Goal: Task Accomplishment & Management: Manage account settings

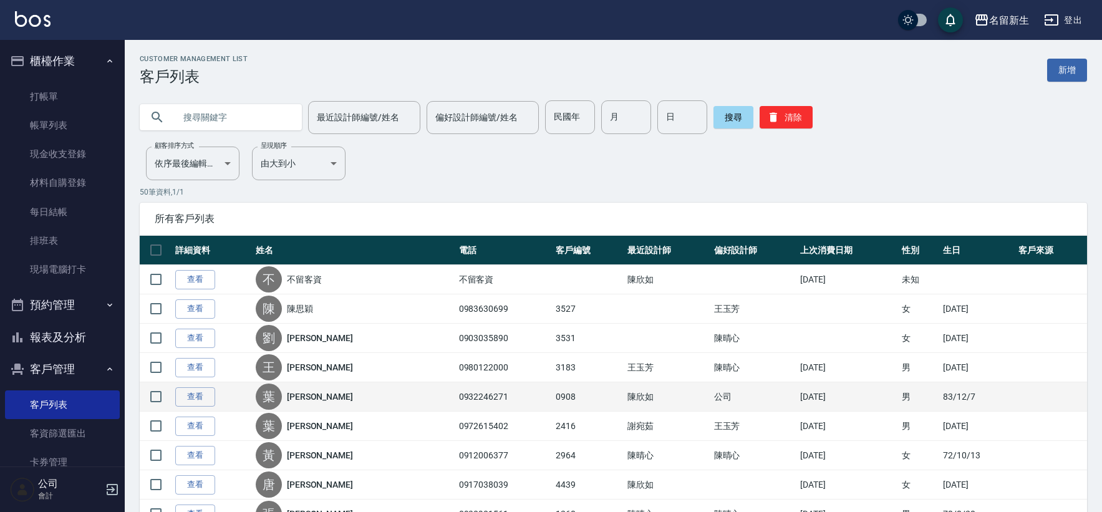
scroll to position [139, 0]
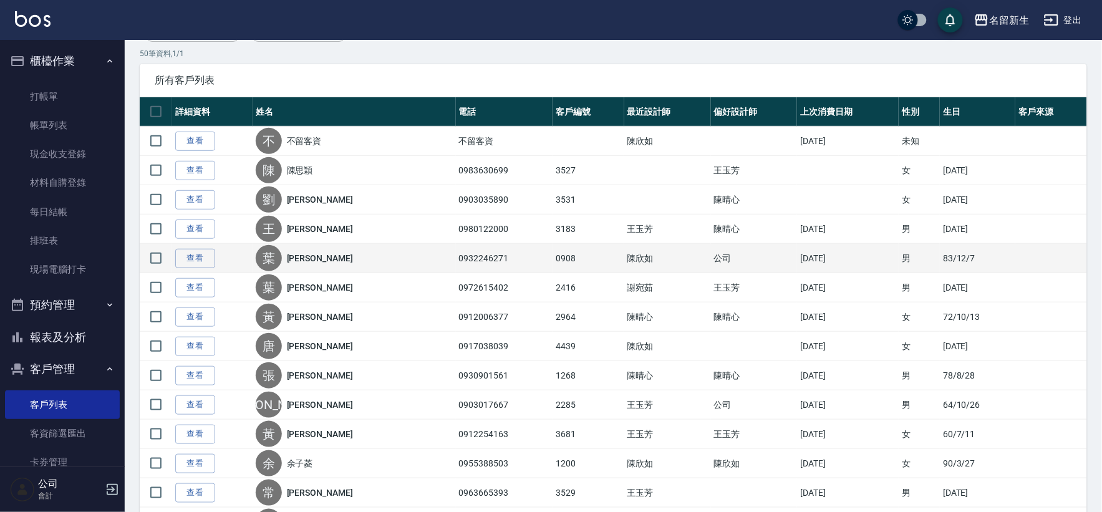
click at [625, 270] on td "陳欣如" at bounding box center [668, 258] width 87 height 29
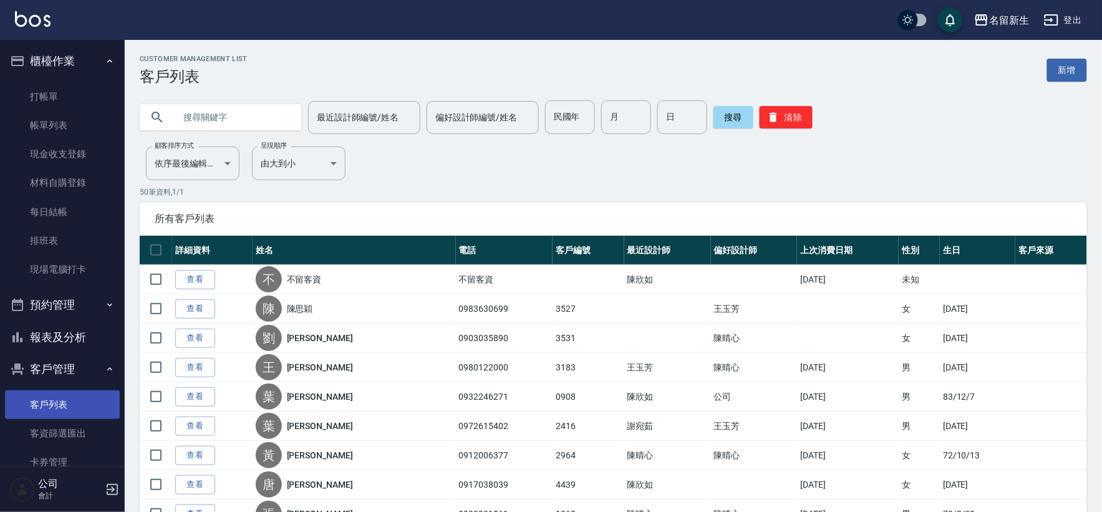
click at [25, 409] on link "客戶列表" at bounding box center [62, 405] width 115 height 29
click at [807, 104] on div "搜尋 清除" at bounding box center [763, 117] width 99 height 34
click at [787, 117] on button "清除" at bounding box center [786, 117] width 53 height 22
click at [190, 124] on input "text" at bounding box center [233, 117] width 117 height 34
type input "0972101848"
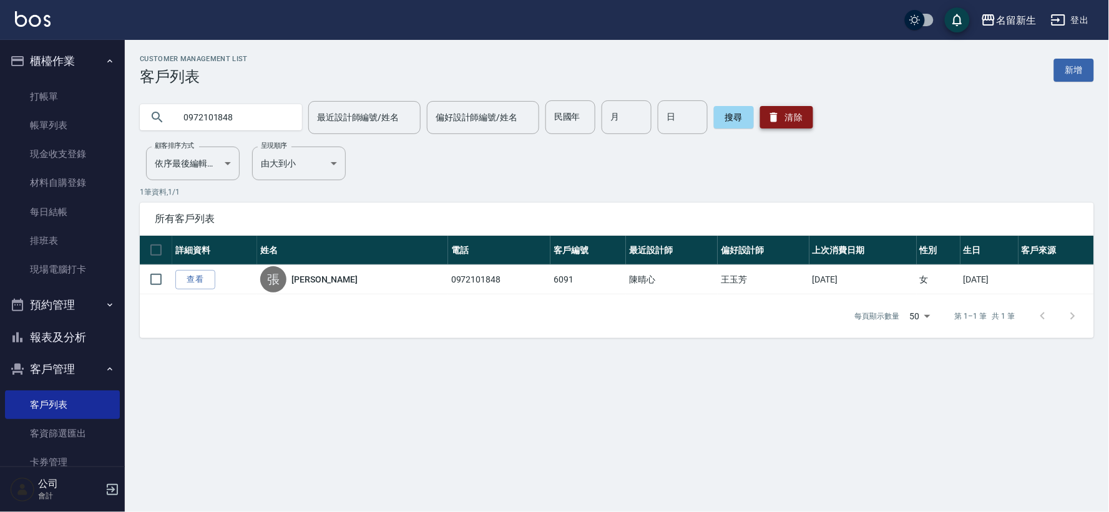
drag, startPoint x: 807, startPoint y: 107, endPoint x: 805, endPoint y: 116, distance: 8.8
click at [807, 112] on button "清除" at bounding box center [786, 117] width 53 height 22
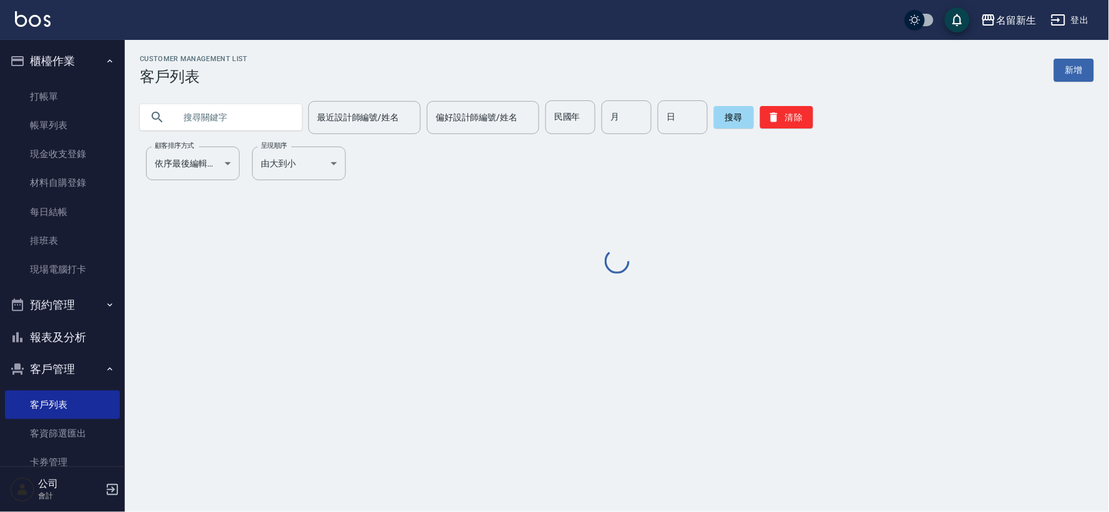
click at [254, 117] on input "text" at bounding box center [233, 117] width 117 height 34
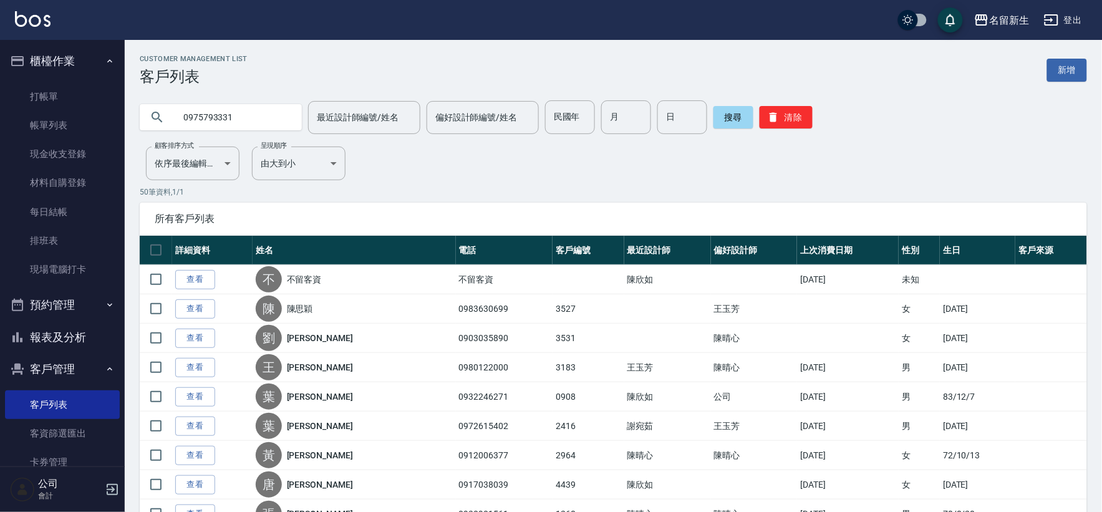
type input "0975793331"
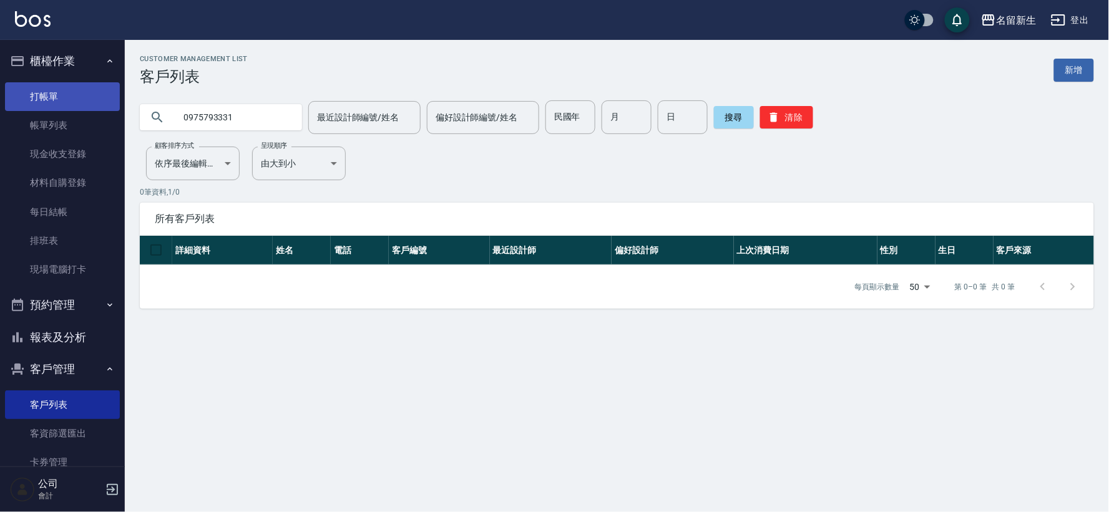
click at [67, 84] on link "打帳單" at bounding box center [62, 96] width 115 height 29
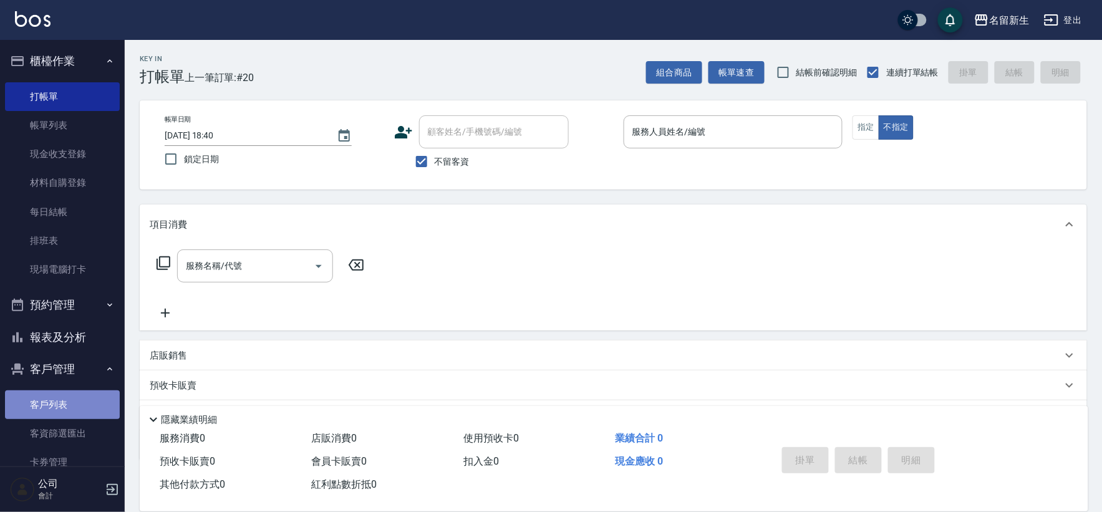
click at [79, 396] on link "客戶列表" at bounding box center [62, 405] width 115 height 29
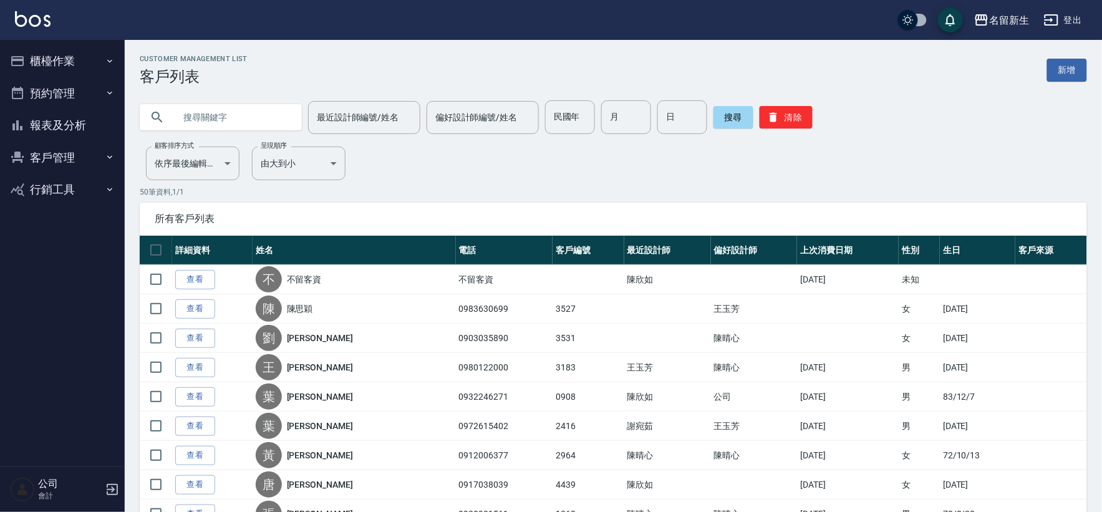
click at [208, 109] on input "text" at bounding box center [233, 117] width 117 height 34
type input "0900237420"
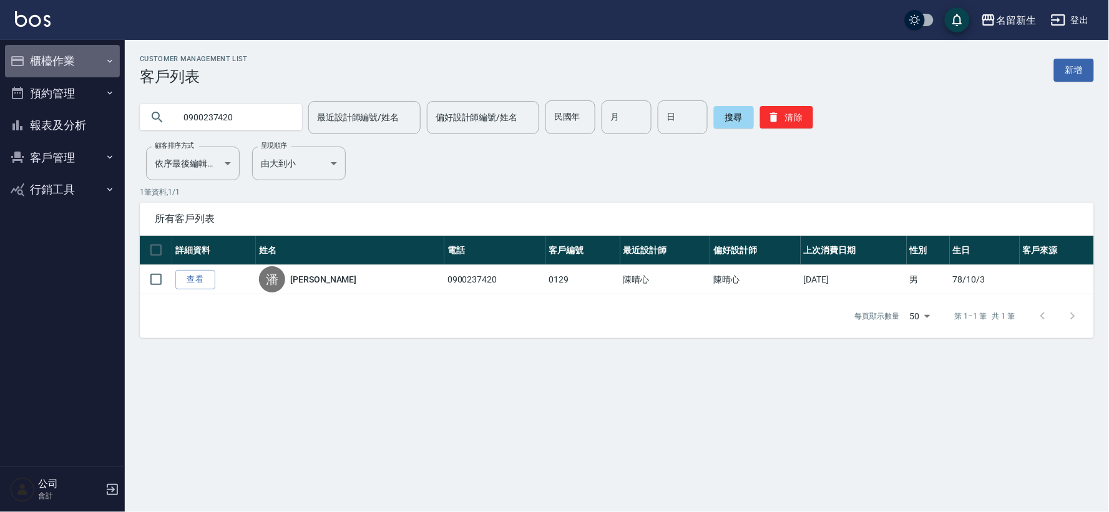
click at [77, 55] on button "櫃檯作業" at bounding box center [62, 61] width 115 height 32
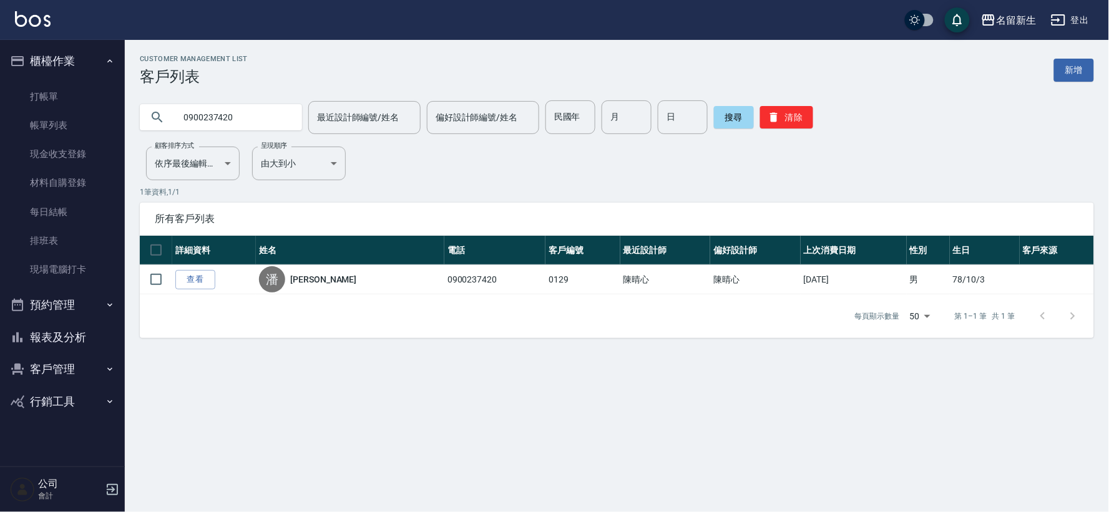
click at [29, 271] on link "現場電腦打卡" at bounding box center [62, 269] width 115 height 29
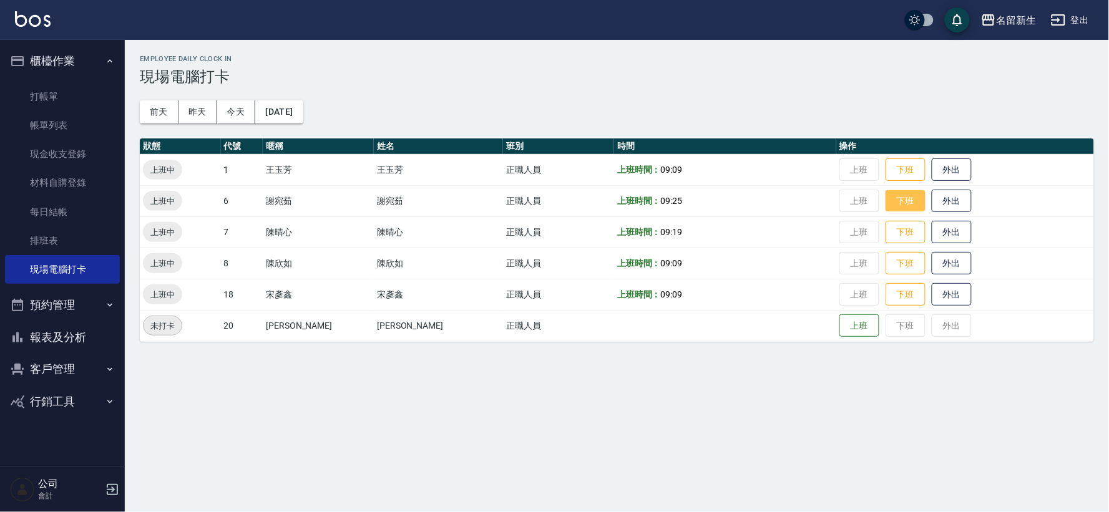
click at [885, 207] on button "下班" at bounding box center [905, 201] width 40 height 22
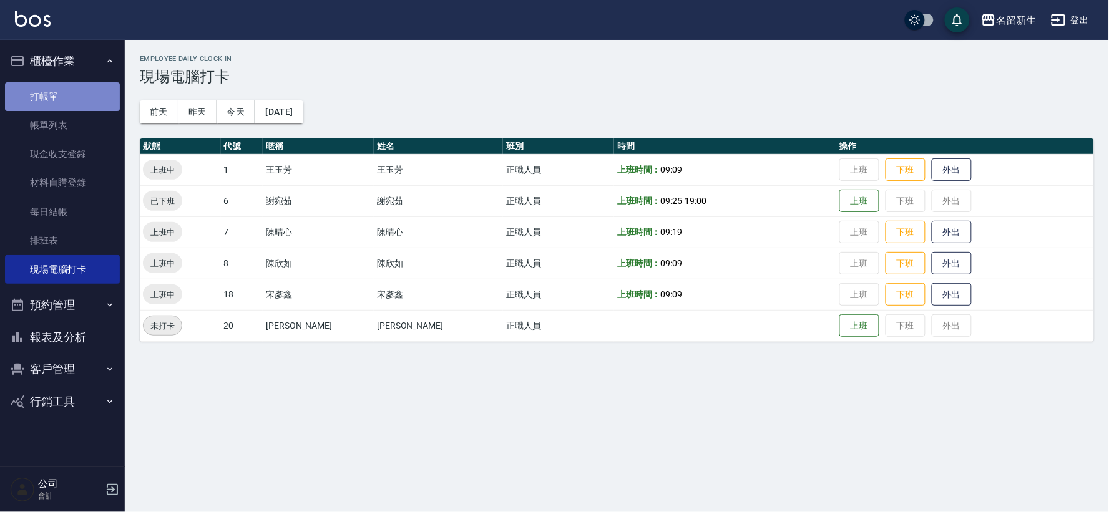
click at [51, 96] on link "打帳單" at bounding box center [62, 96] width 115 height 29
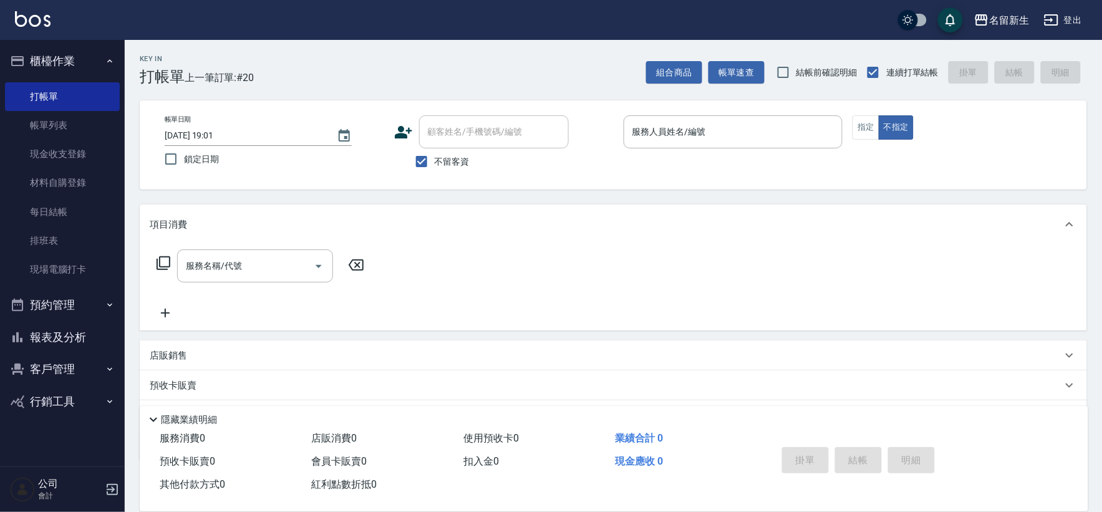
click at [397, 128] on icon at bounding box center [403, 132] width 19 height 19
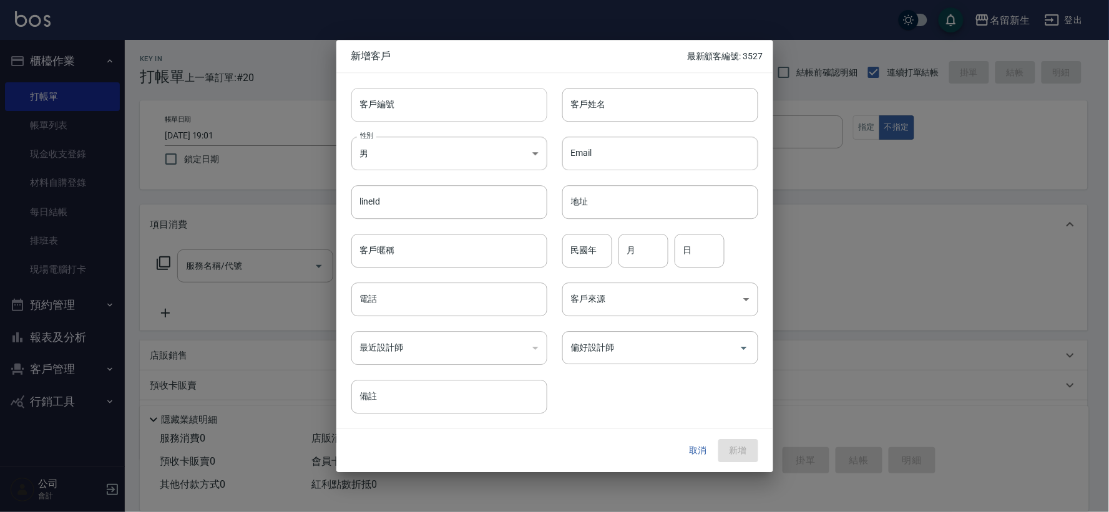
click at [432, 100] on input "客戶編號" at bounding box center [449, 105] width 196 height 34
type input "3531"
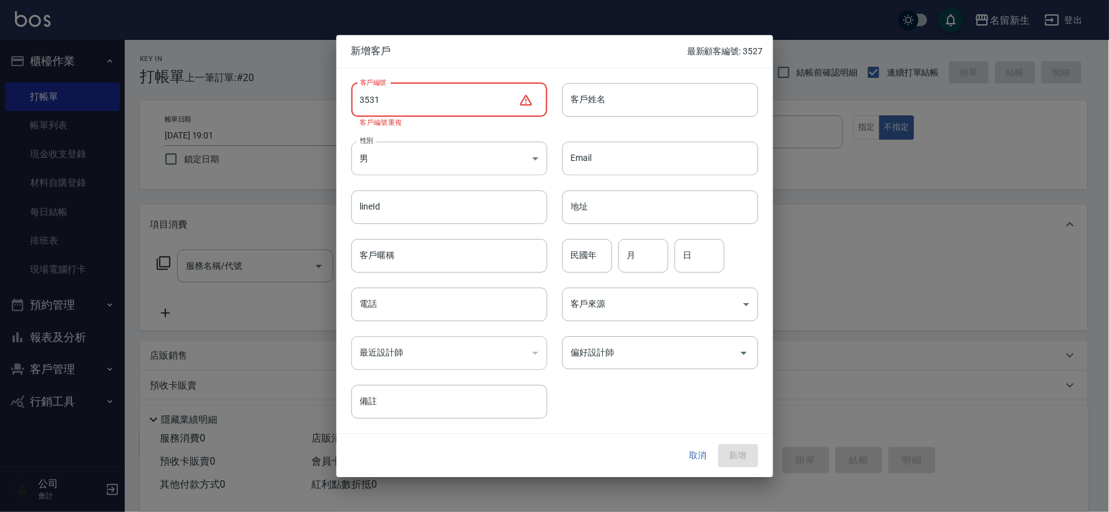
click at [693, 467] on button "取消" at bounding box center [698, 456] width 40 height 23
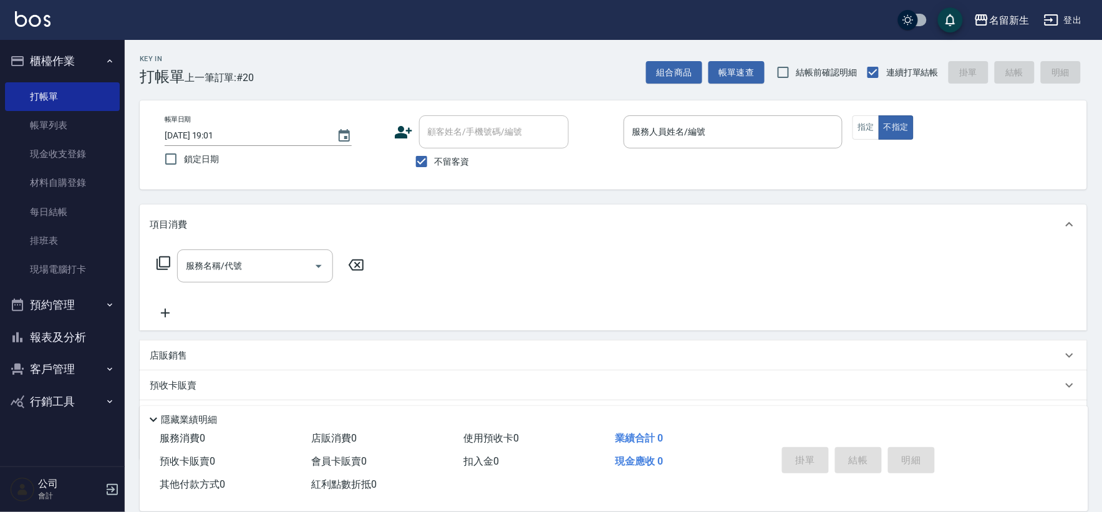
click at [54, 359] on button "客戶管理" at bounding box center [62, 369] width 115 height 32
click at [63, 401] on link "客戶列表" at bounding box center [62, 405] width 115 height 29
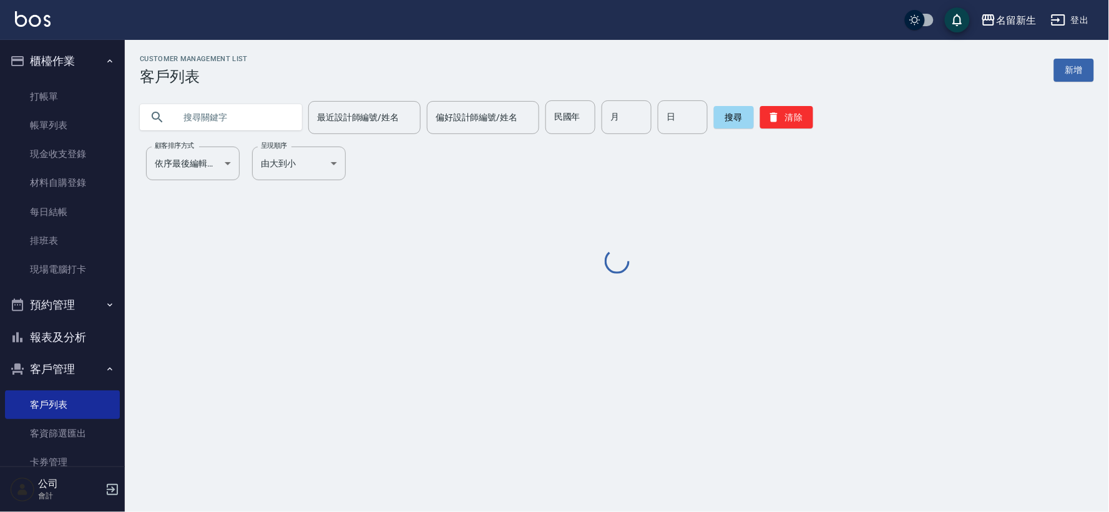
click at [254, 110] on input "text" at bounding box center [233, 117] width 117 height 34
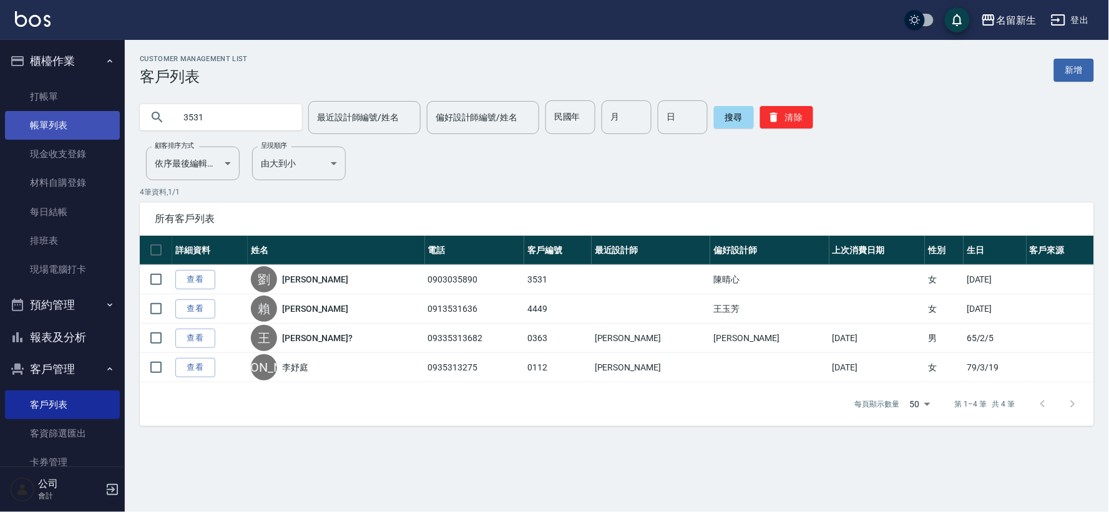
drag, startPoint x: 161, startPoint y: 121, endPoint x: 67, endPoint y: 132, distance: 94.3
click at [67, 132] on div "名留新生 登出 櫃檯作業 打帳單 帳單列表 現金收支登錄 材料自購登錄 每日結帳 排班表 現場電腦打卡 預約管理 預約管理 單日預約紀錄 單週預約紀錄 報表及…" at bounding box center [554, 256] width 1109 height 512
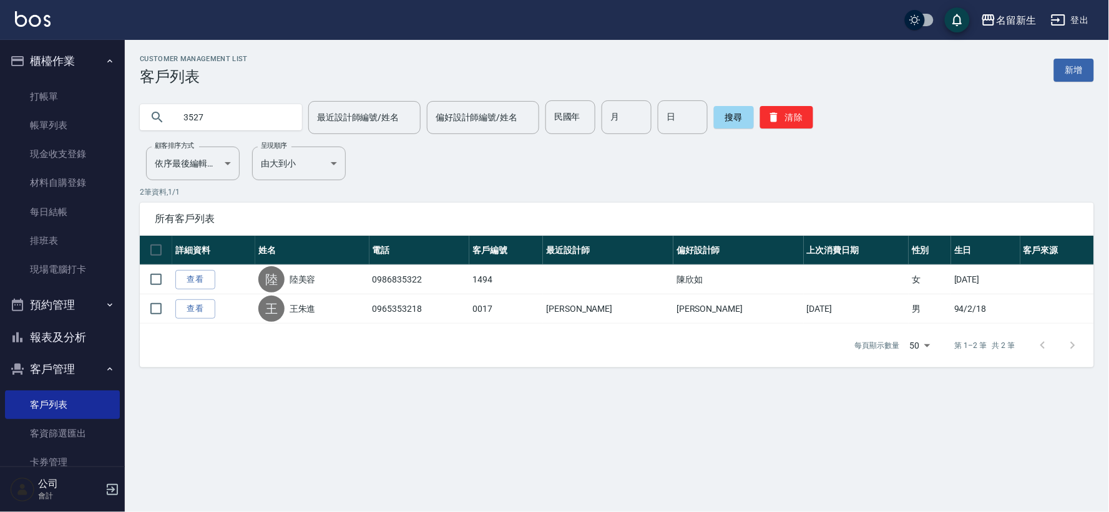
type input "3527"
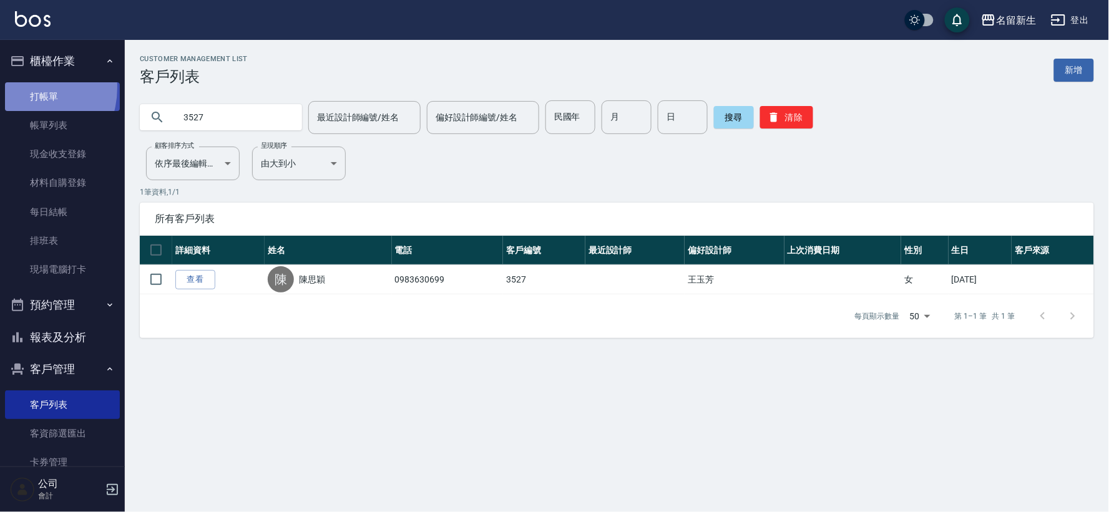
click at [21, 87] on link "打帳單" at bounding box center [62, 96] width 115 height 29
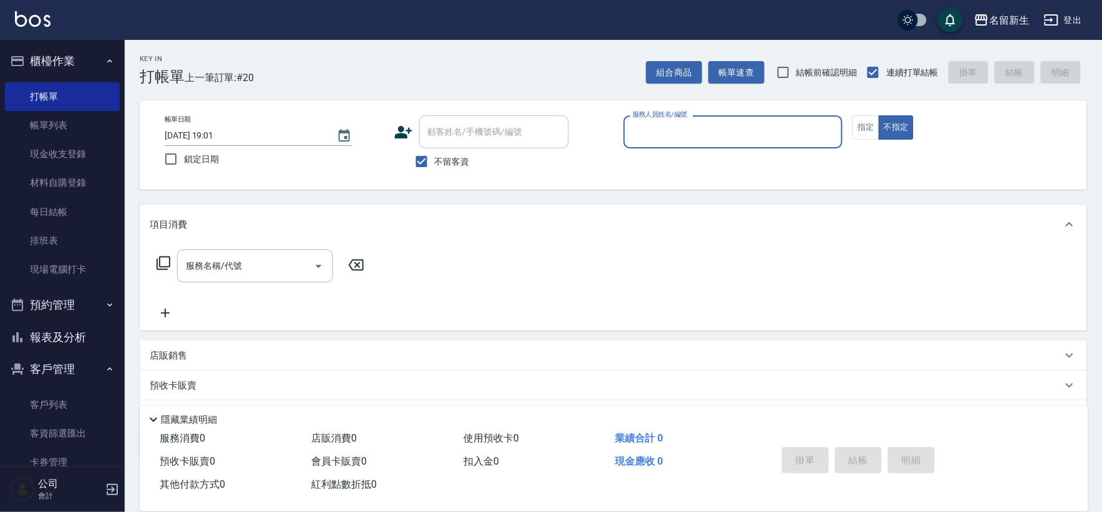
click at [404, 128] on icon at bounding box center [403, 132] width 17 height 12
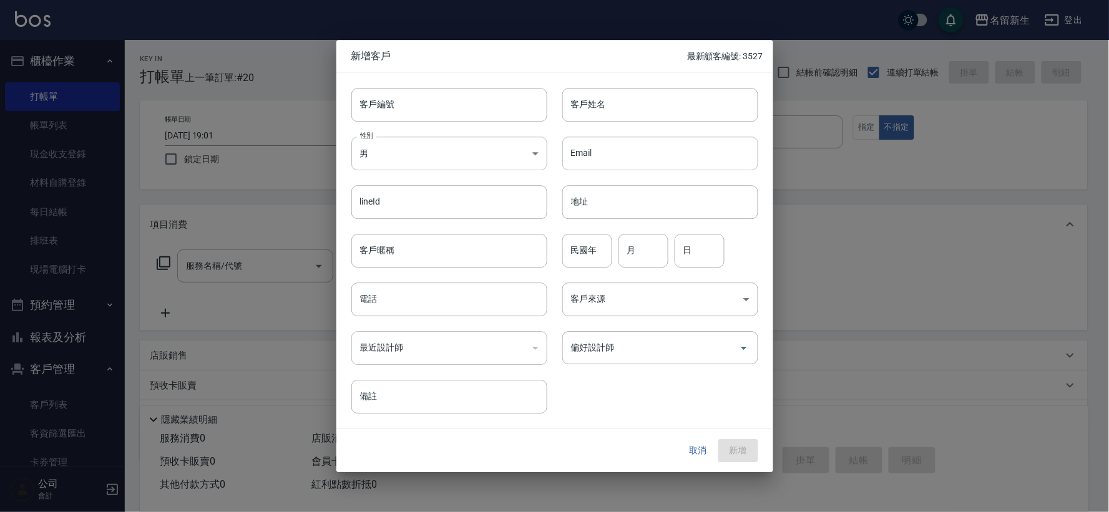
click at [404, 122] on div "性別 男 MALE 性別" at bounding box center [441, 146] width 211 height 49
click at [415, 108] on input "客戶編號" at bounding box center [449, 105] width 196 height 34
type input "3532"
type input "于珊珊"
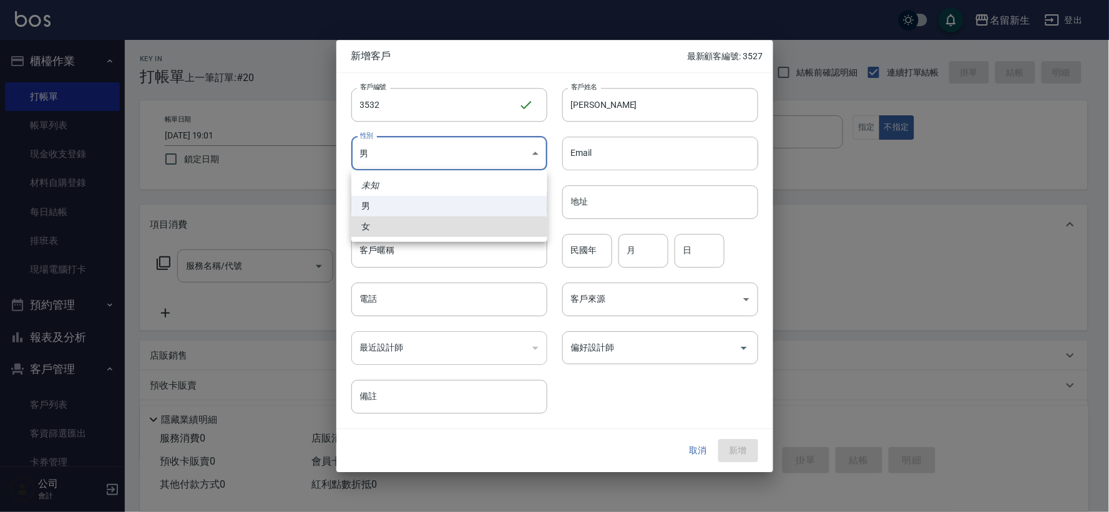
type input "FEMALE"
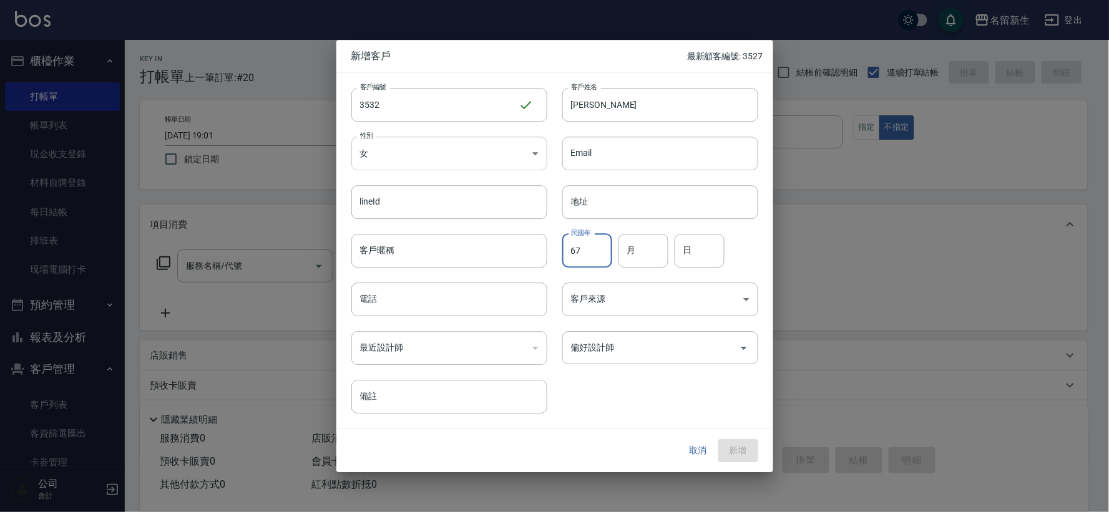
type input "67"
type input "02"
type input "18"
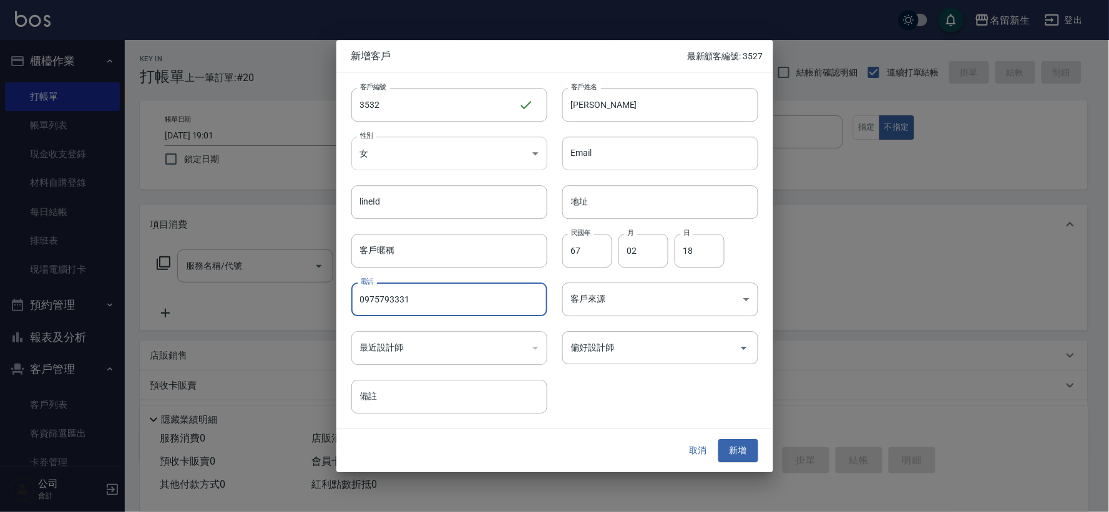
type input "0975793331"
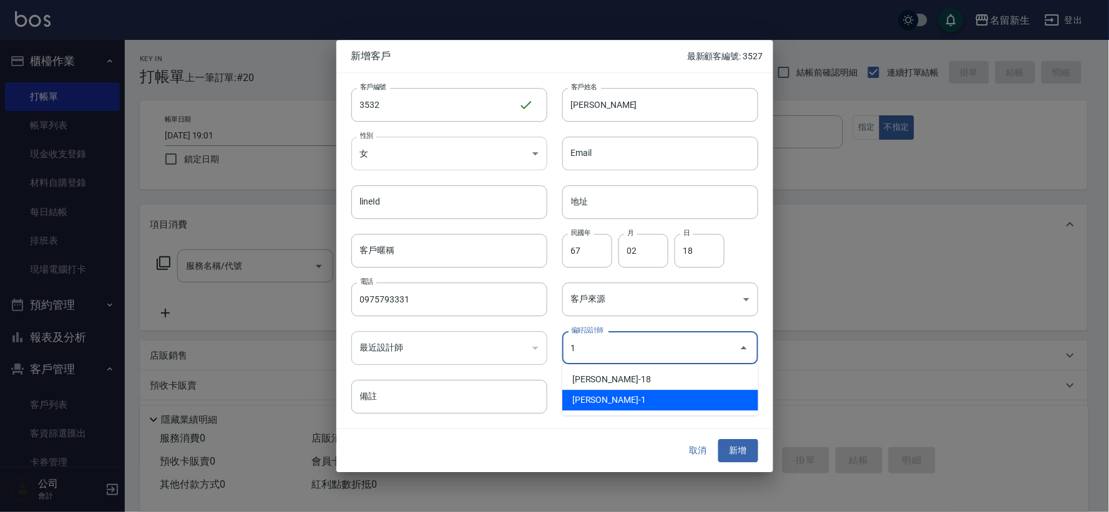
type input "王玉芳"
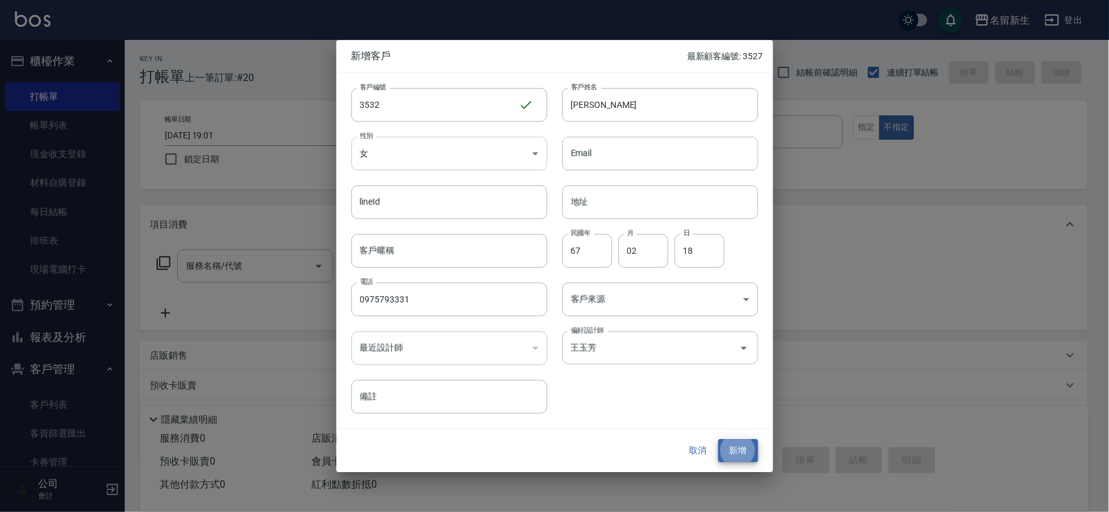
click at [718, 440] on button "新增" at bounding box center [738, 451] width 40 height 23
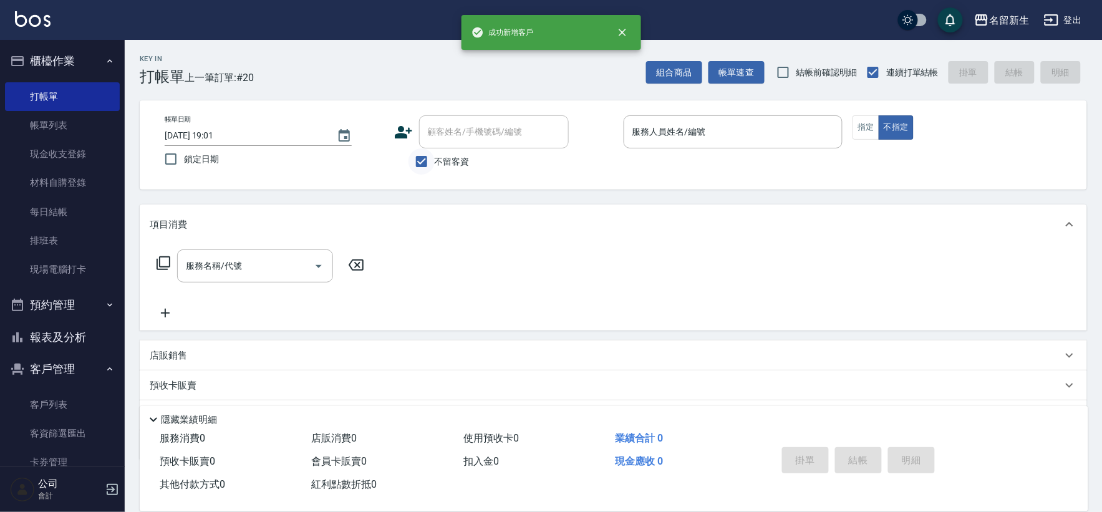
click at [430, 166] on input "不留客資" at bounding box center [422, 161] width 26 height 26
checkbox input "false"
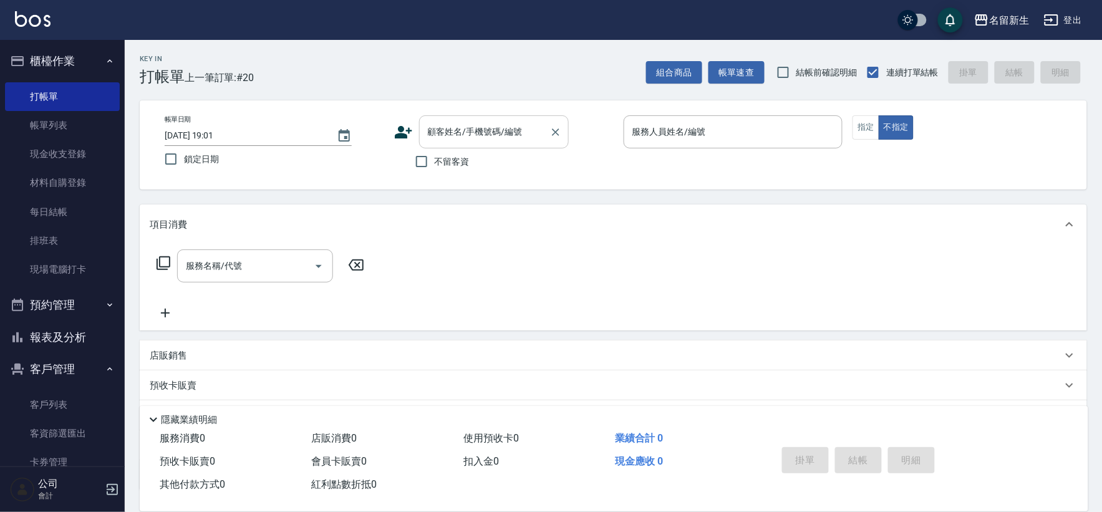
click at [452, 134] on div "顧客姓名/手機號碼/編號 顧客姓名/手機號碼/編號" at bounding box center [494, 131] width 150 height 33
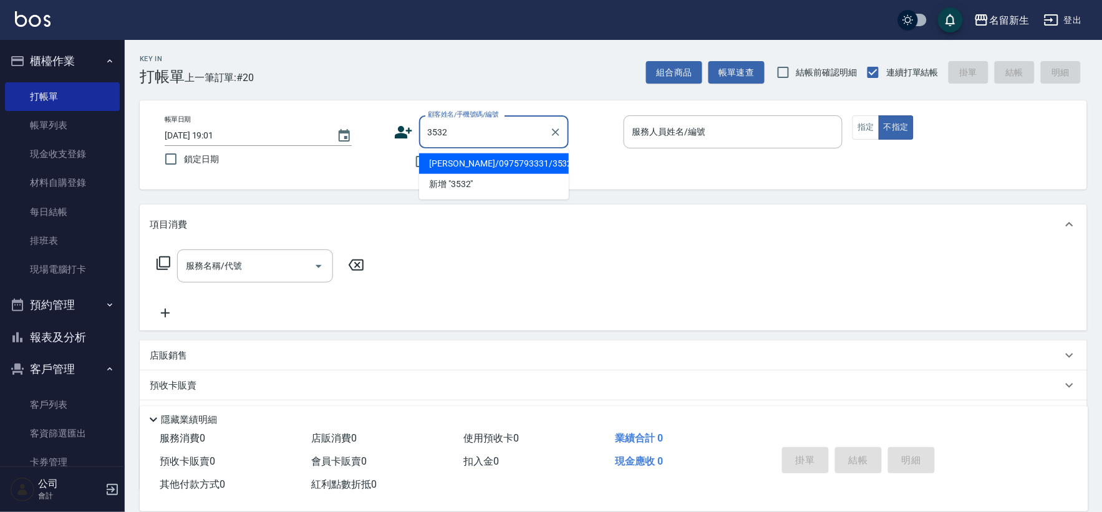
type input "于珊珊/0975793331/3532"
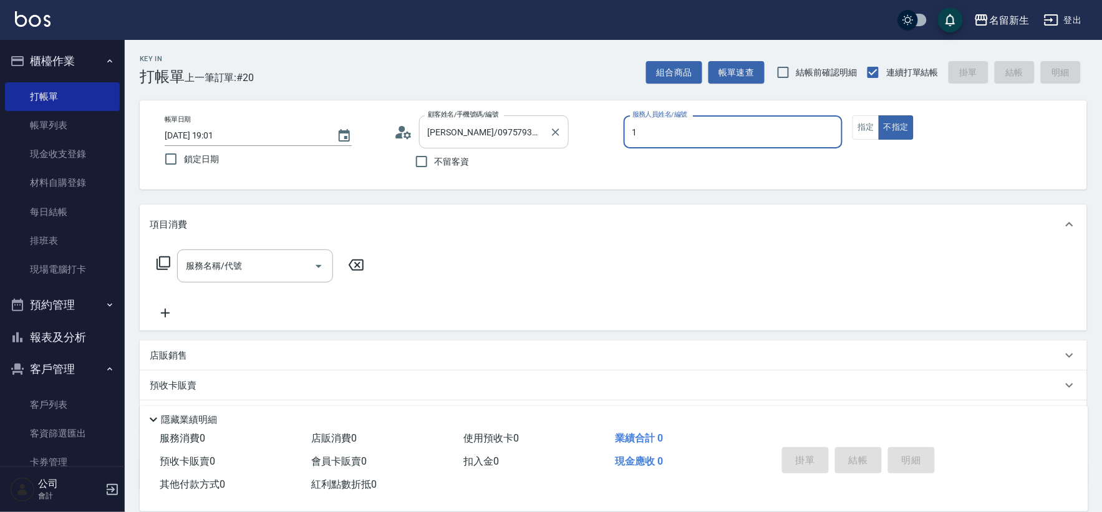
type input "1"
type button "false"
type input "王玉芳-1"
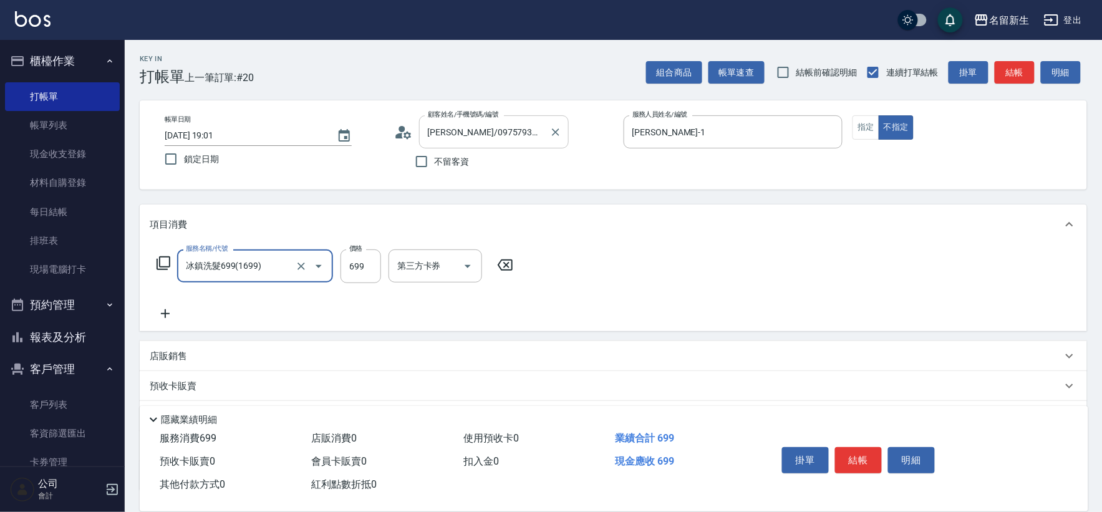
type input "冰鎮洗髮699(1699)"
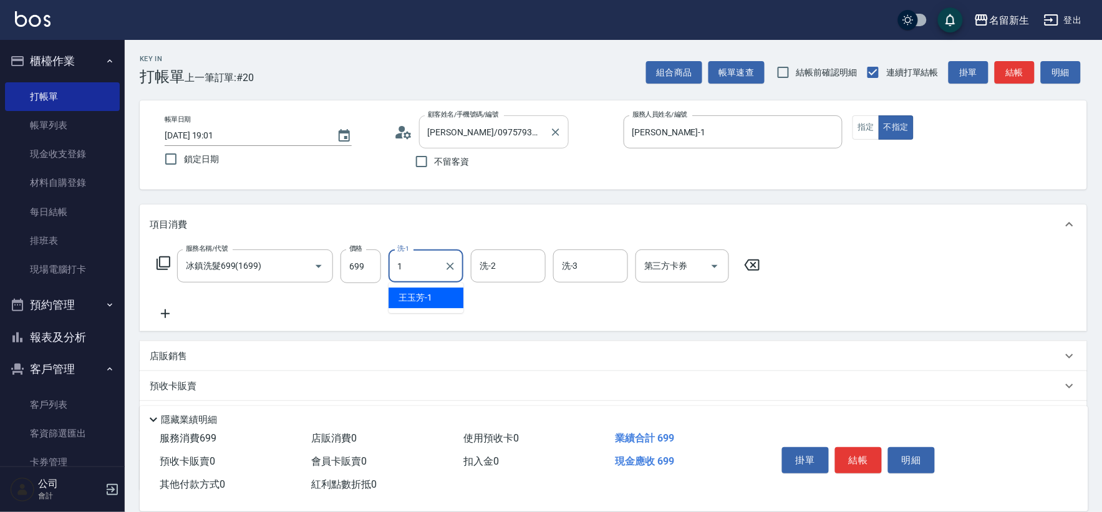
type input "王玉芳-1"
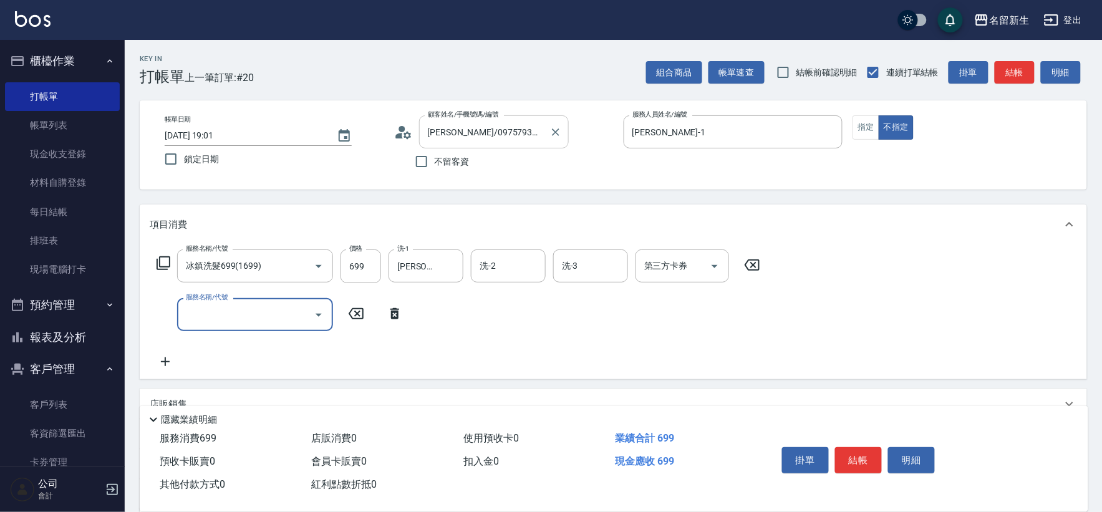
type input "8"
type input "補色洗(1100)"
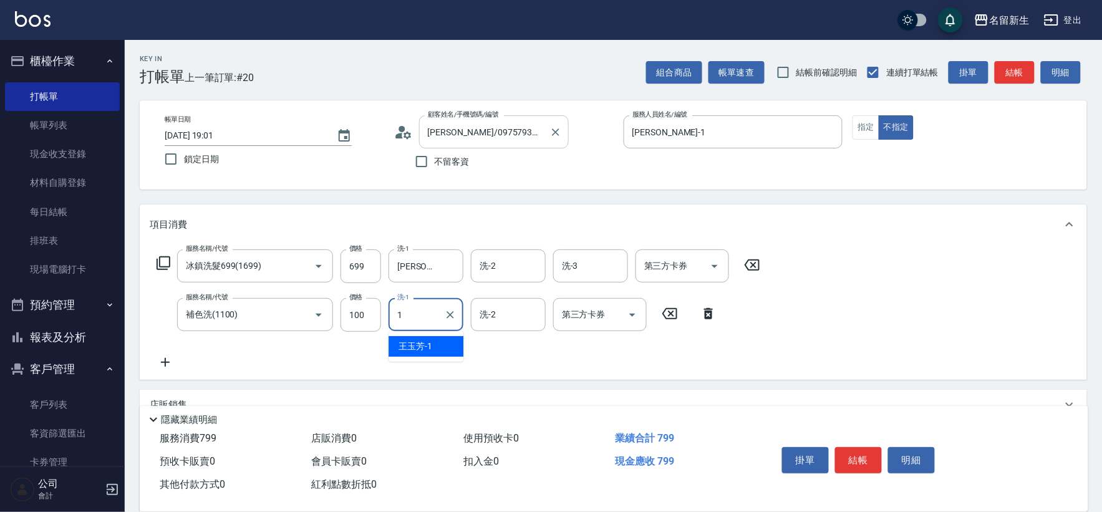
type input "王玉芳-1"
click at [670, 313] on icon at bounding box center [670, 313] width 15 height 11
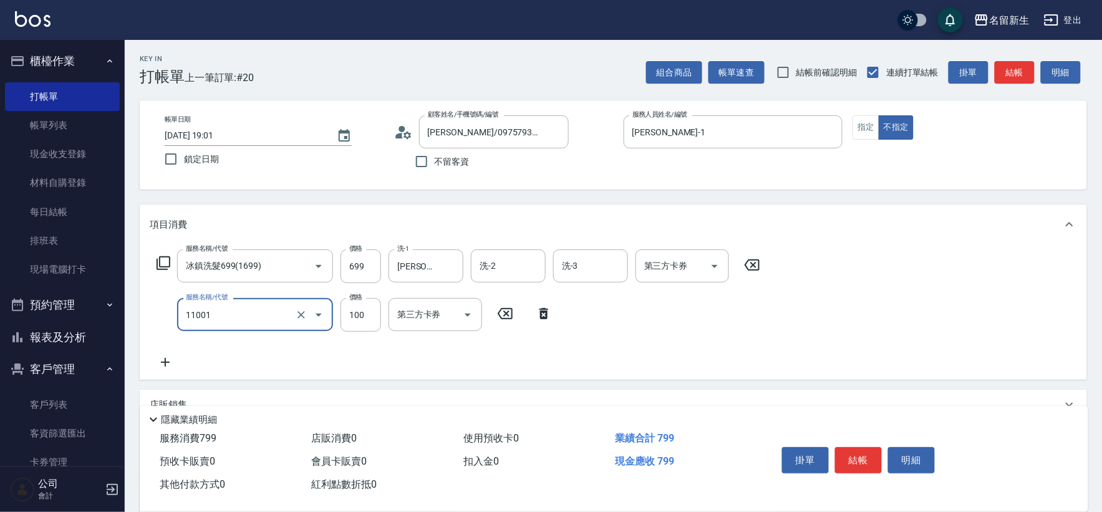
type input "瞬護(11001)"
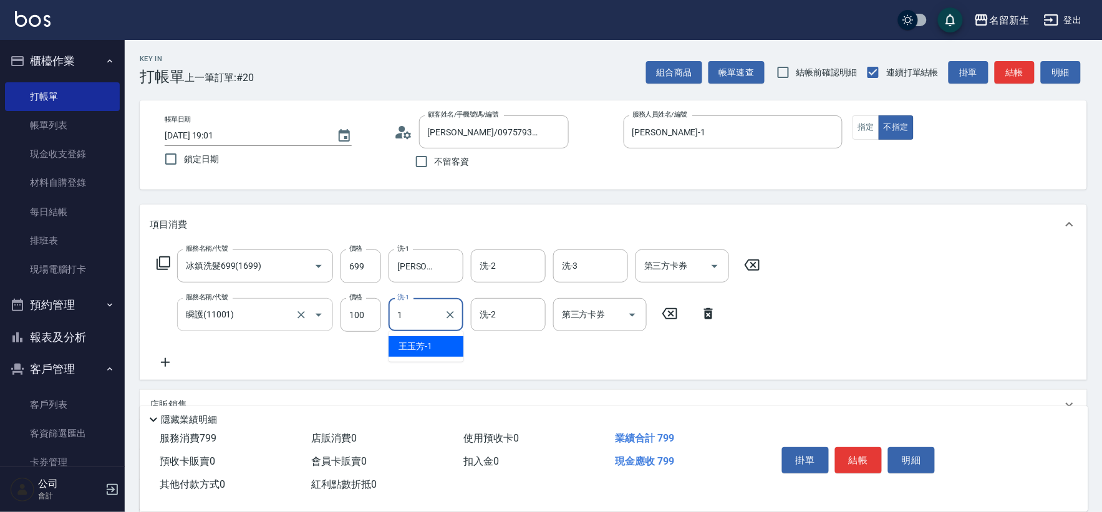
type input "王玉芳-1"
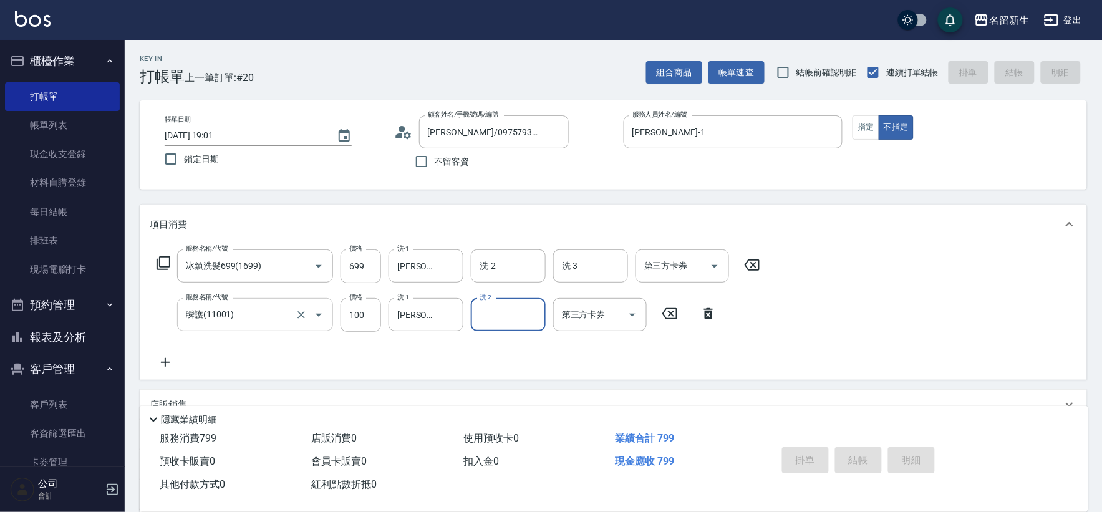
type input "2025/10/12 19:03"
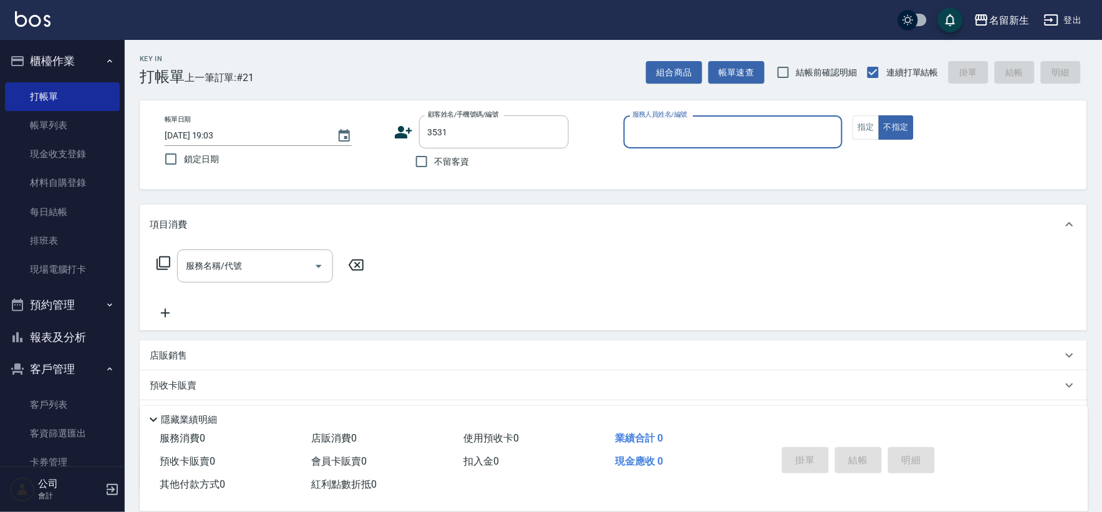
type input "劉宸君/0903035890/3531"
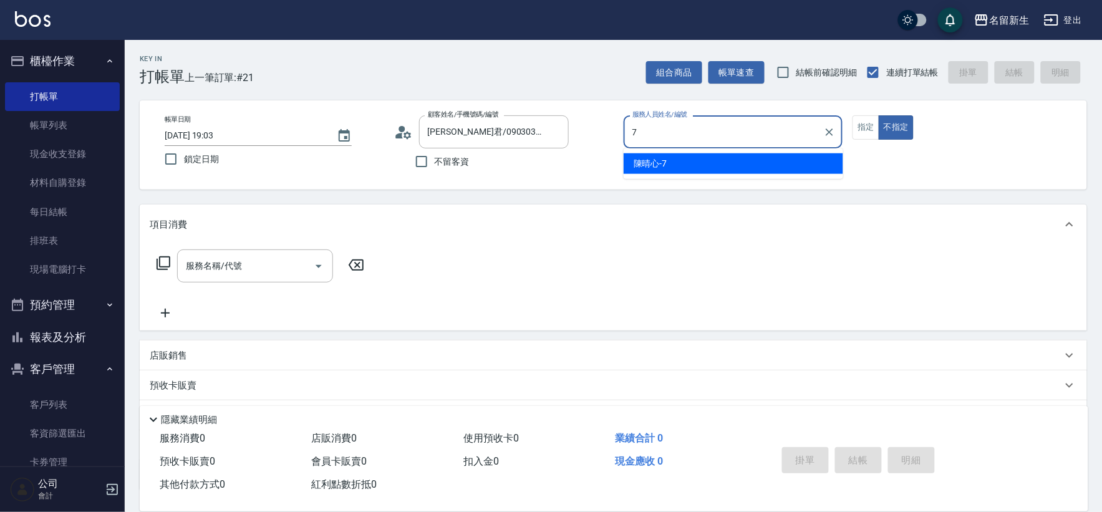
type input "陳晴心-7"
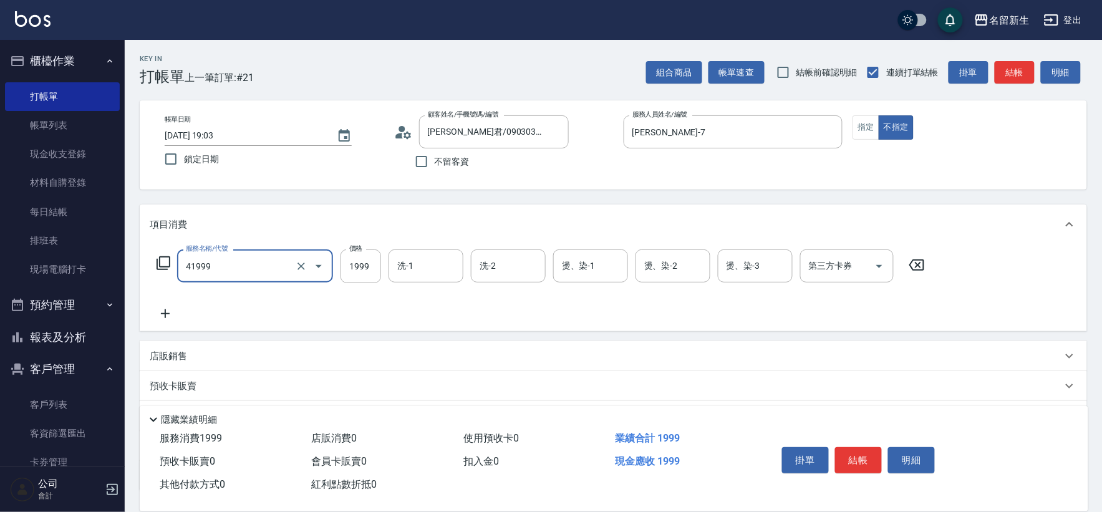
type input "1999以下染髮(41999)"
type input "1299"
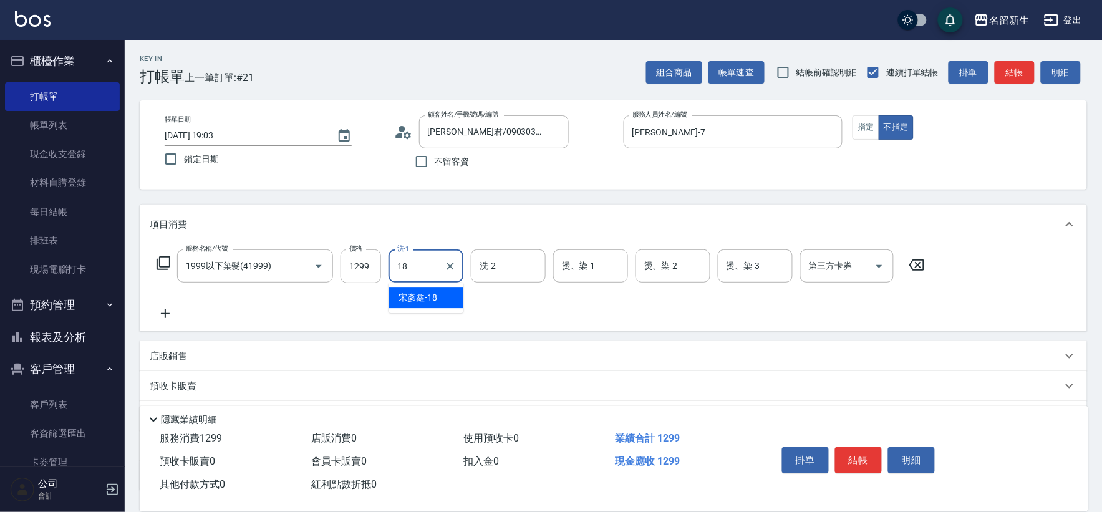
type input "宋彥鑫-18"
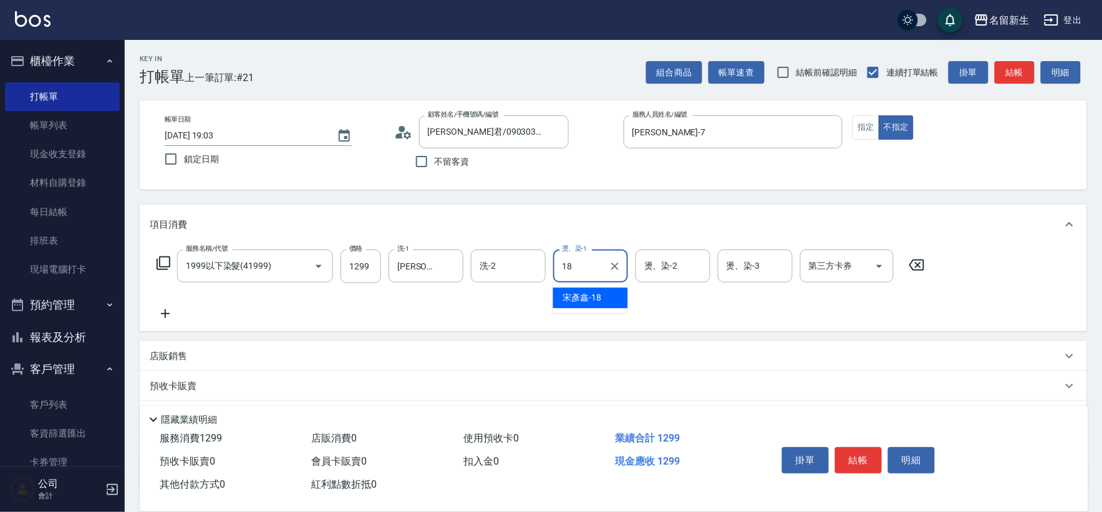
type input "宋彥鑫-18"
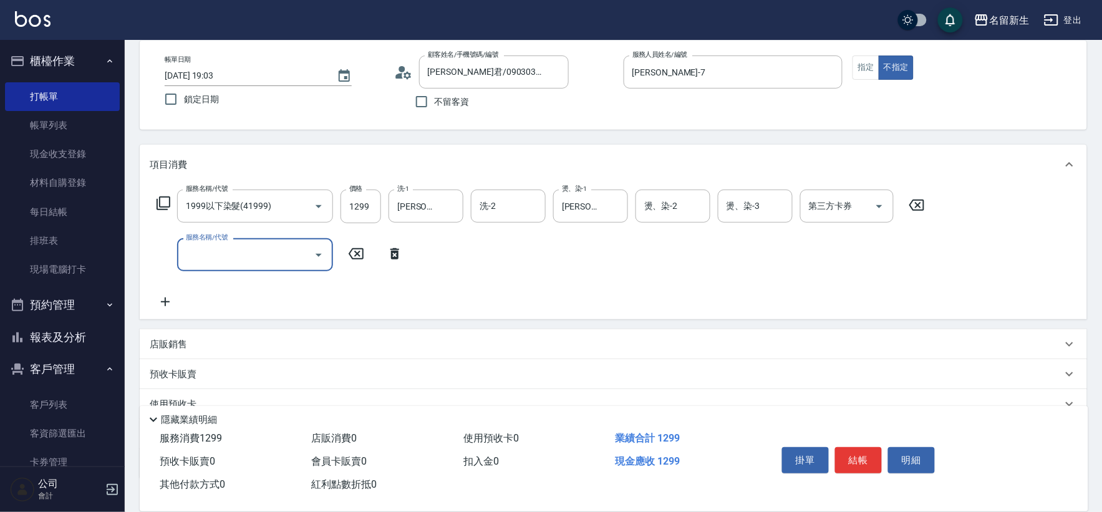
scroll to position [139, 0]
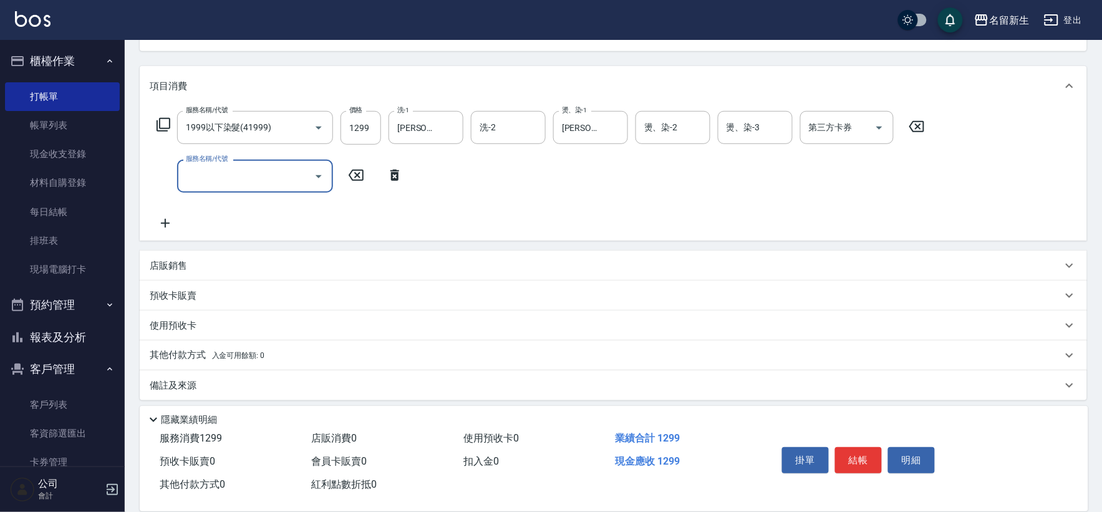
click at [181, 270] on p "店販銷售" at bounding box center [168, 266] width 37 height 13
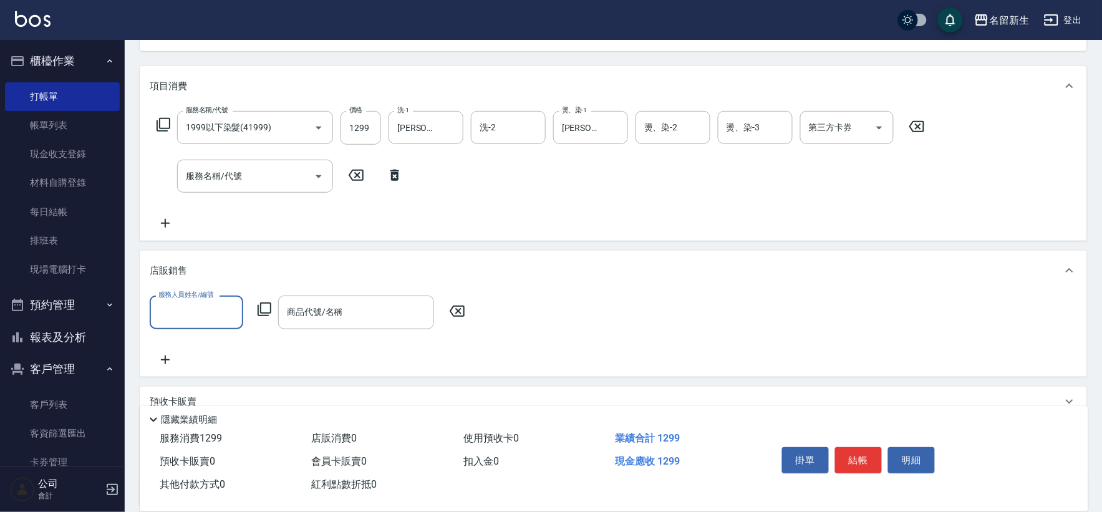
scroll to position [0, 0]
type input "陳晴心-7"
click at [262, 304] on icon at bounding box center [264, 309] width 15 height 15
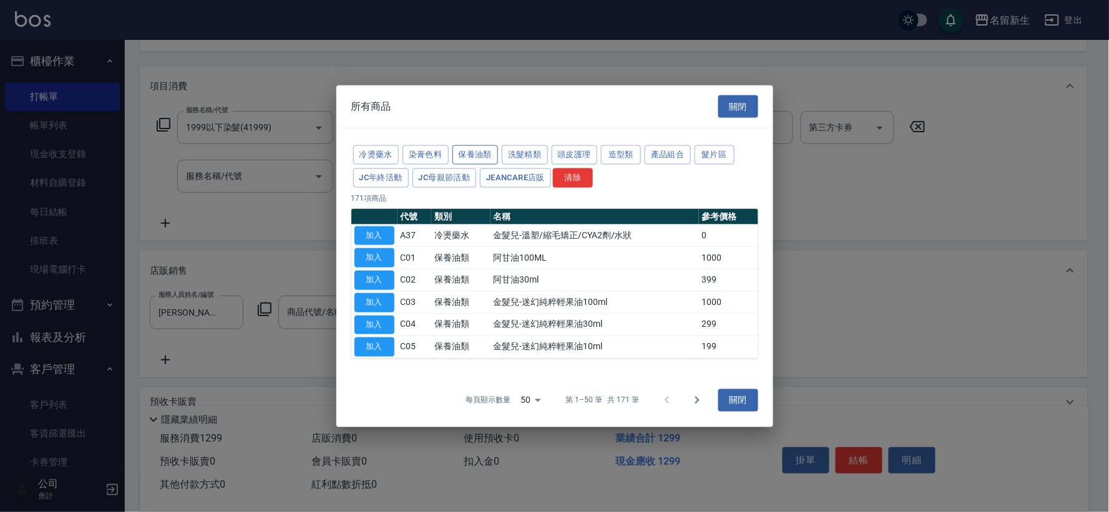
click at [468, 156] on button "保養油類" at bounding box center [475, 154] width 46 height 19
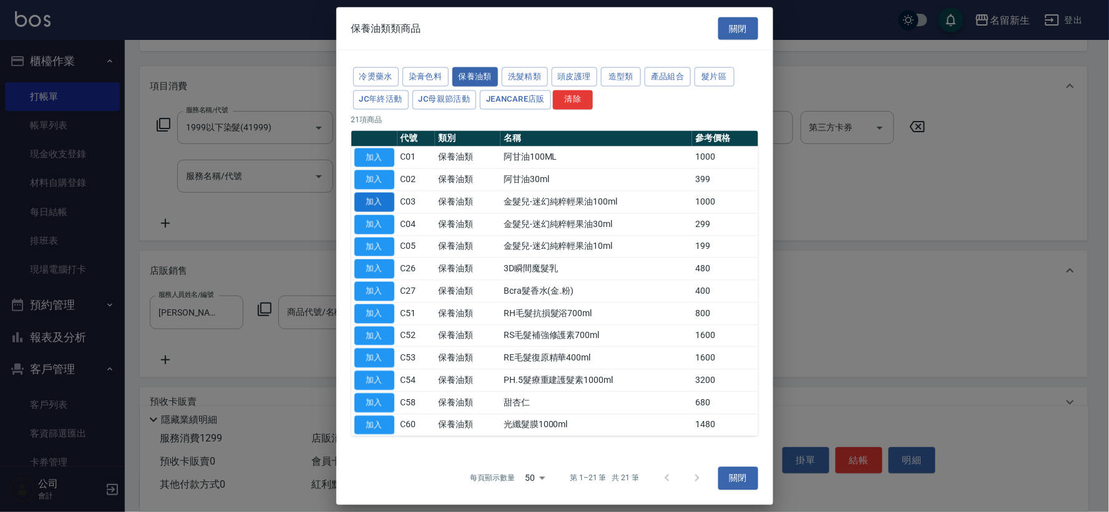
click at [377, 206] on button "加入" at bounding box center [374, 202] width 40 height 19
type input "金髮兒-迷幻純粹輕果油100ml"
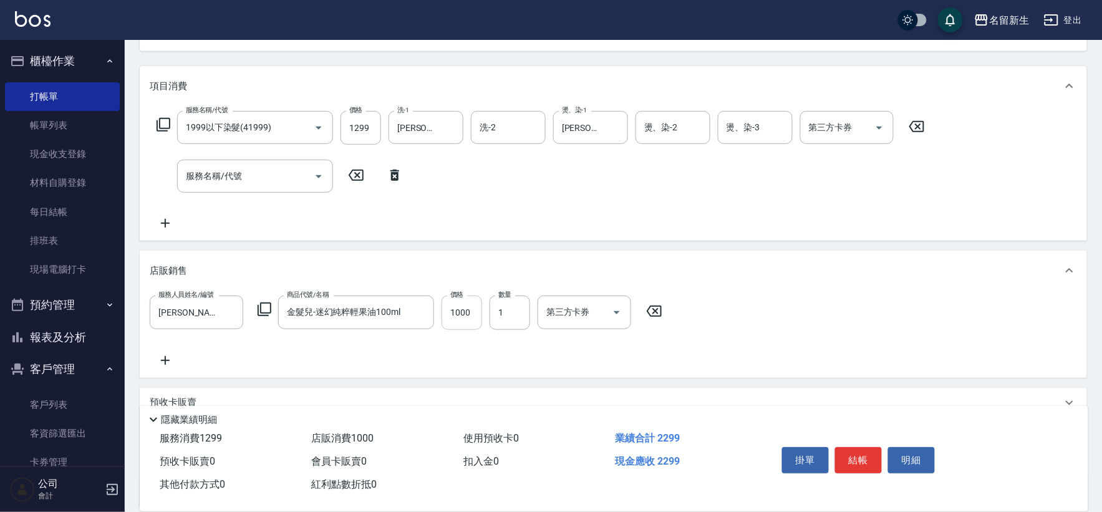
click at [470, 311] on input "1000" at bounding box center [462, 313] width 41 height 34
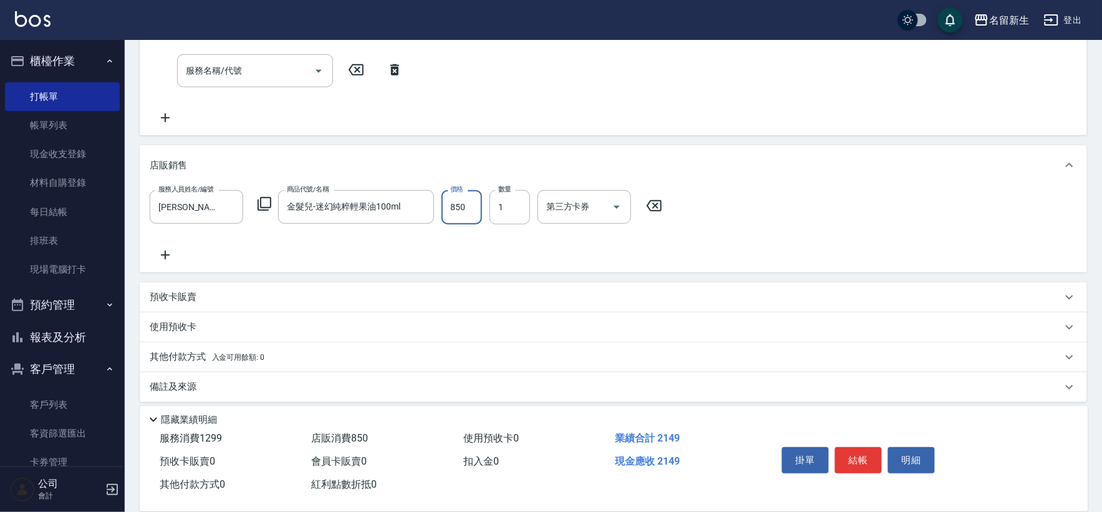
scroll to position [252, 0]
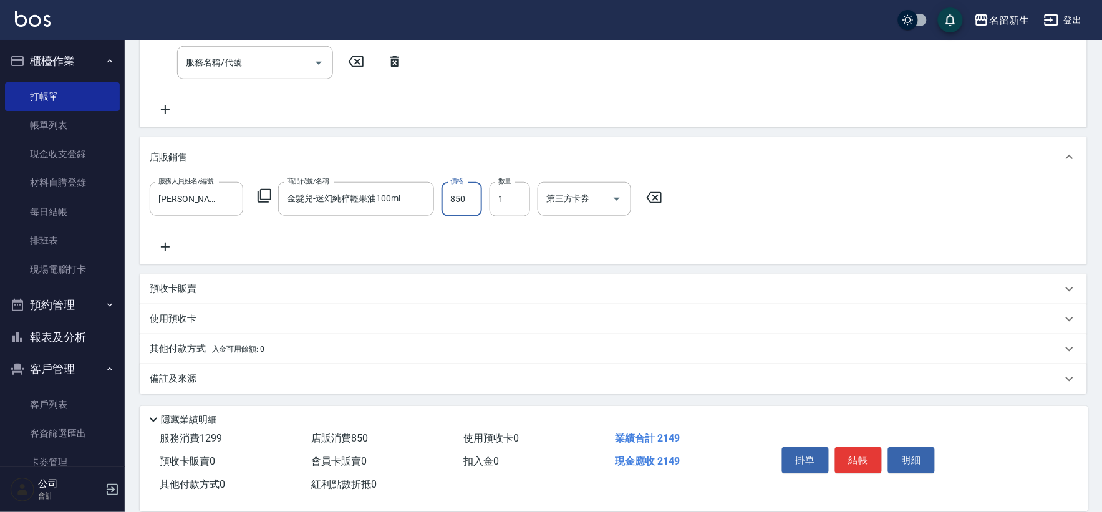
type input "850"
click at [176, 343] on p "其他付款方式 入金可用餘額: 0" at bounding box center [207, 350] width 115 height 14
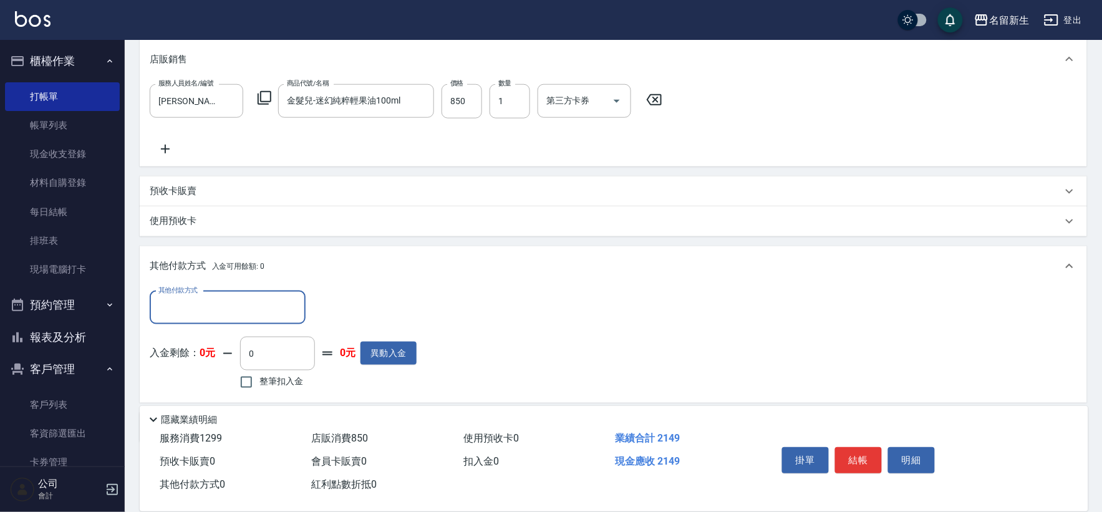
scroll to position [357, 0]
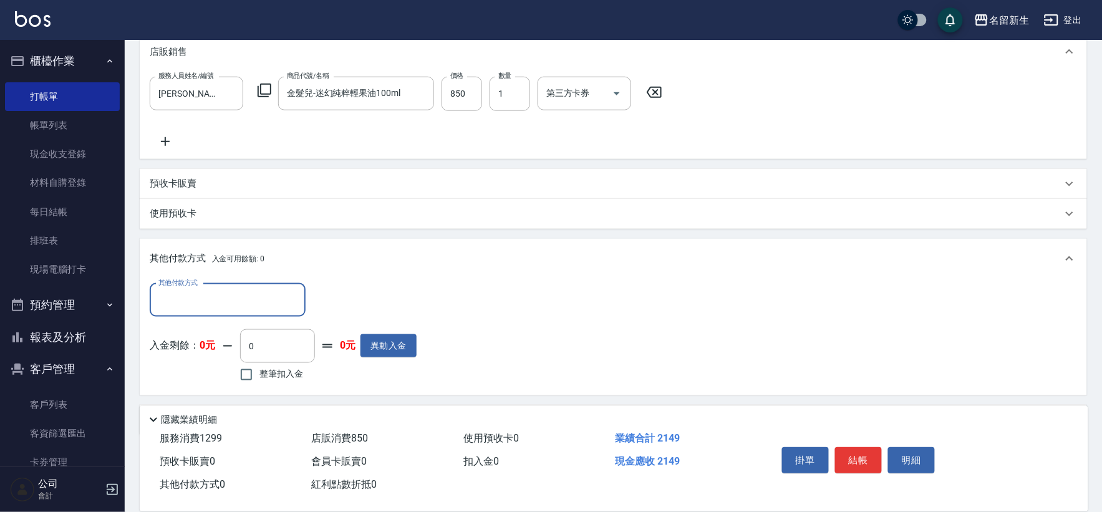
click at [190, 309] on input "其他付款方式" at bounding box center [227, 300] width 145 height 22
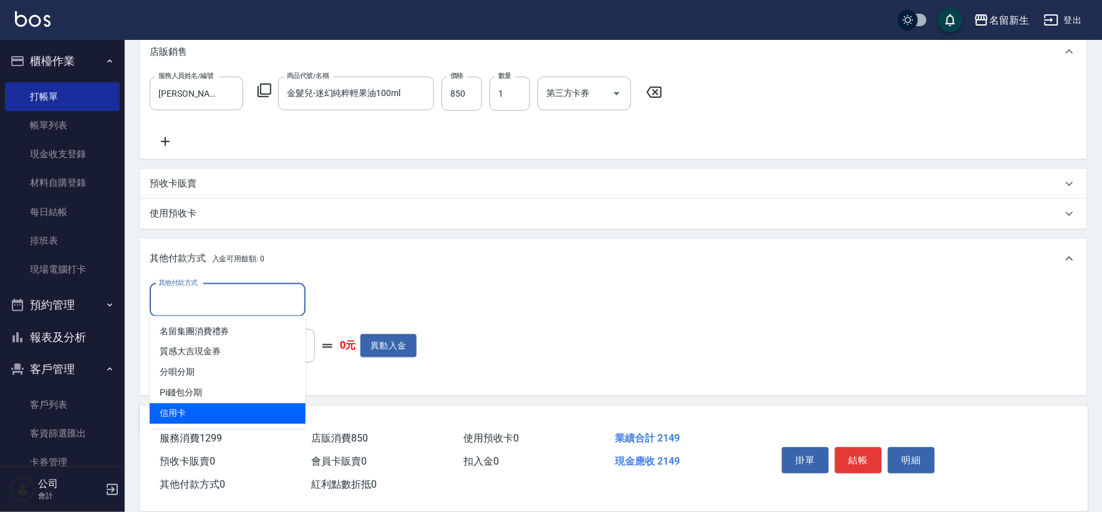
click at [197, 419] on span "信用卡" at bounding box center [228, 414] width 156 height 21
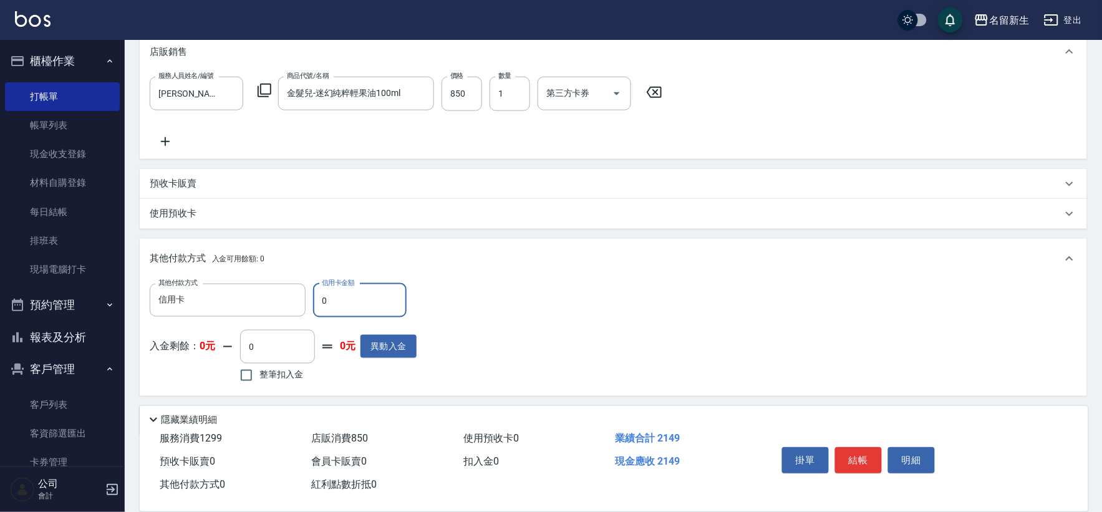
type input "信用卡"
click at [377, 289] on input "0" at bounding box center [360, 301] width 94 height 34
type input "2149"
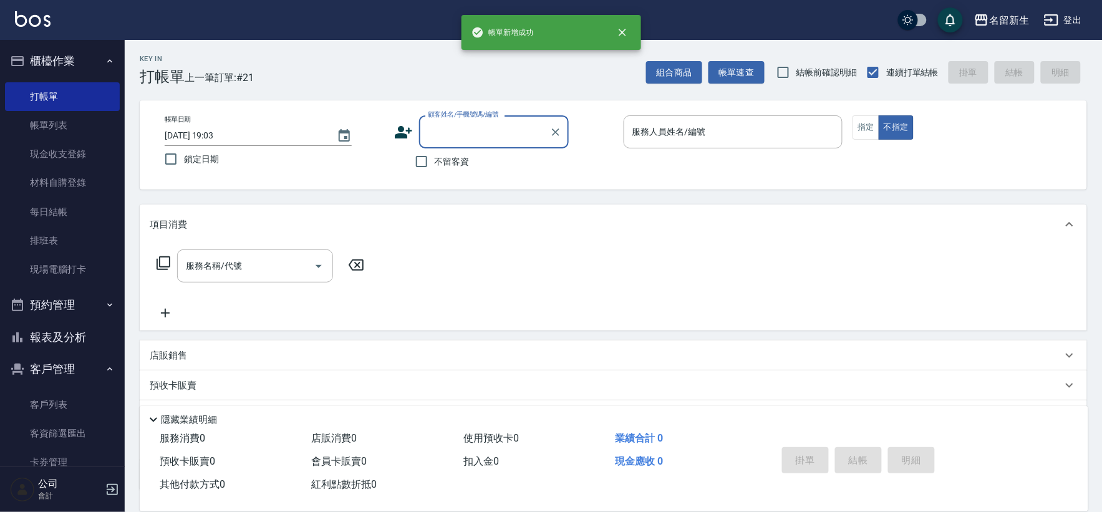
scroll to position [0, 0]
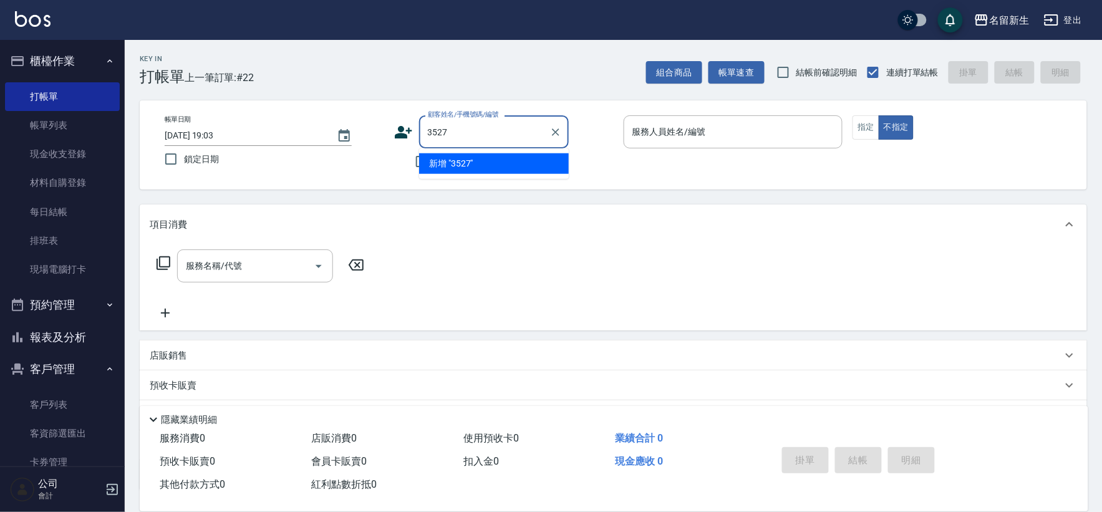
type input "3527"
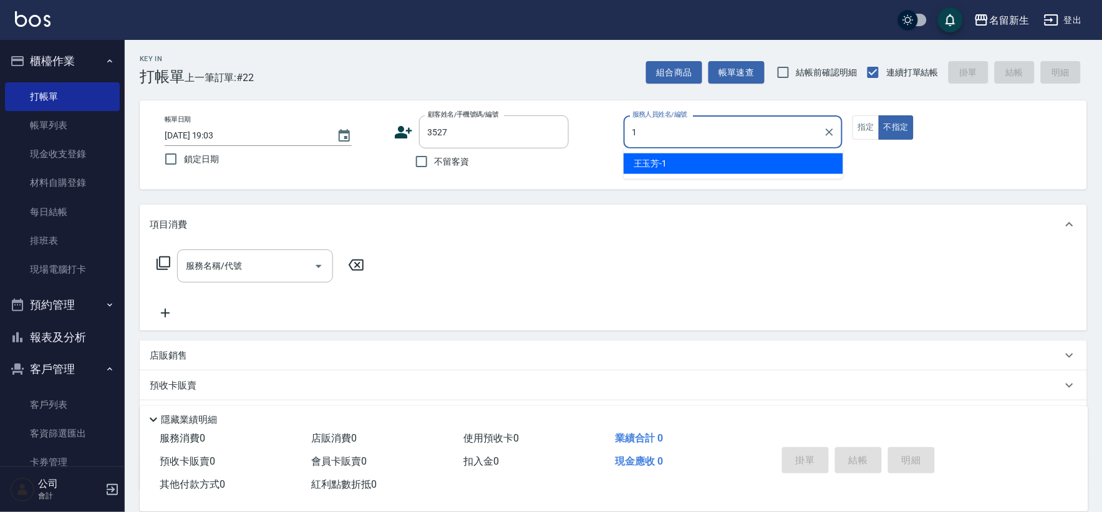
type input "王玉芳-1"
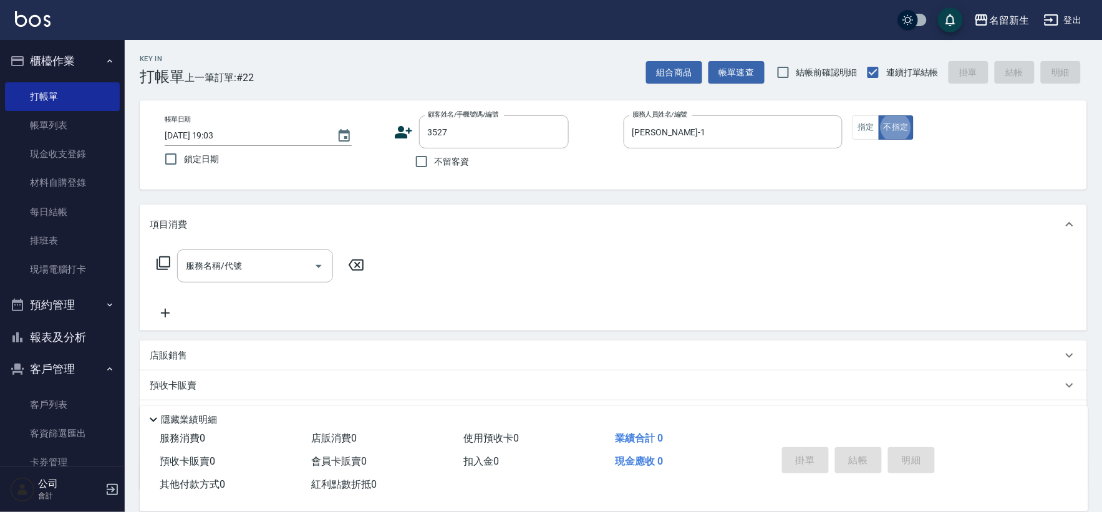
type input "陳思穎/0983630699/3527"
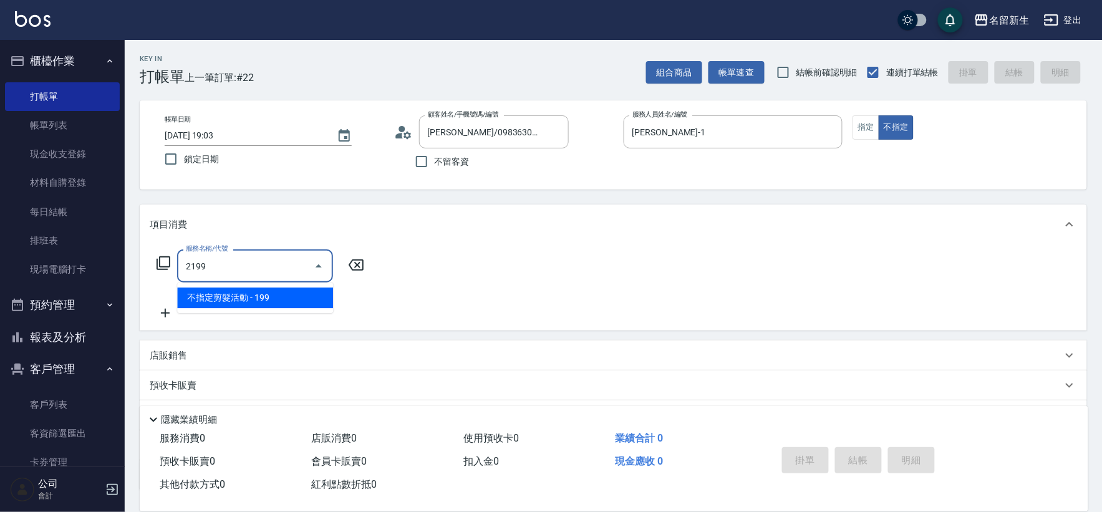
type input "不指定剪髮活動(2199)"
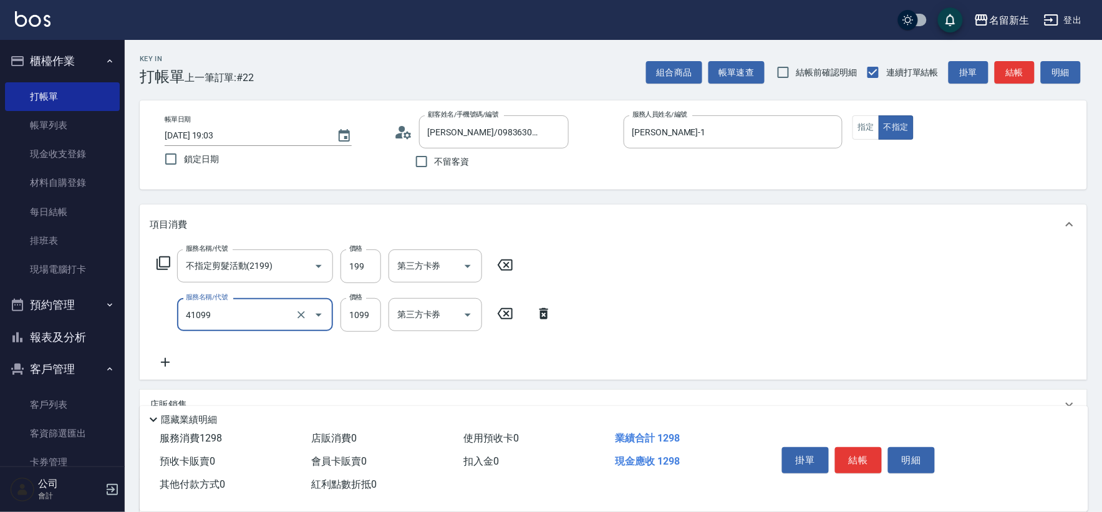
type input "公司活動/早鳥(41099)"
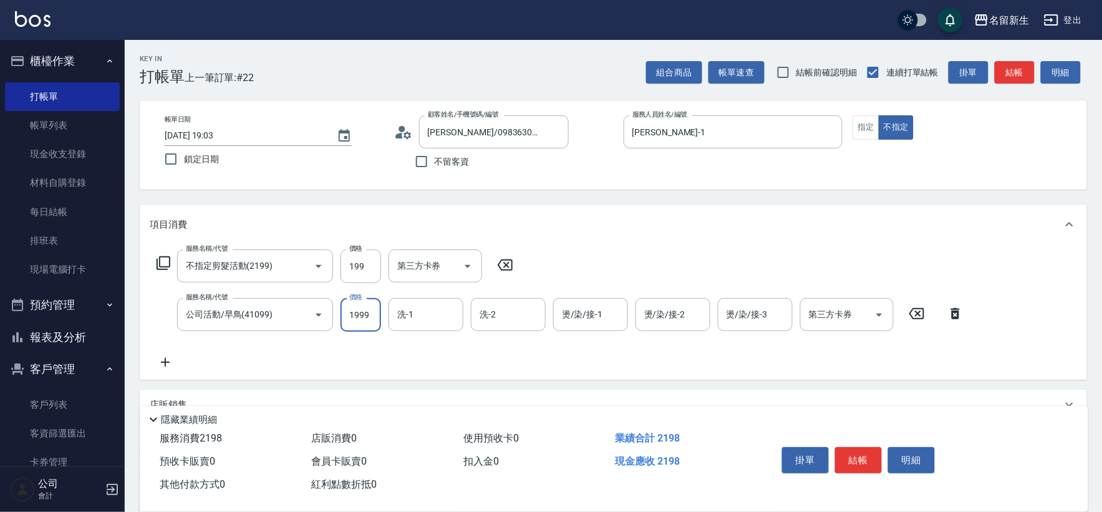
type input "1999"
type input "宋彥鑫-18"
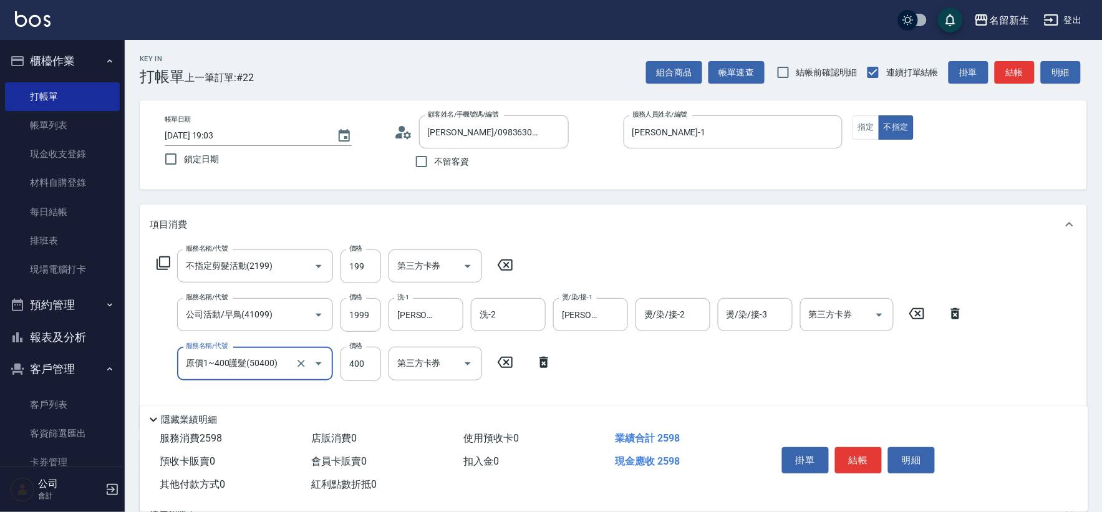
type input "原價1~400護髮(50400)"
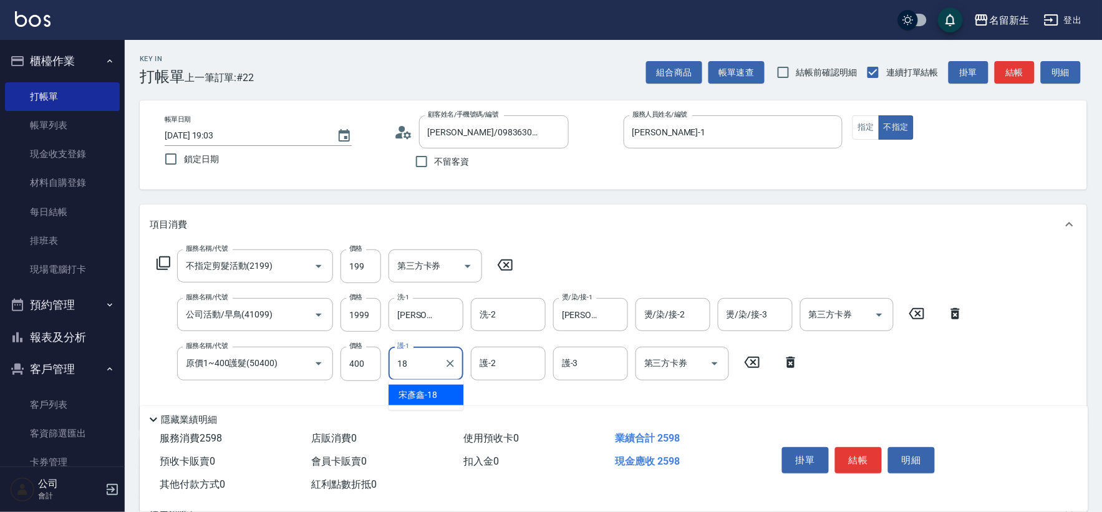
type input "宋彥鑫-18"
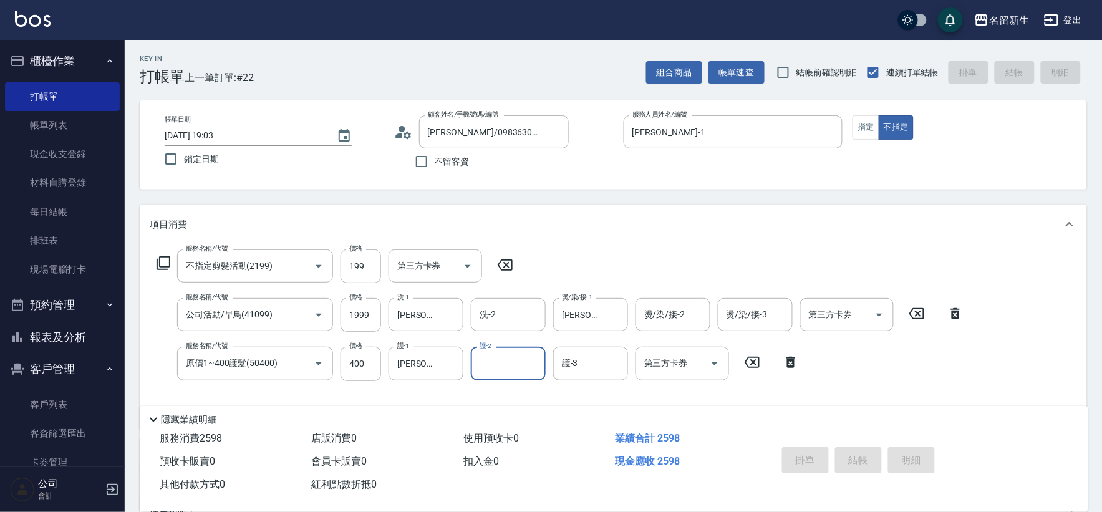
type input "2025/10/12 19:04"
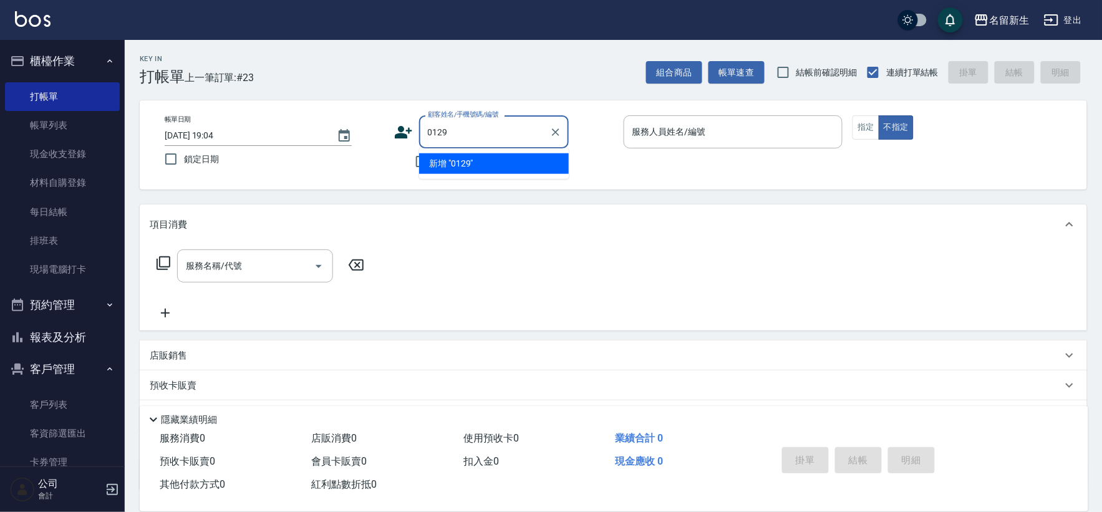
type input "0129"
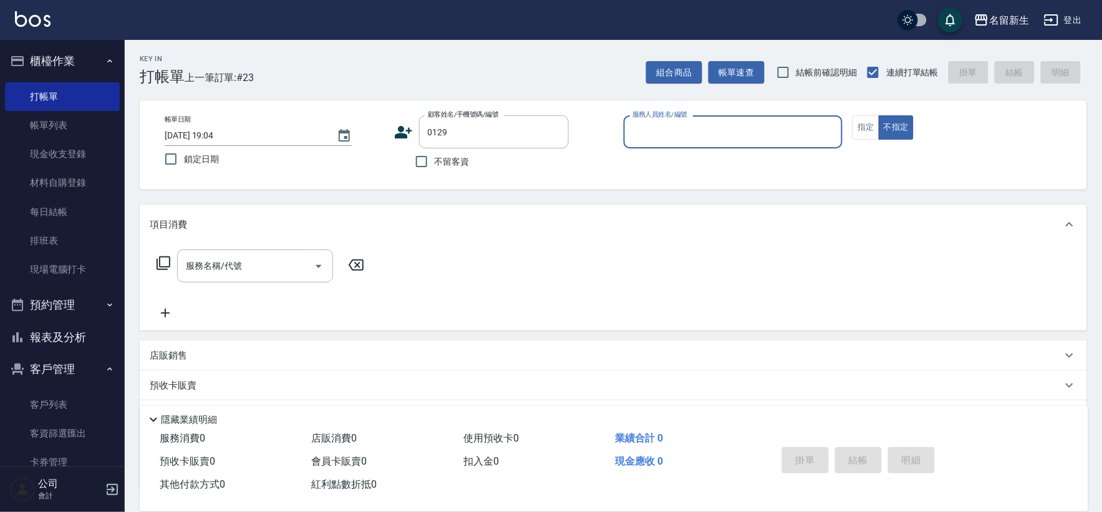
type input "7"
type input "潘之倫/0900237420/0129"
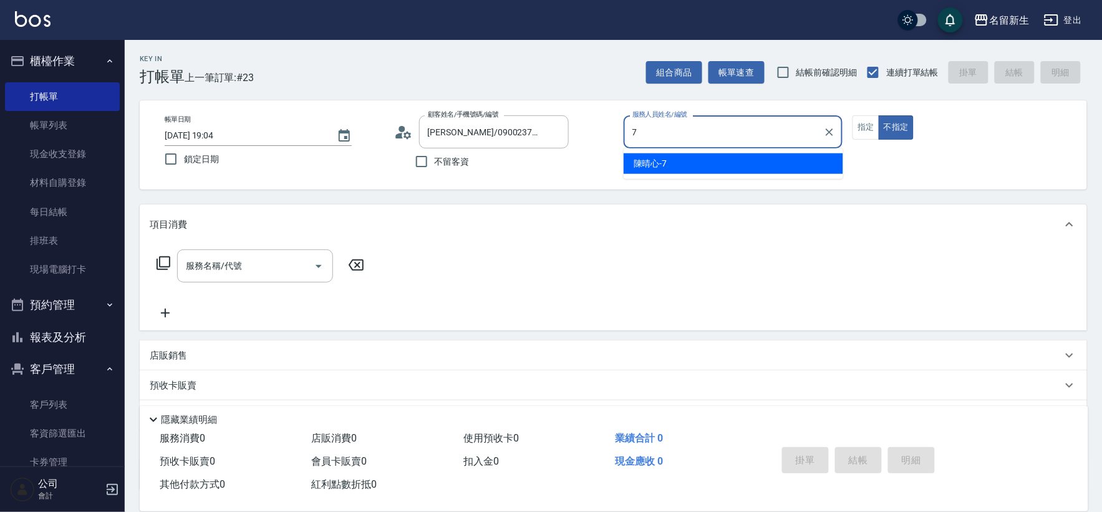
type input "陳晴心-7"
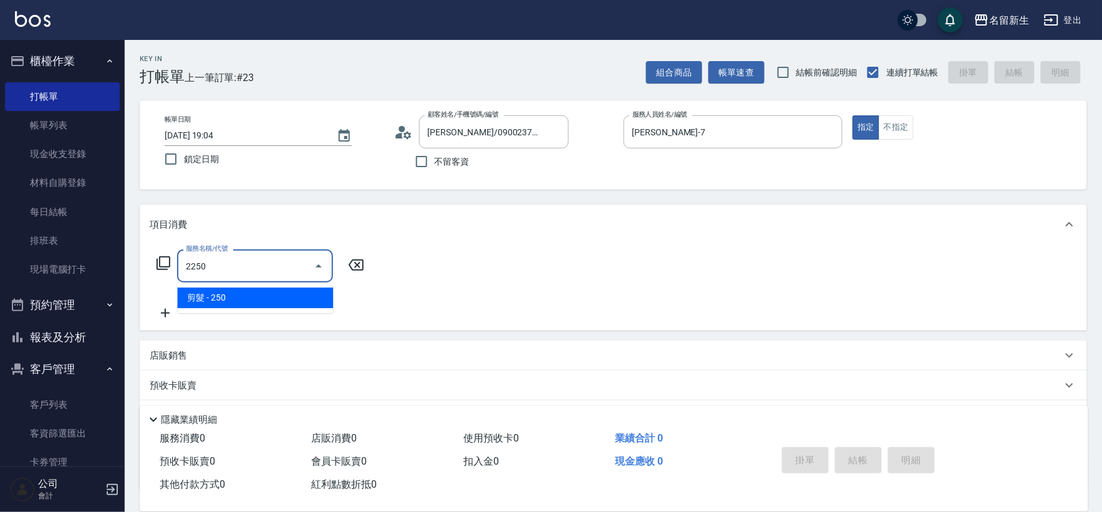
type input "剪髮(2250)"
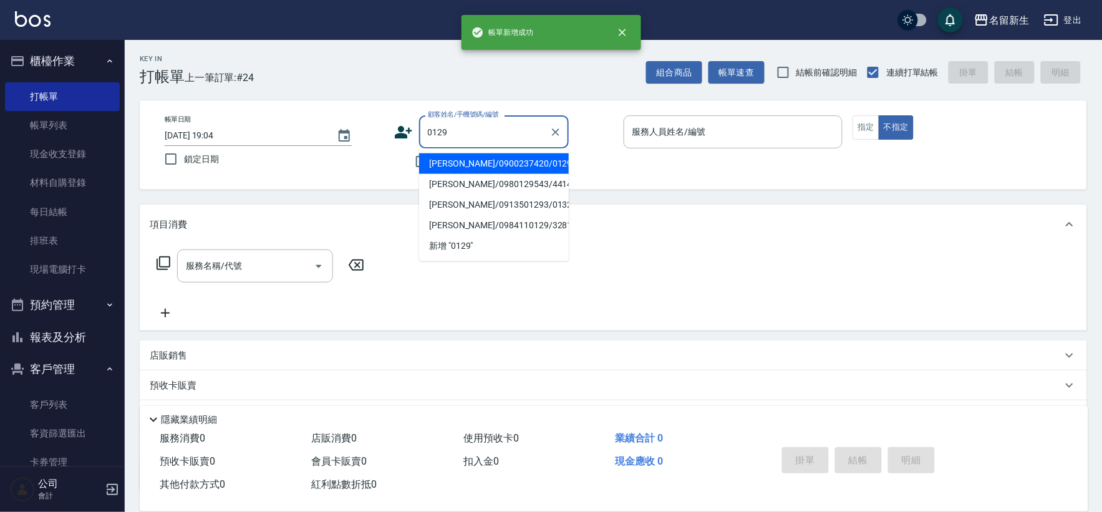
type input "潘之倫/0900237420/0129"
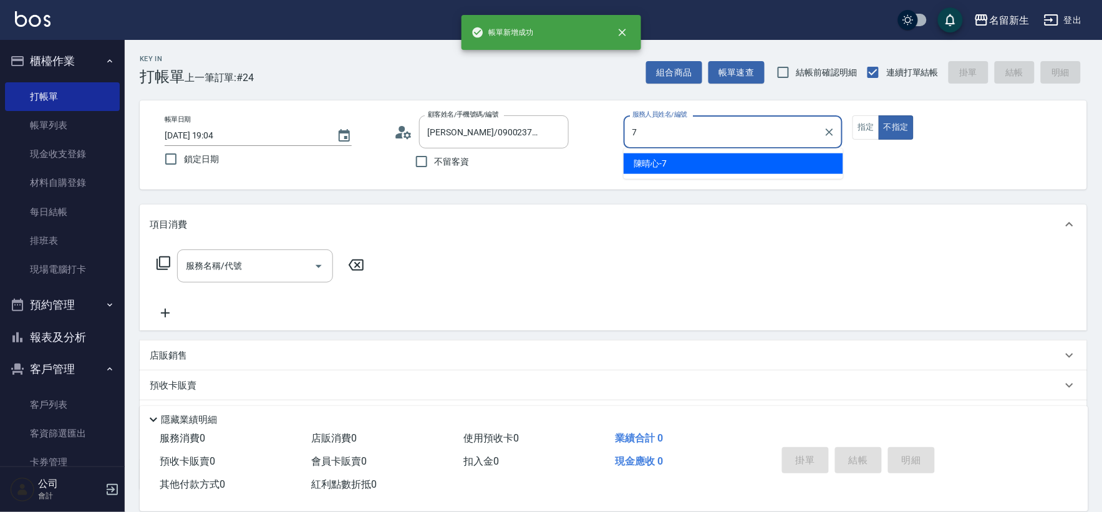
type input "陳晴心-7"
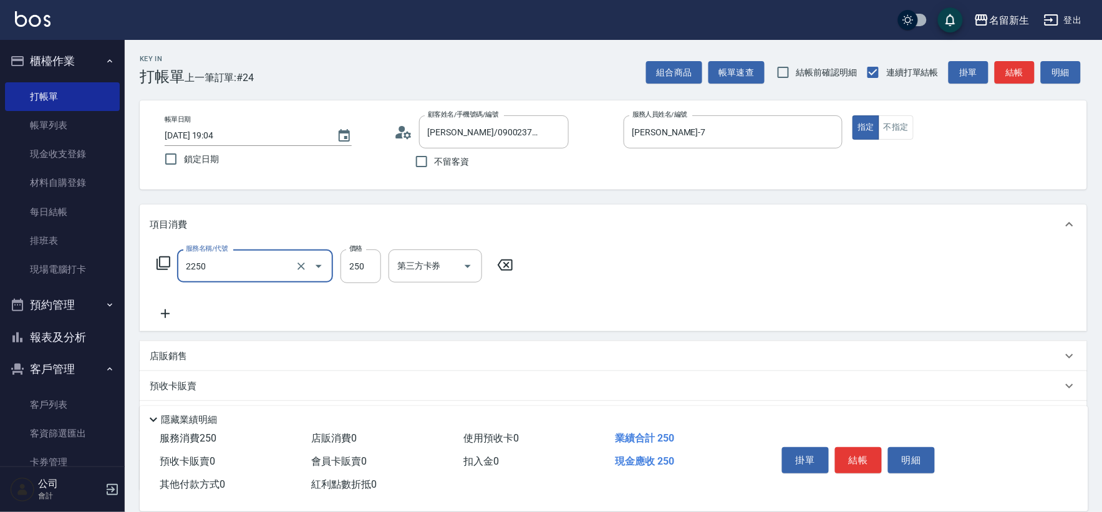
type input "剪髮(2250)"
type input "200"
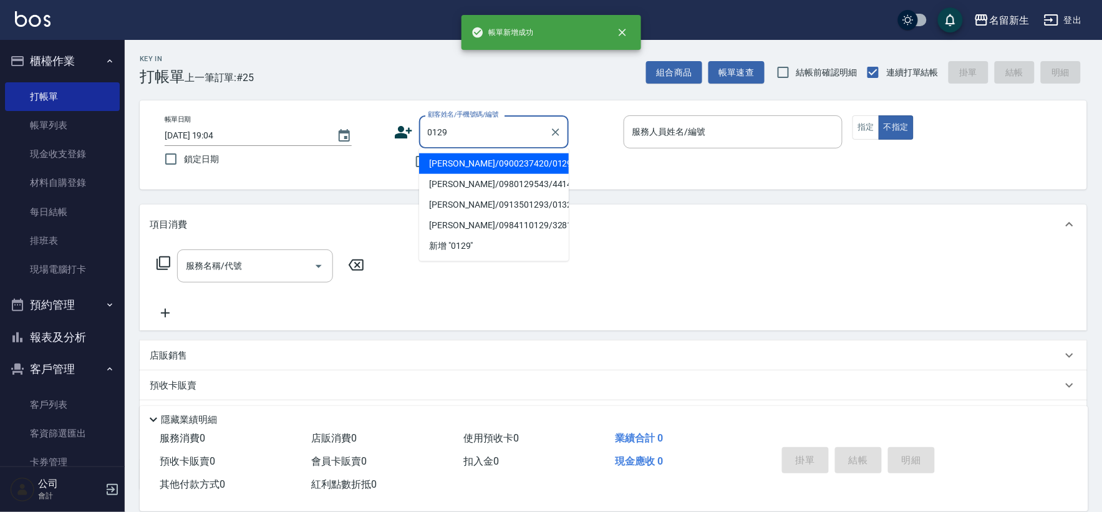
type input "潘之倫/0900237420/0129"
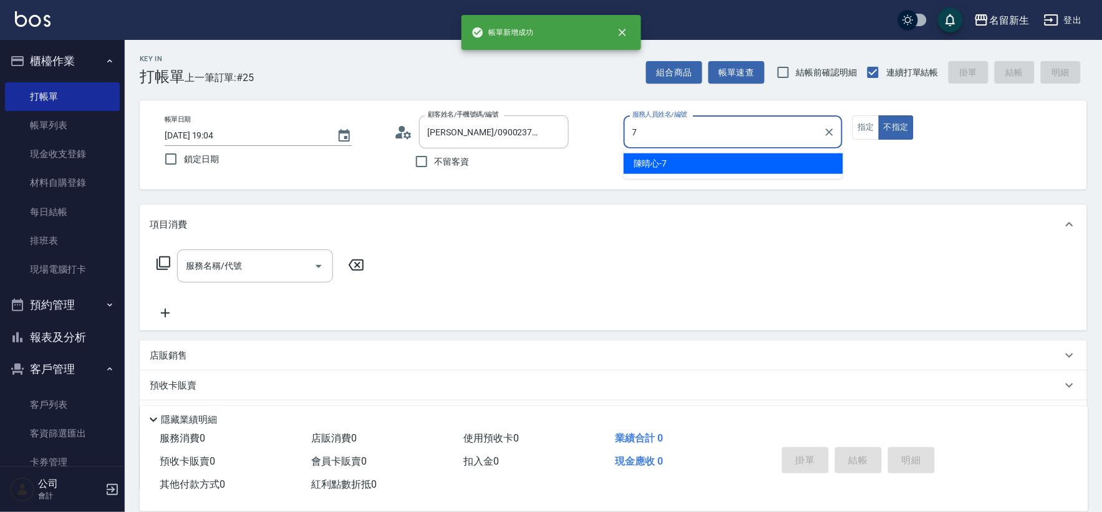
type input "陳晴心-7"
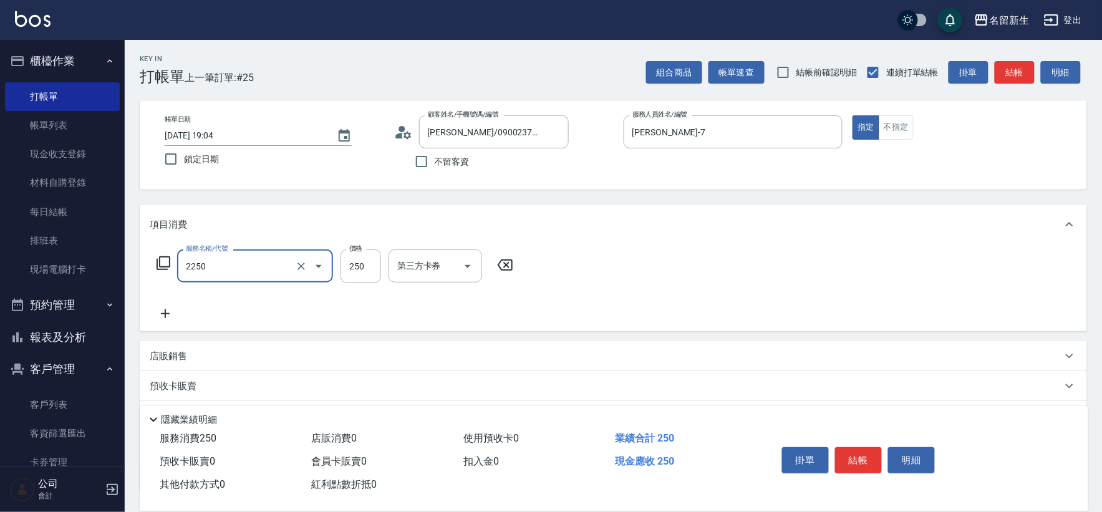
type input "剪髮(2250)"
type input "200"
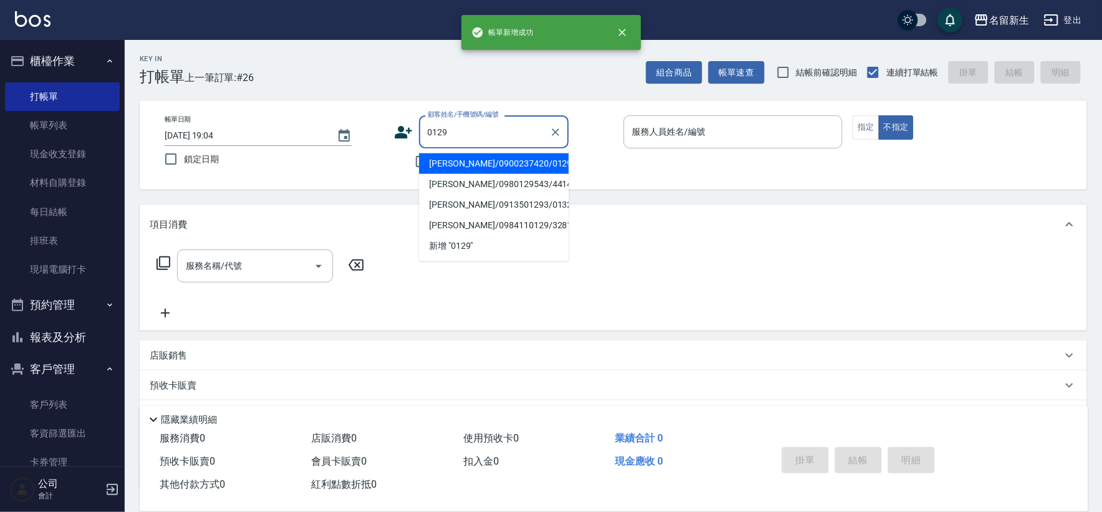
type input "潘之倫/0900237420/0129"
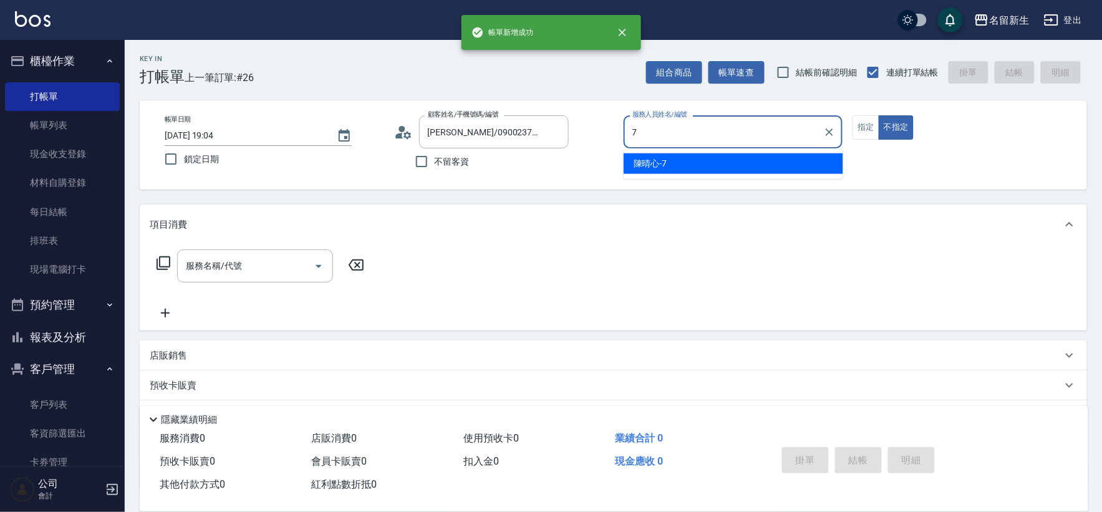
type input "陳晴心-7"
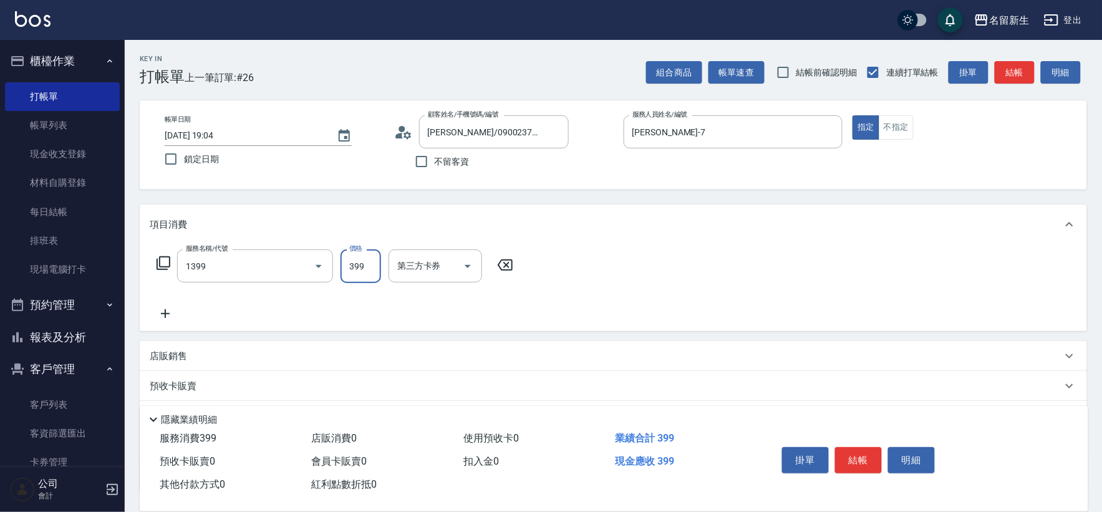
type input "健康洗髮(1399)"
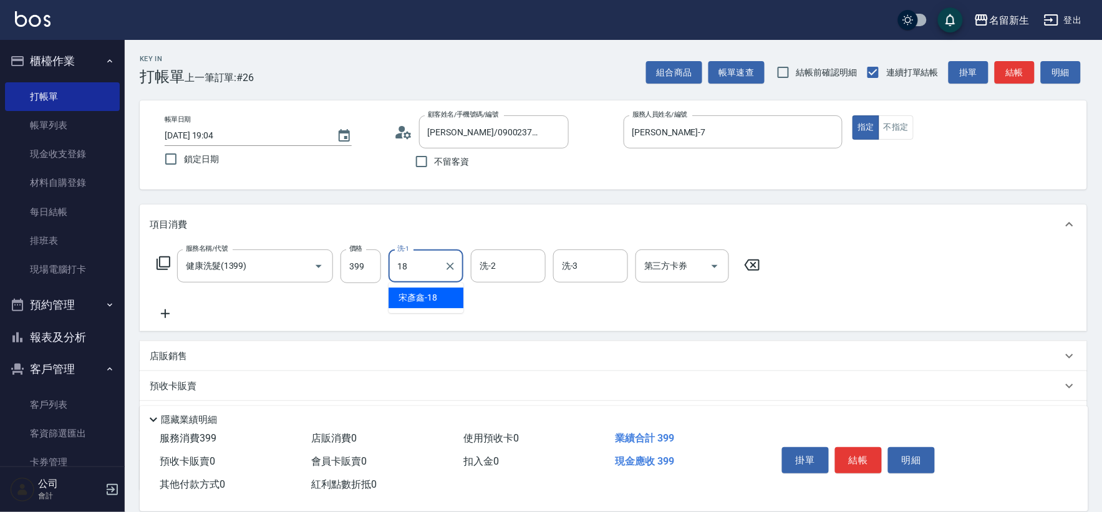
type input "宋彥鑫-18"
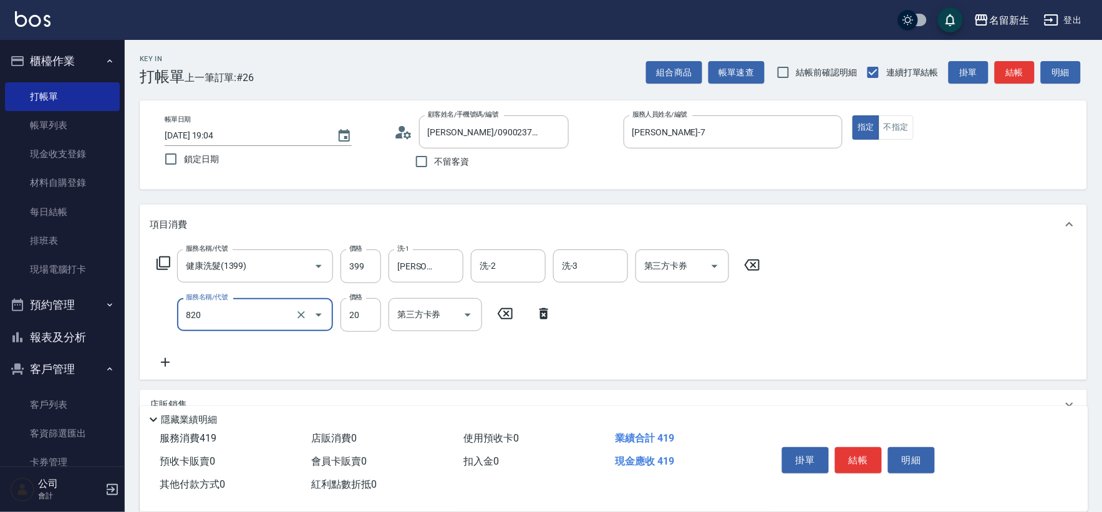
type input "潤絲(820)"
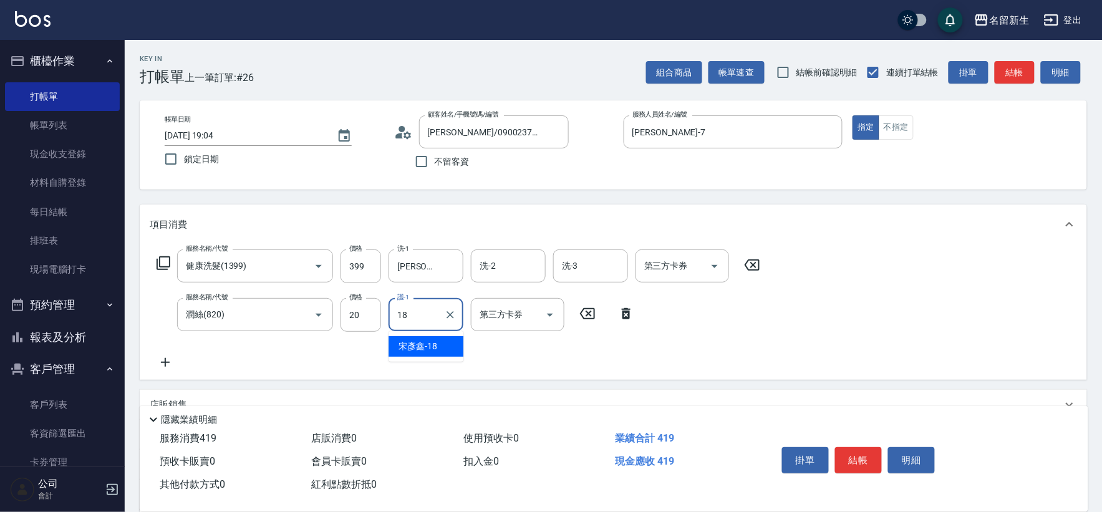
type input "宋彥鑫-18"
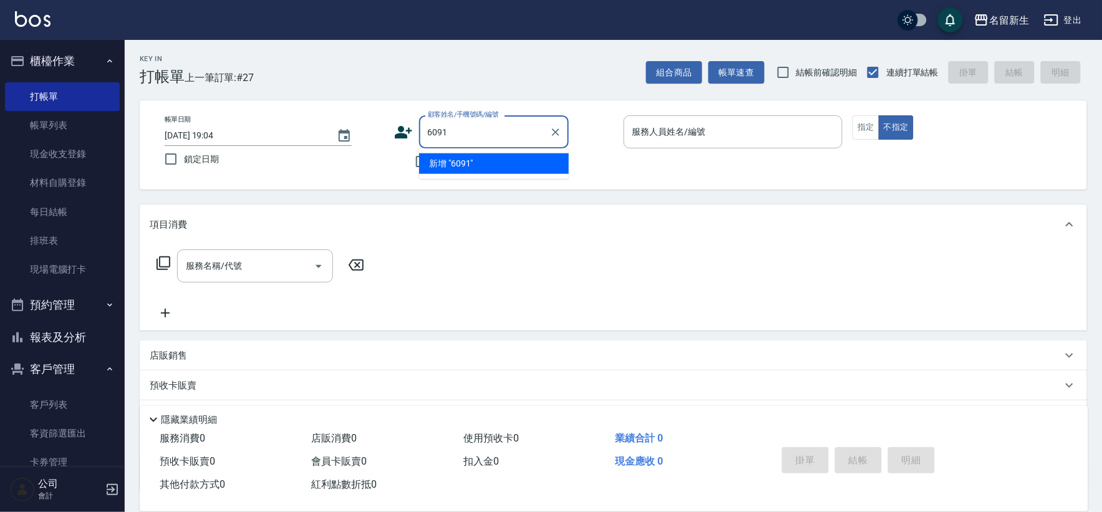
type input "6091"
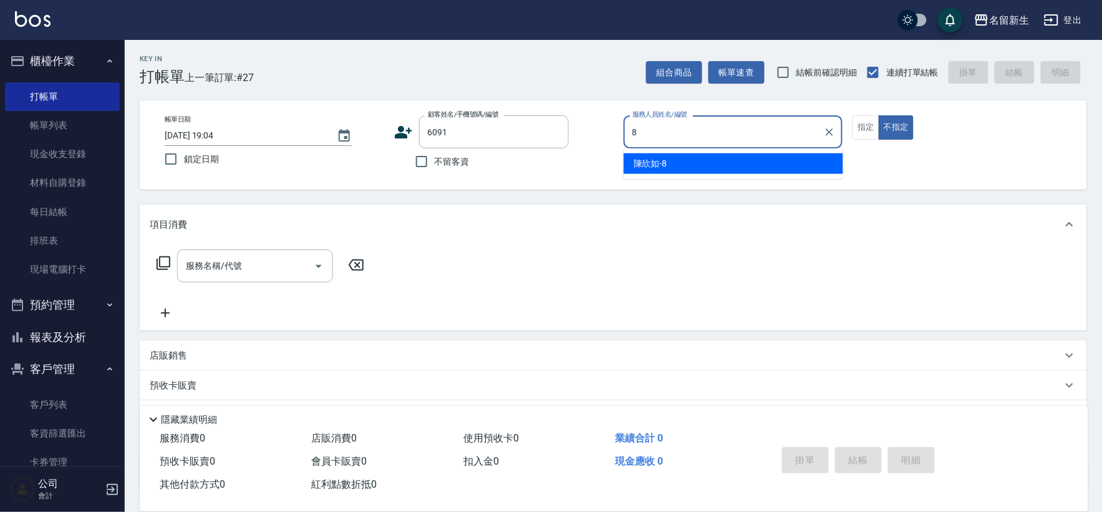
type input "陳欣如-8"
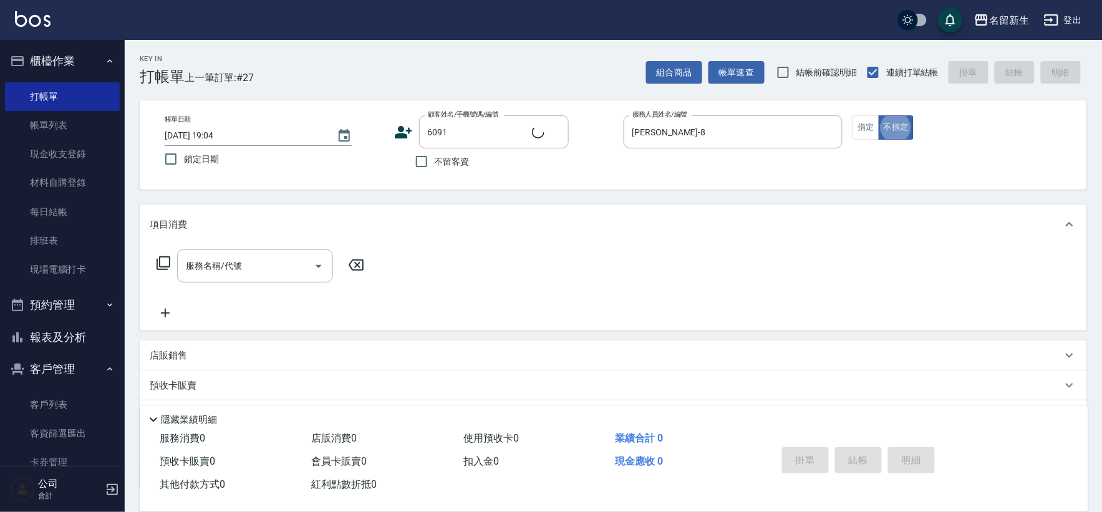
type input "張靖翎/0972101848/6091"
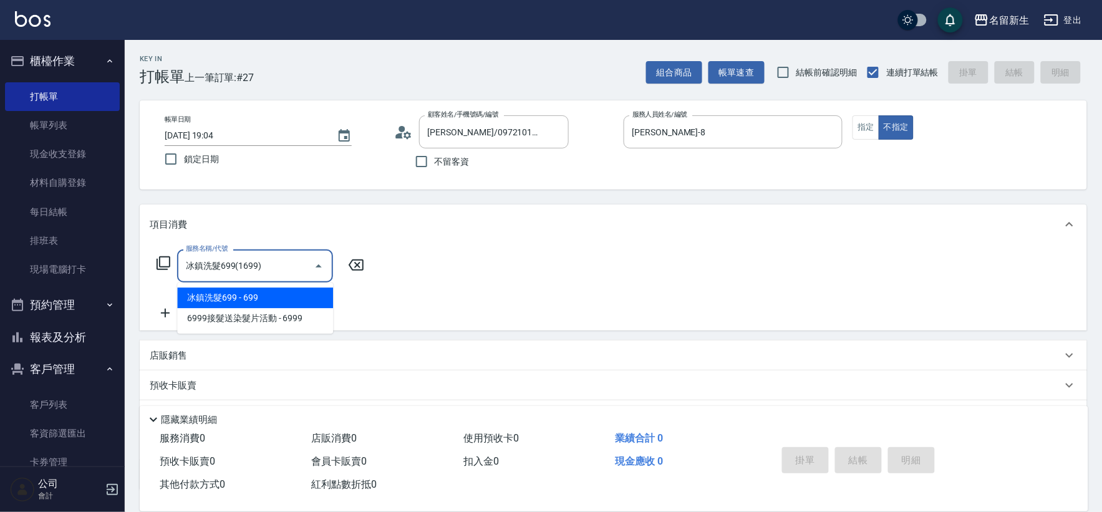
type input "冰鎮洗髮699(1699)"
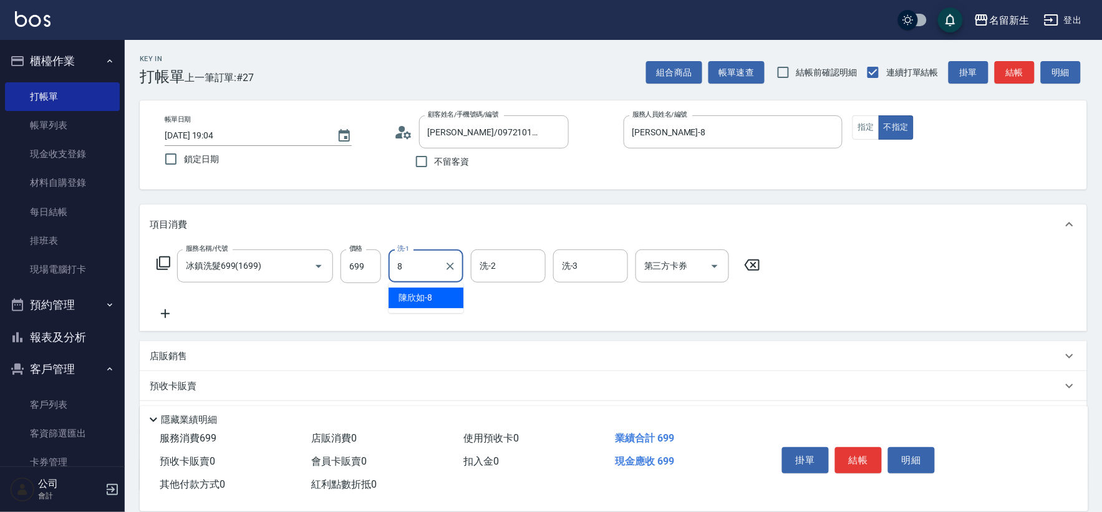
type input "陳欣如-8"
click at [460, 262] on div "陳欣如-8 洗-1" at bounding box center [426, 266] width 75 height 33
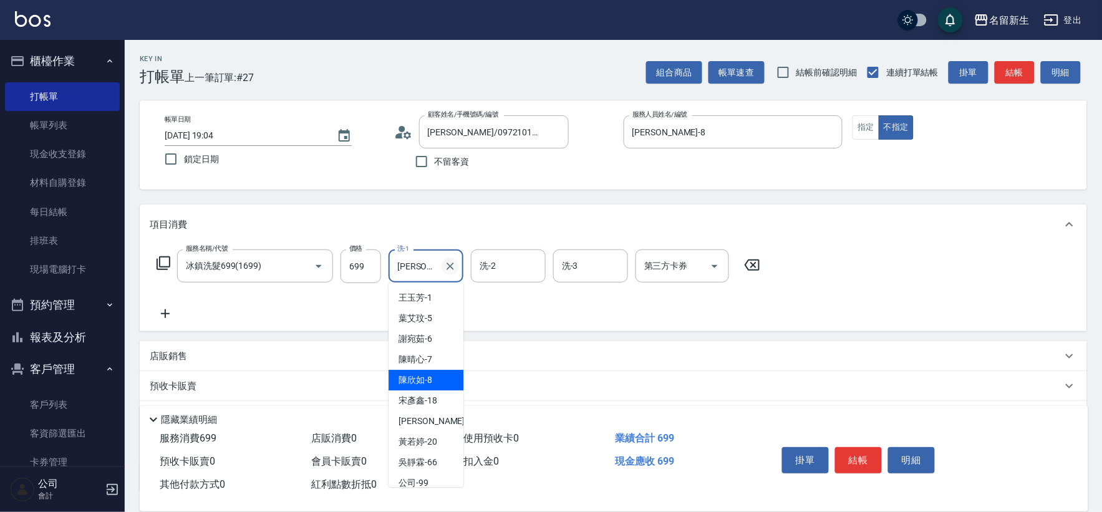
click at [456, 264] on icon "Clear" at bounding box center [450, 266] width 12 height 12
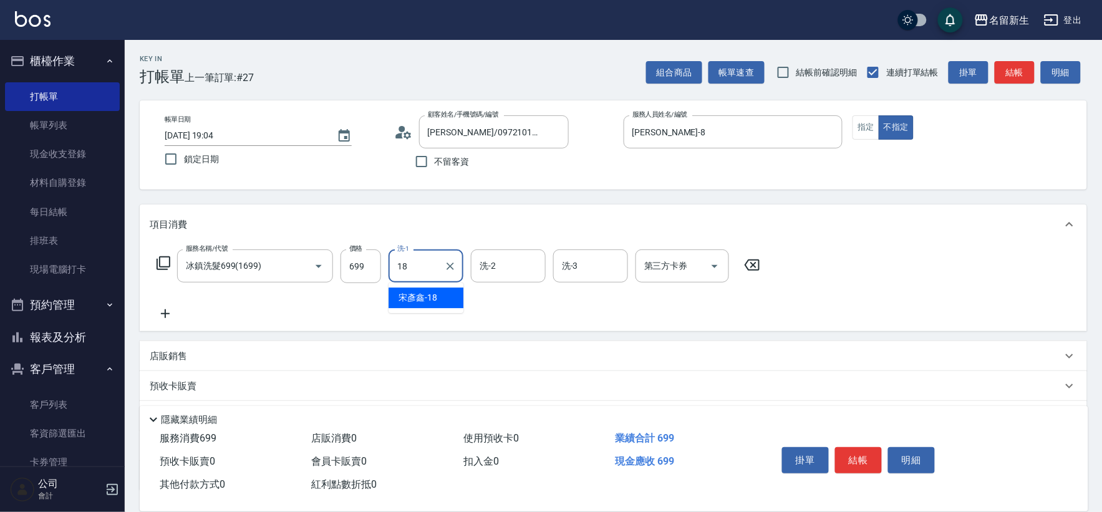
type input "宋彥鑫-18"
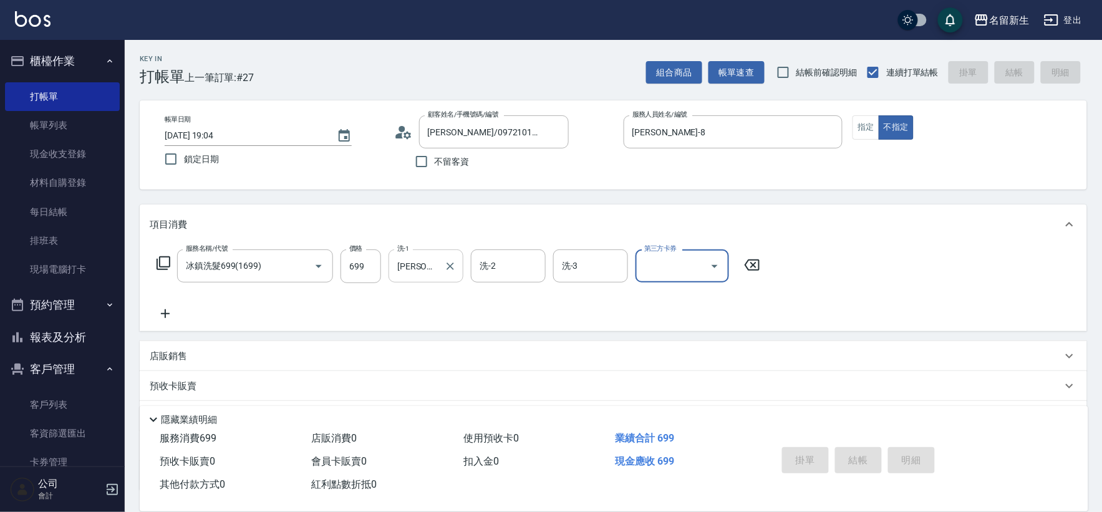
type input "2025/10/12 19:05"
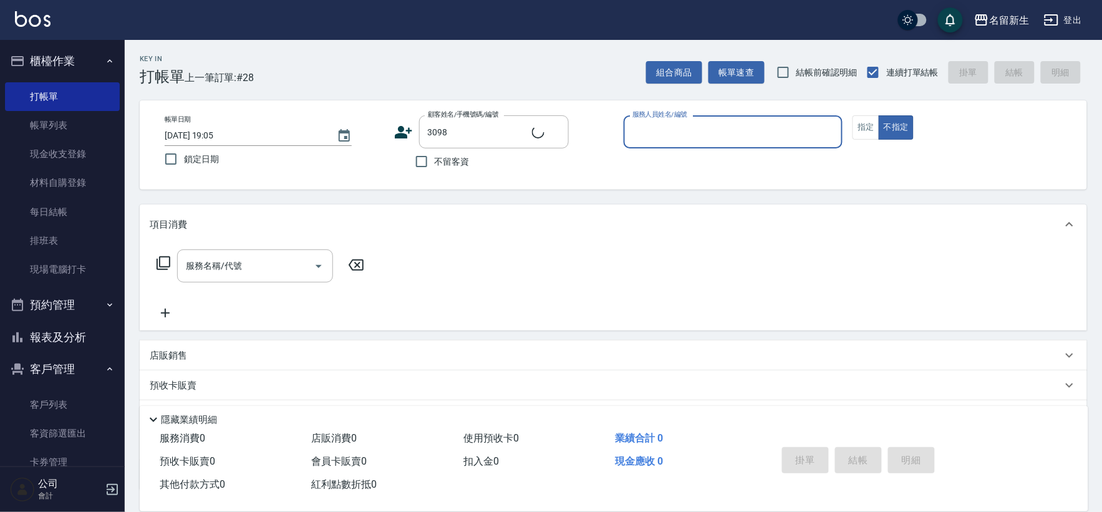
type input "張譽軒/0965667611/3098"
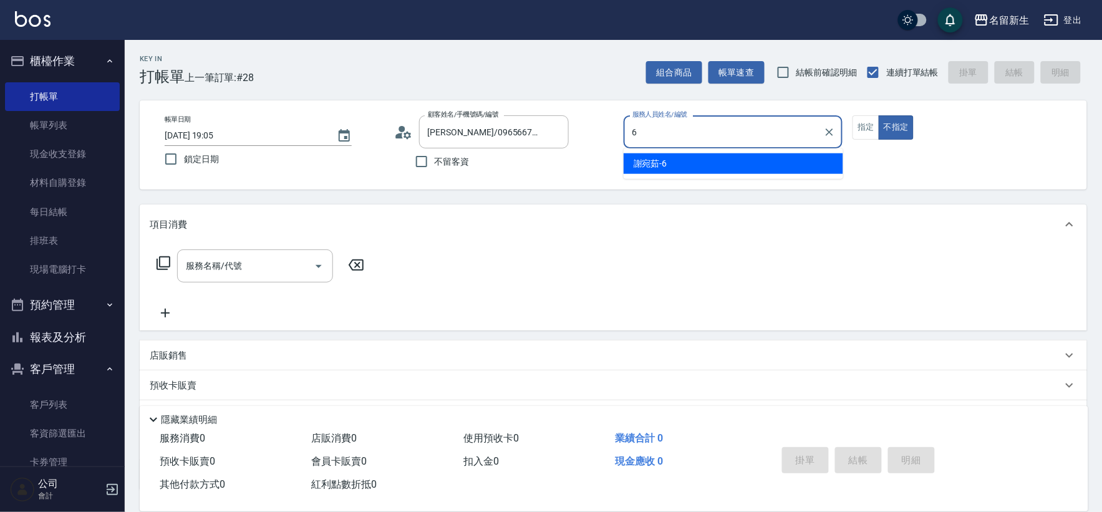
type input "謝宛茹-6"
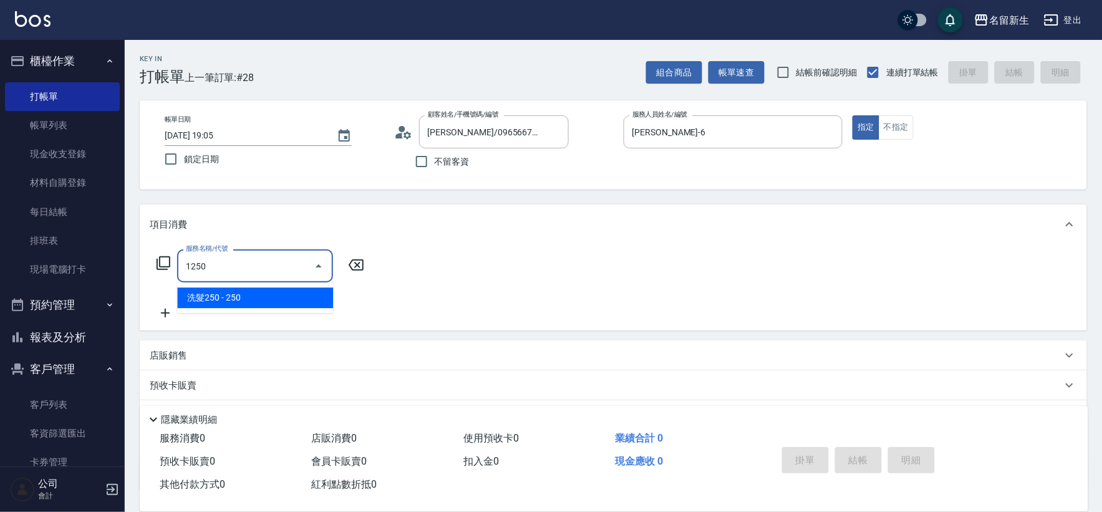
type input "洗髮250(1250)"
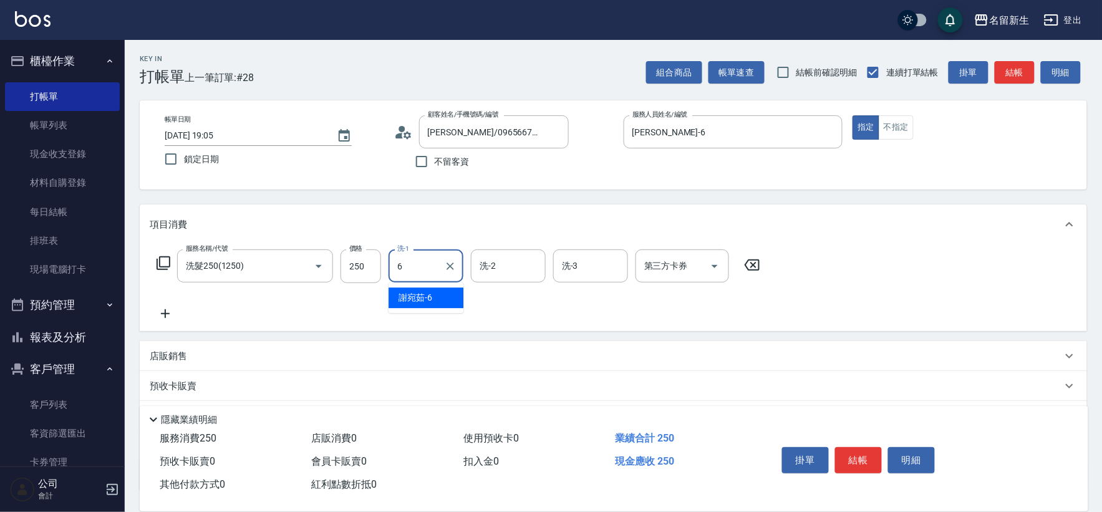
type input "謝宛茹-6"
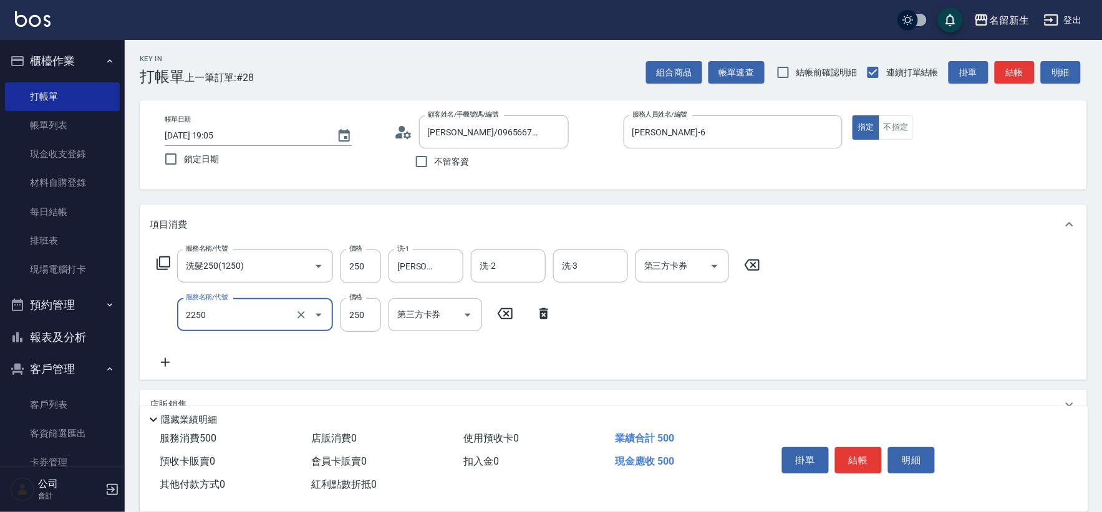
type input "剪髮(2250)"
type input "100"
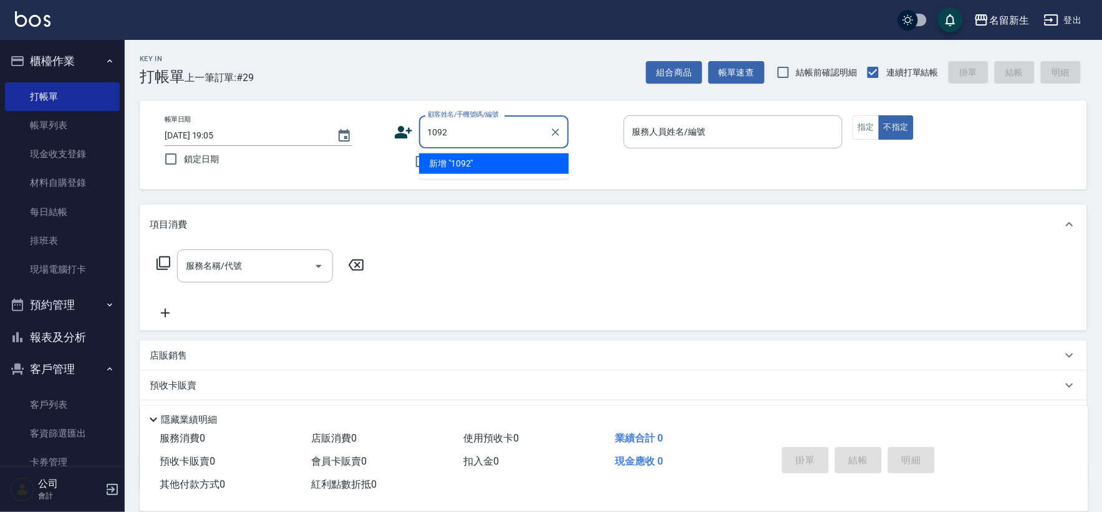
type input "1092"
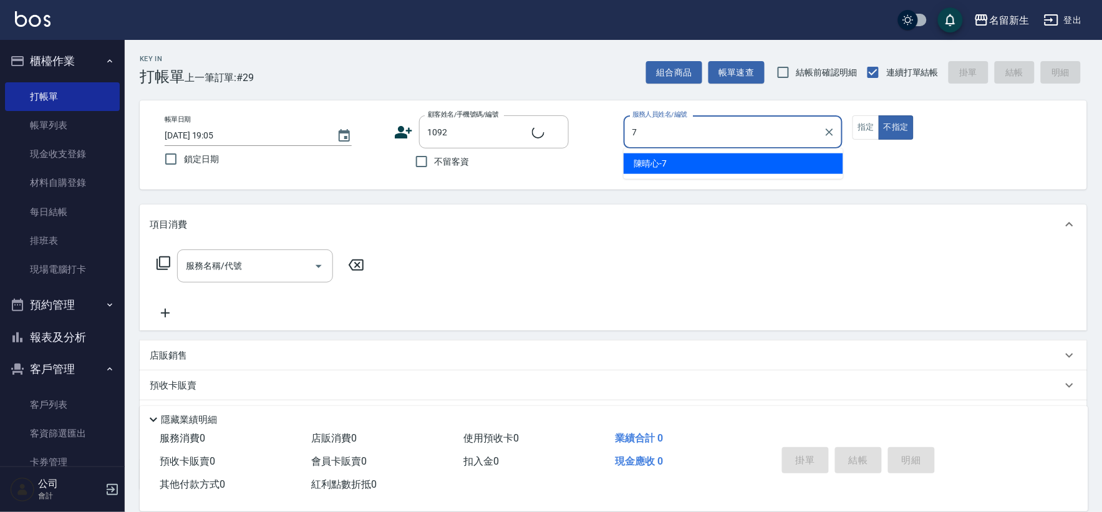
type input "7"
type input "張偉中/0930058318/1092"
type input "陳晴心-7"
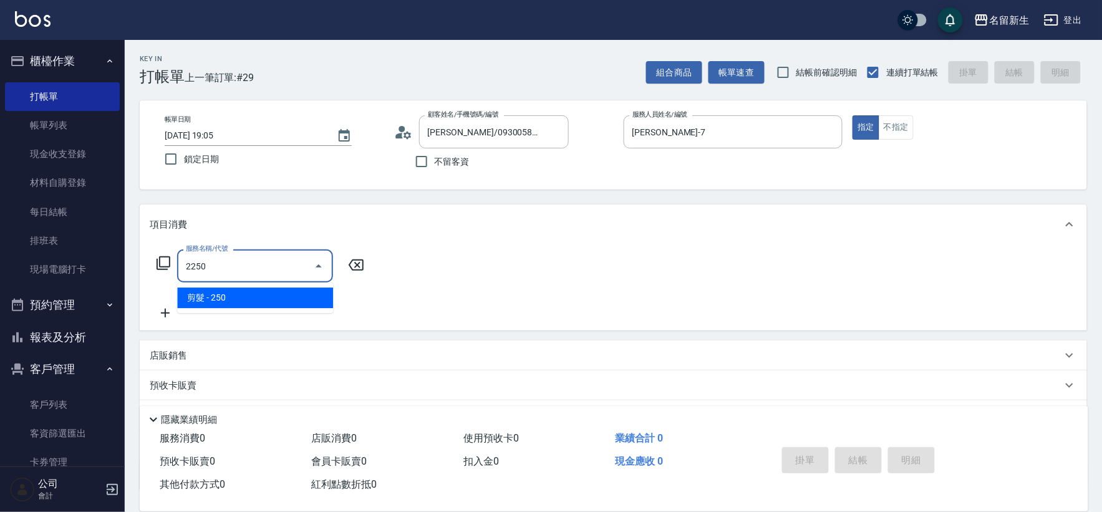
type input "剪髮(2250)"
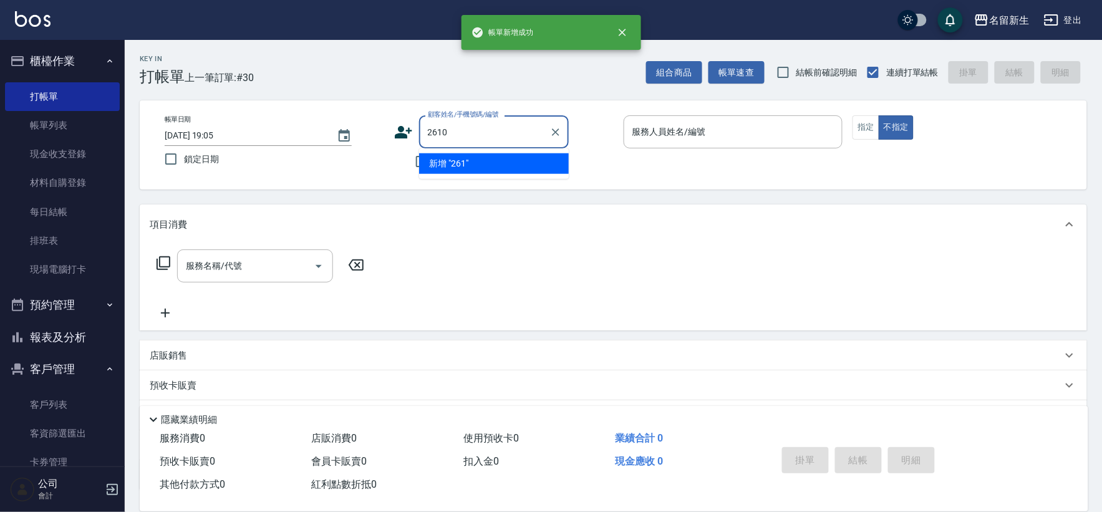
type input "2610"
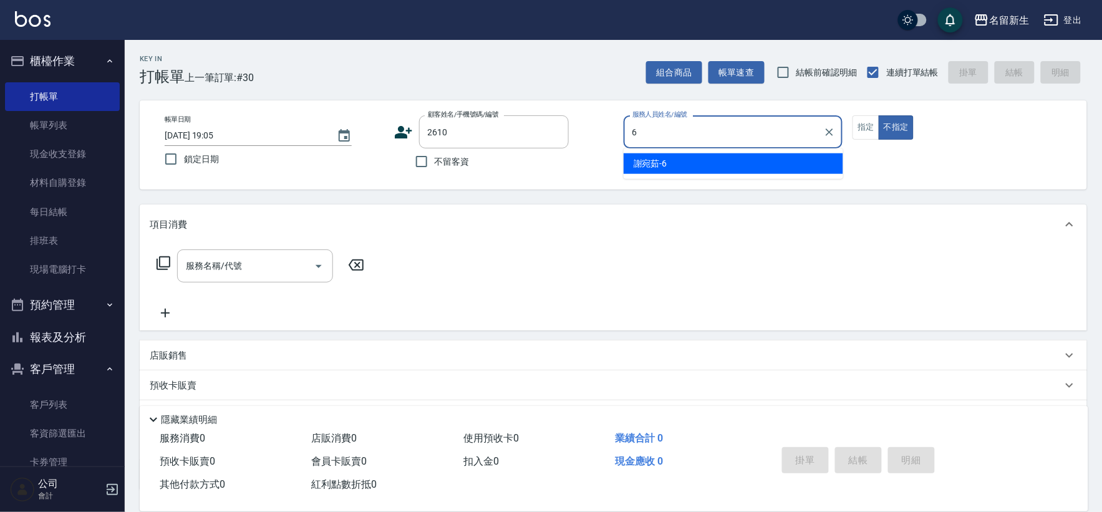
type input "謝宛茹-6"
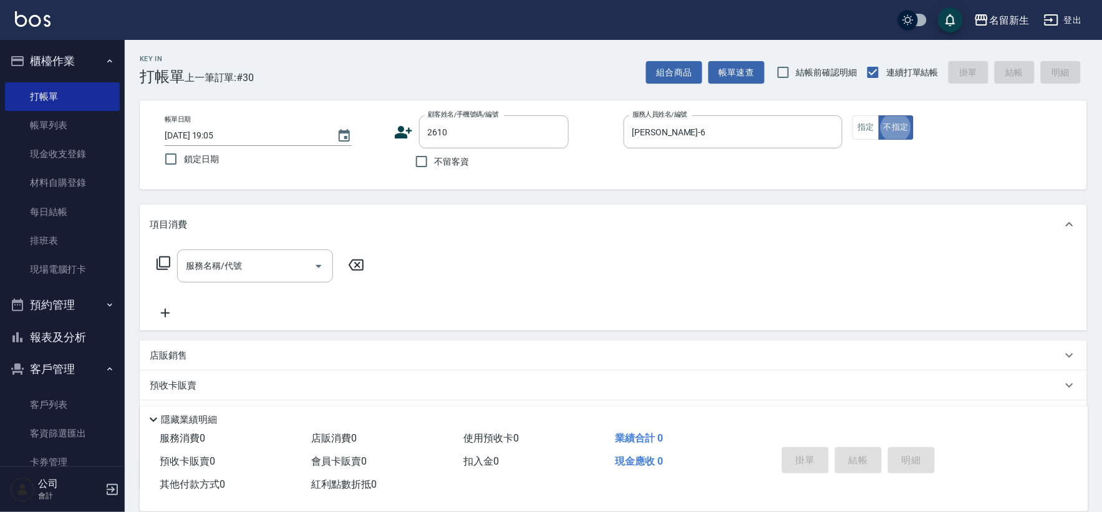
type input "羅仁璟/0989801892/2610"
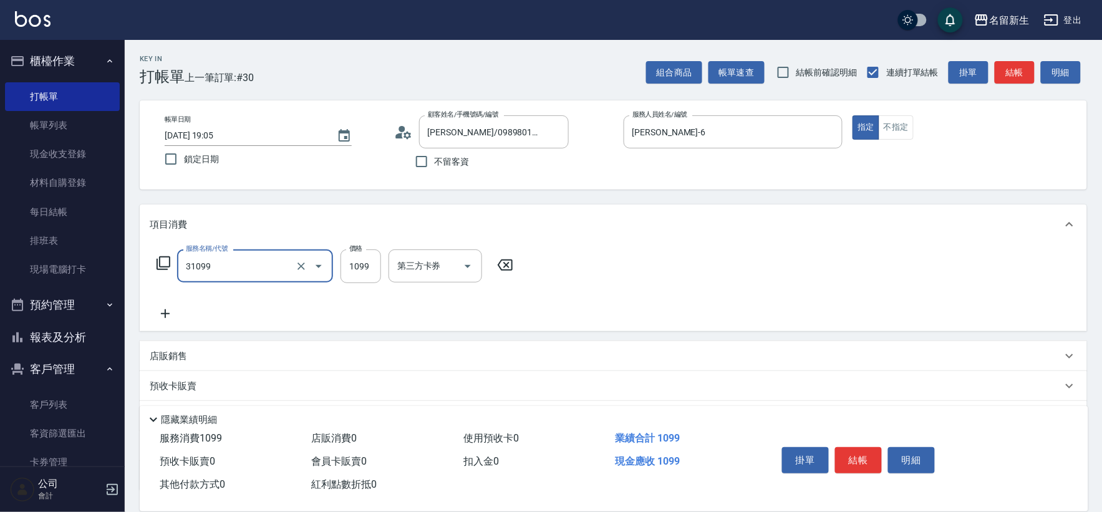
type input "公司活動/早鳥(31099)"
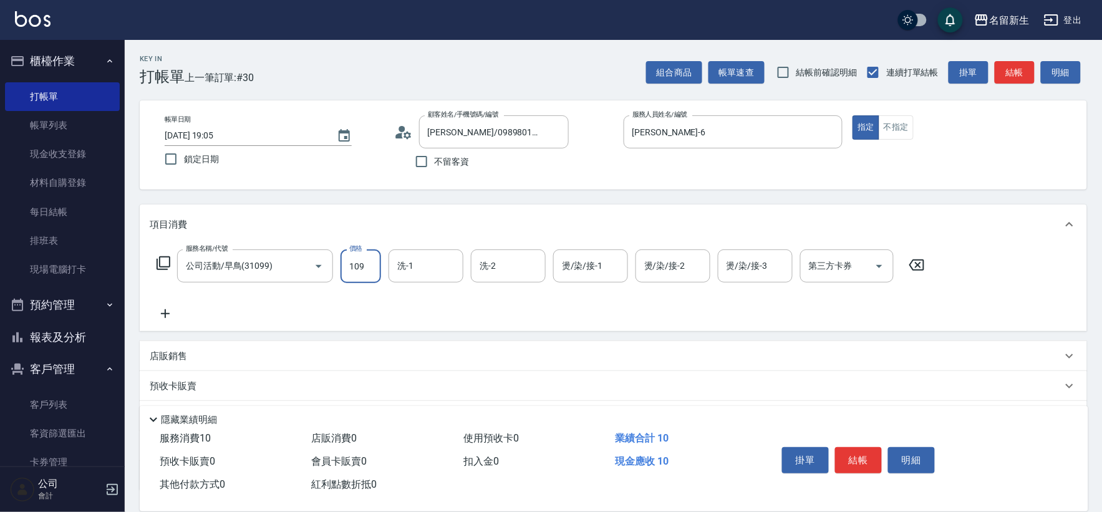
type input "1099"
type input "謝宛茹-6"
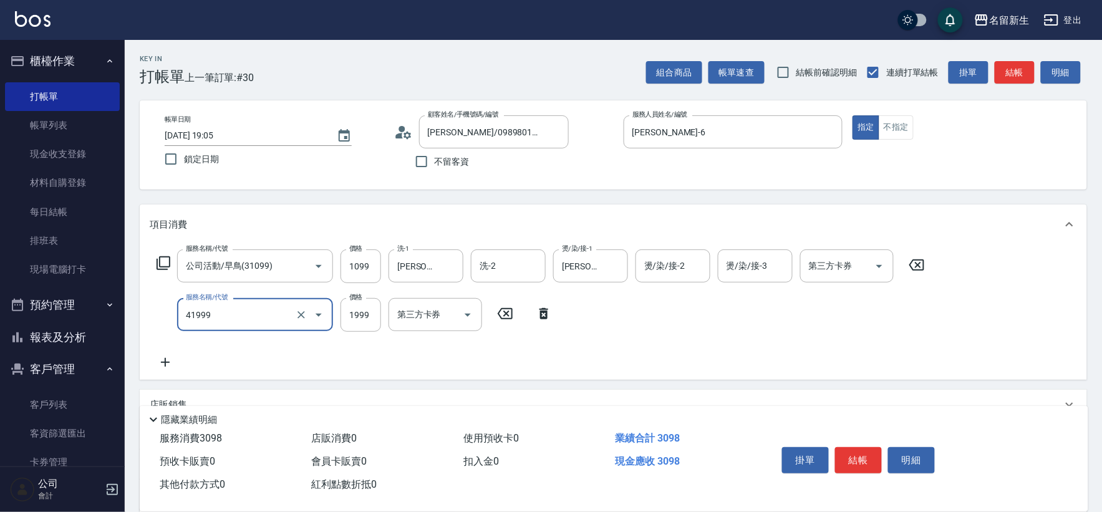
type input "1999以下染髮(41999)"
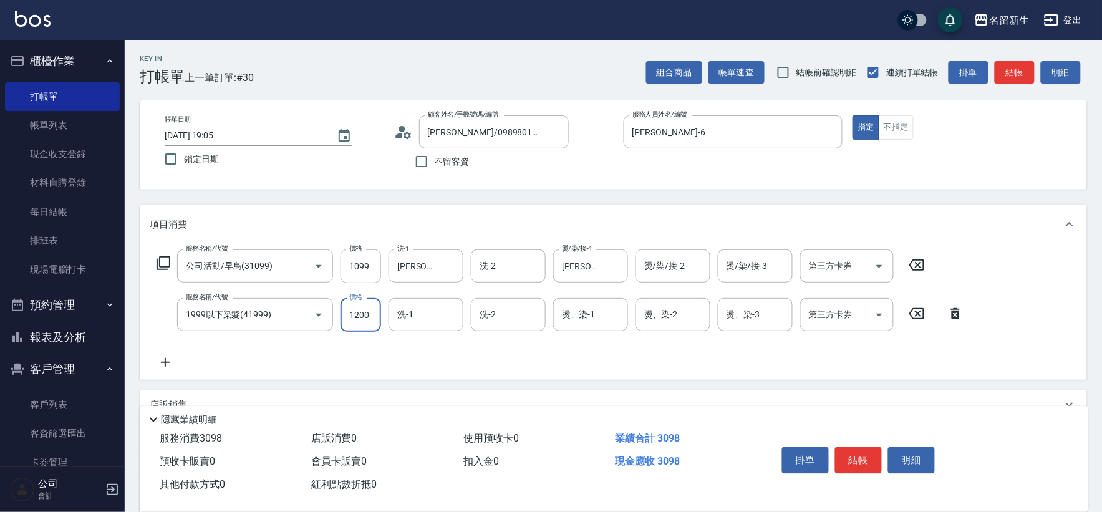
type input "1200"
type input "宋彥鑫-18"
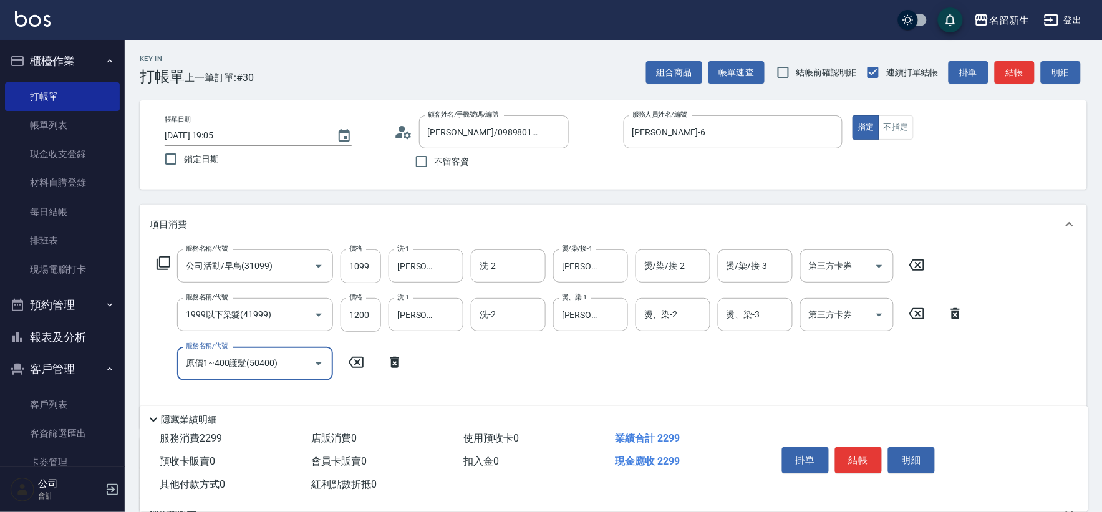
type input "原價1~400護髮(50400)"
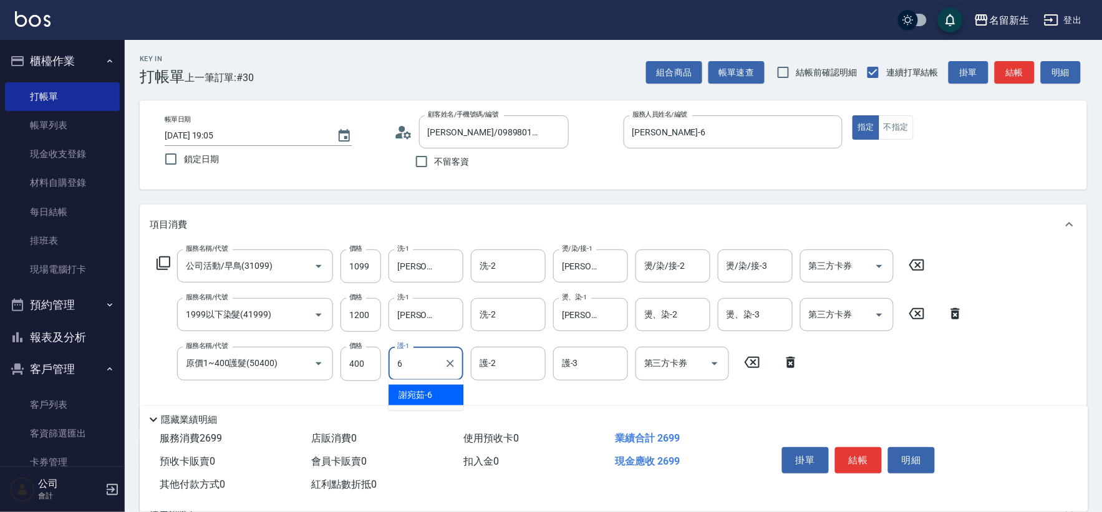
type input "謝宛茹-6"
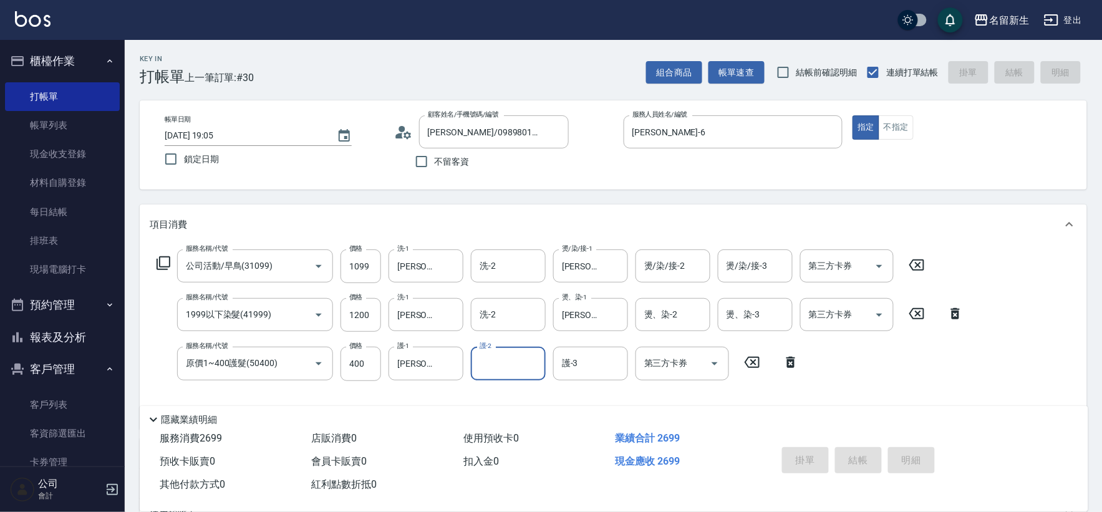
type input "2025/10/12 19:06"
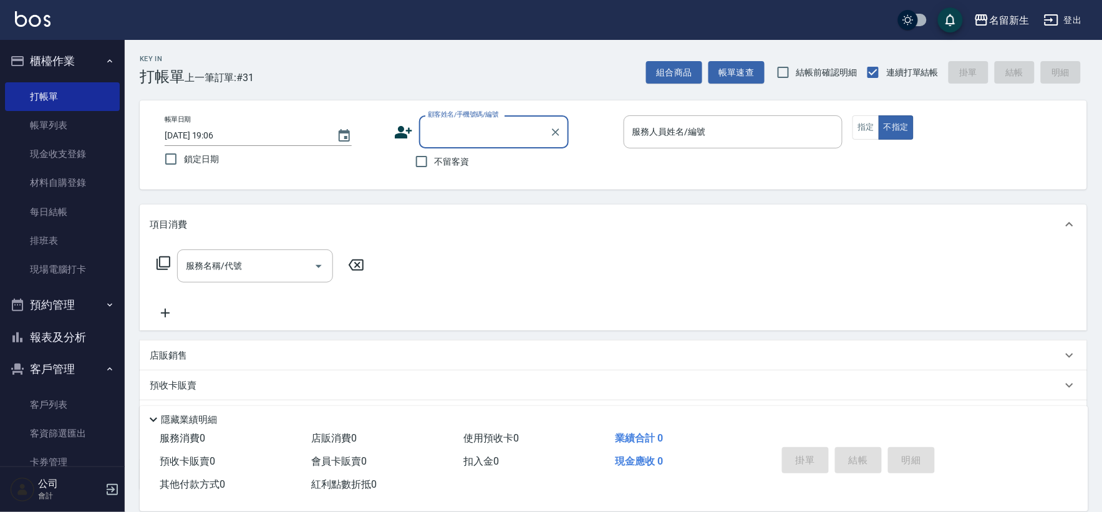
click at [62, 333] on button "報表及分析" at bounding box center [62, 337] width 115 height 32
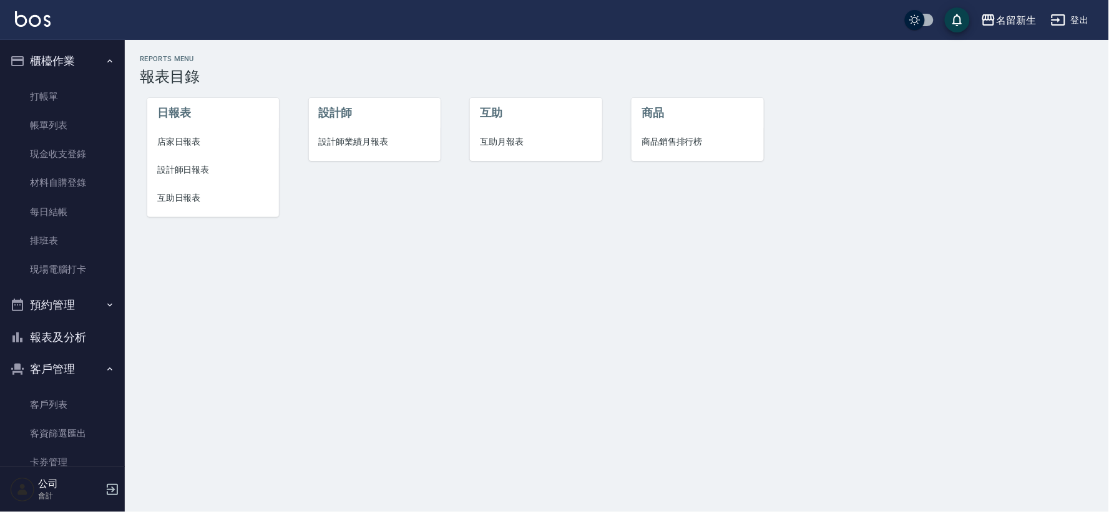
click at [155, 200] on li "互助日報表" at bounding box center [213, 198] width 132 height 28
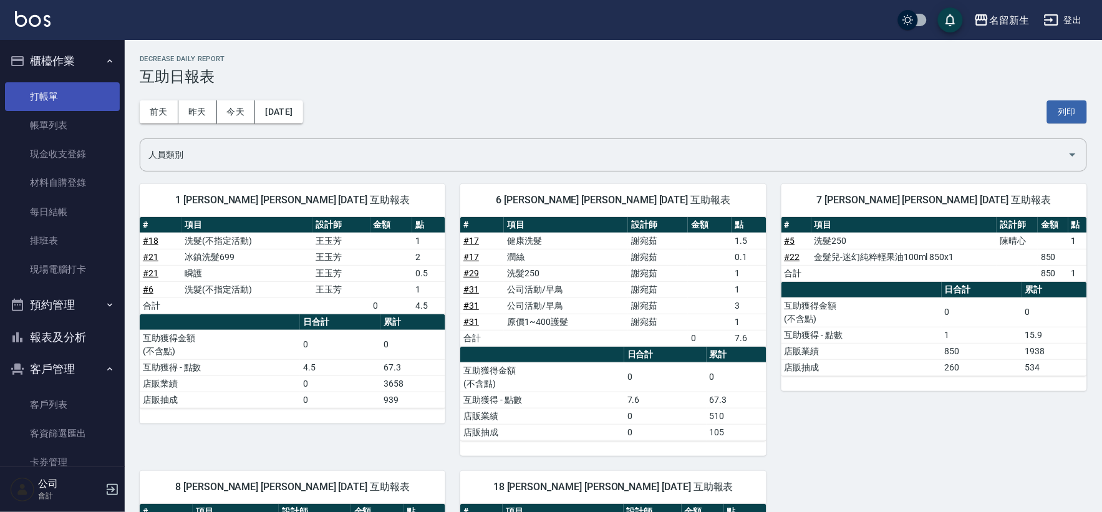
click at [82, 95] on link "打帳單" at bounding box center [62, 96] width 115 height 29
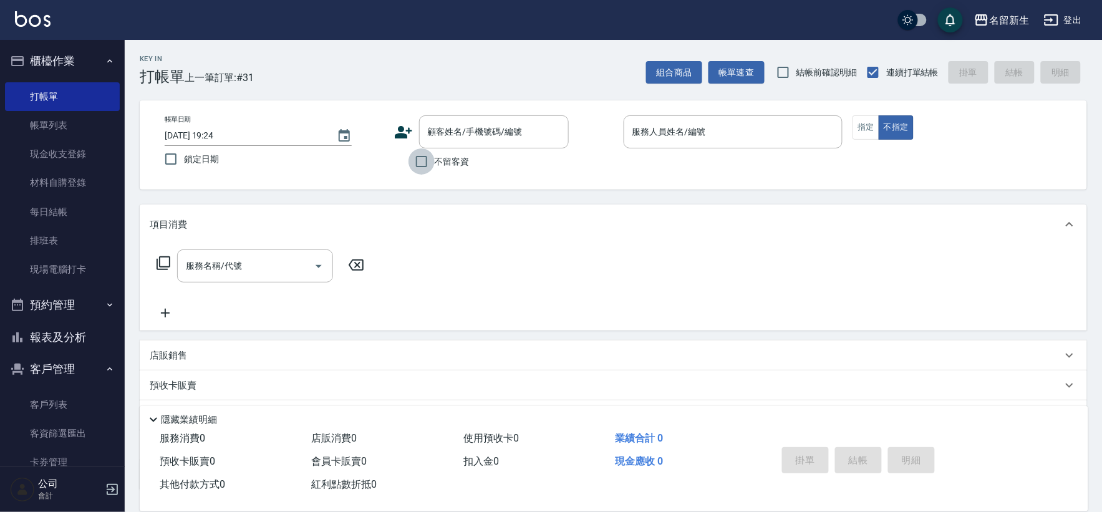
click at [417, 163] on input "不留客資" at bounding box center [422, 161] width 26 height 26
checkbox input "true"
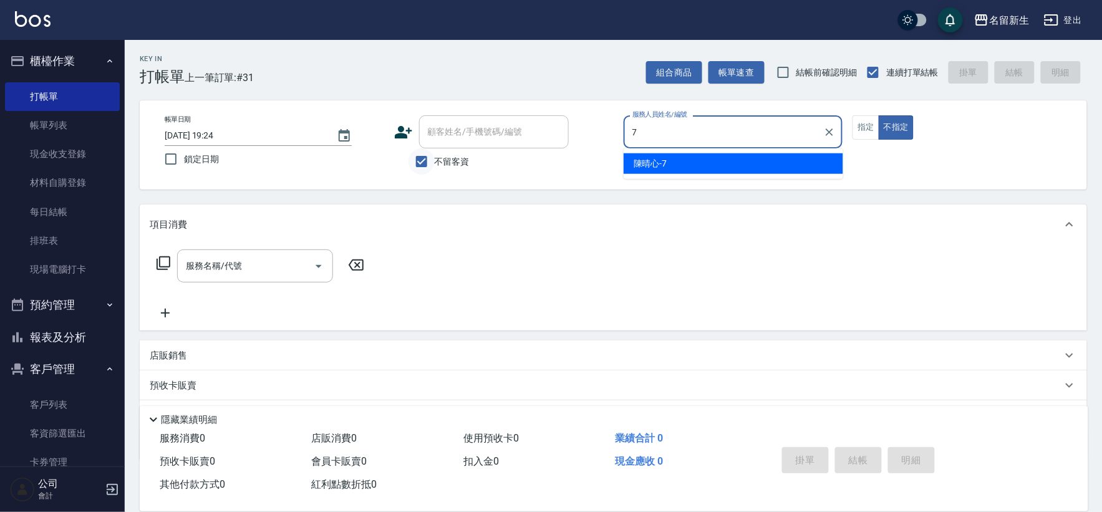
type input "陳晴心-7"
type button "false"
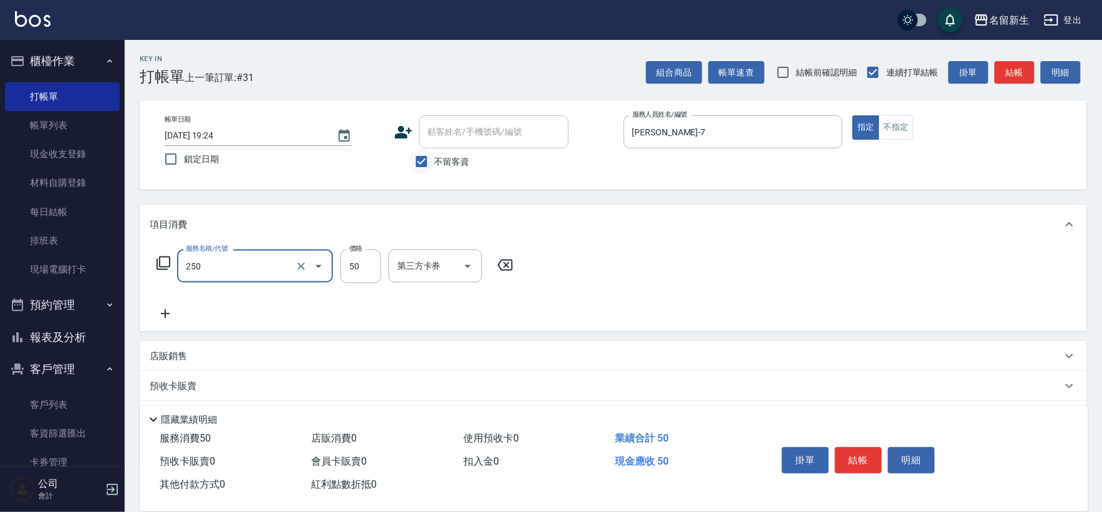
type input "剪瀏海(250)"
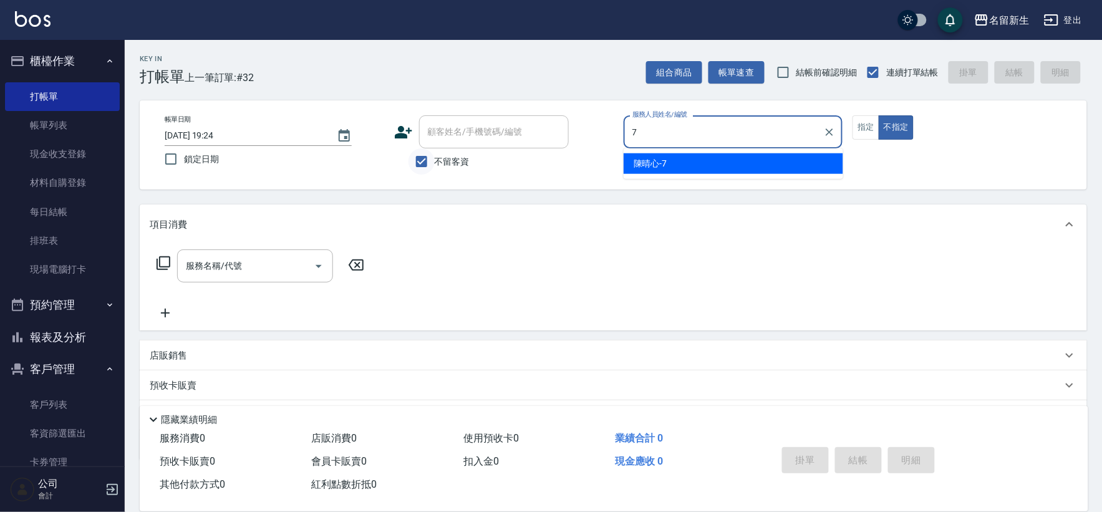
type input "陳晴心-7"
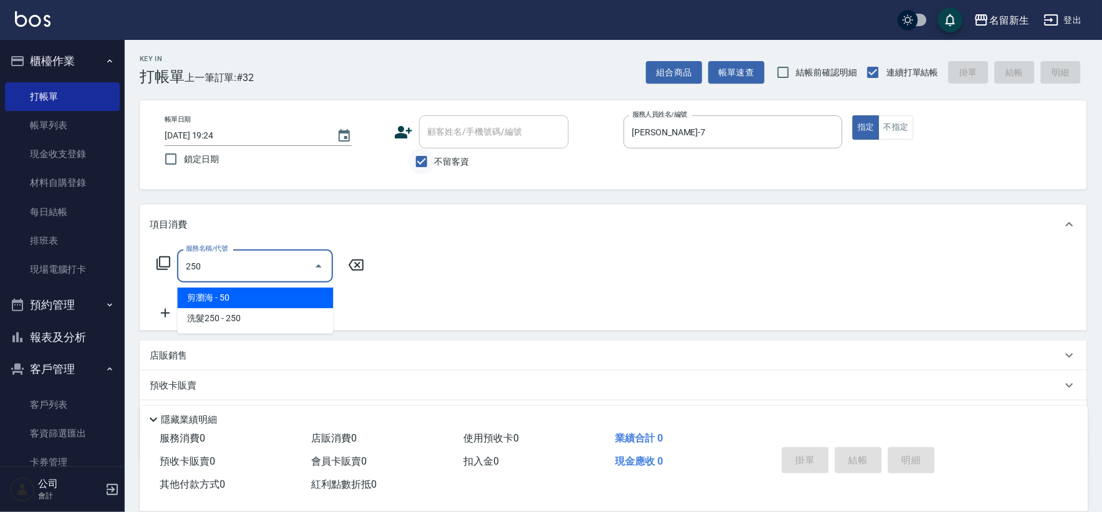
type input "剪瀏海(250)"
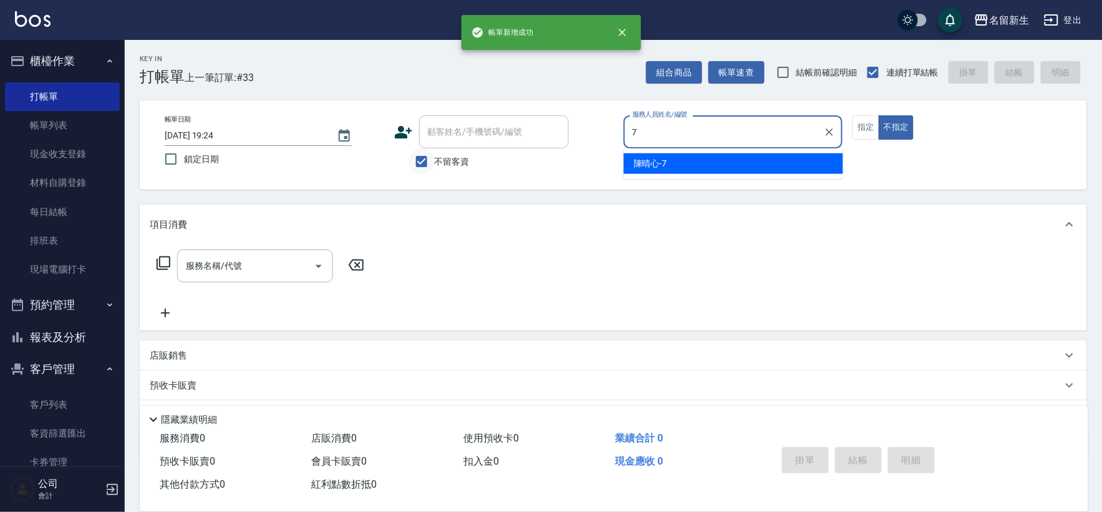
type input "陳晴心-7"
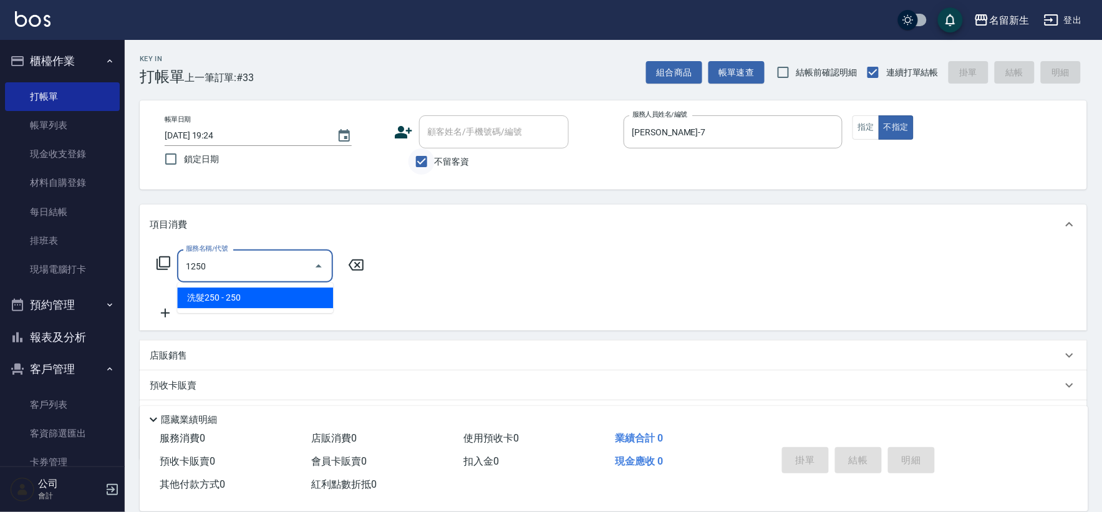
type input "洗髮250(1250)"
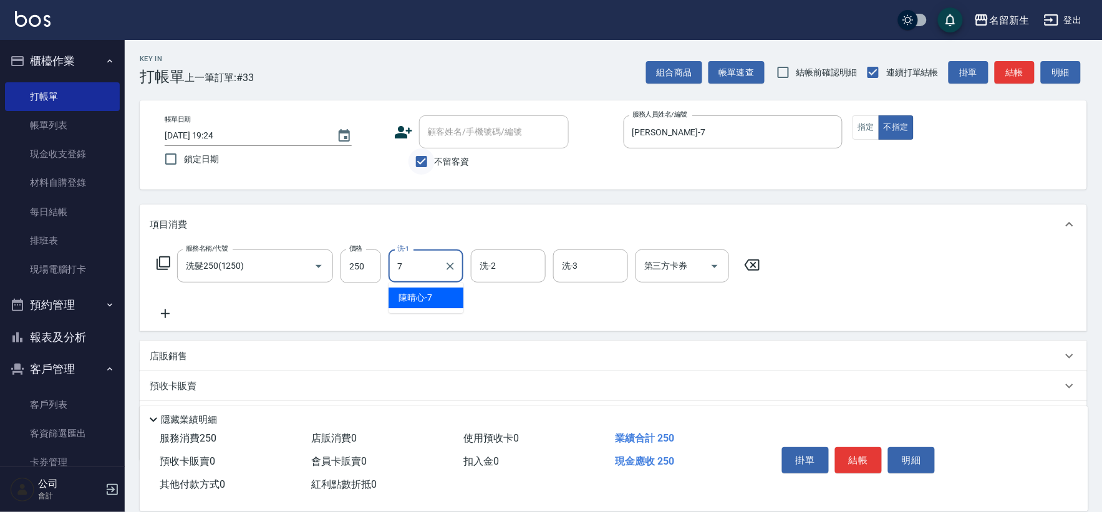
type input "陳晴心-7"
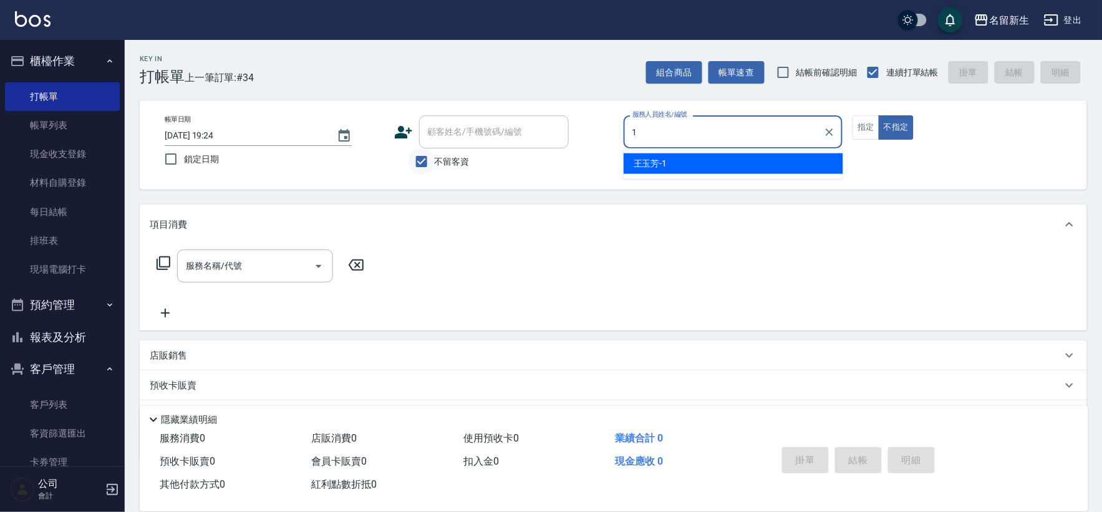
type input "王玉芳-1"
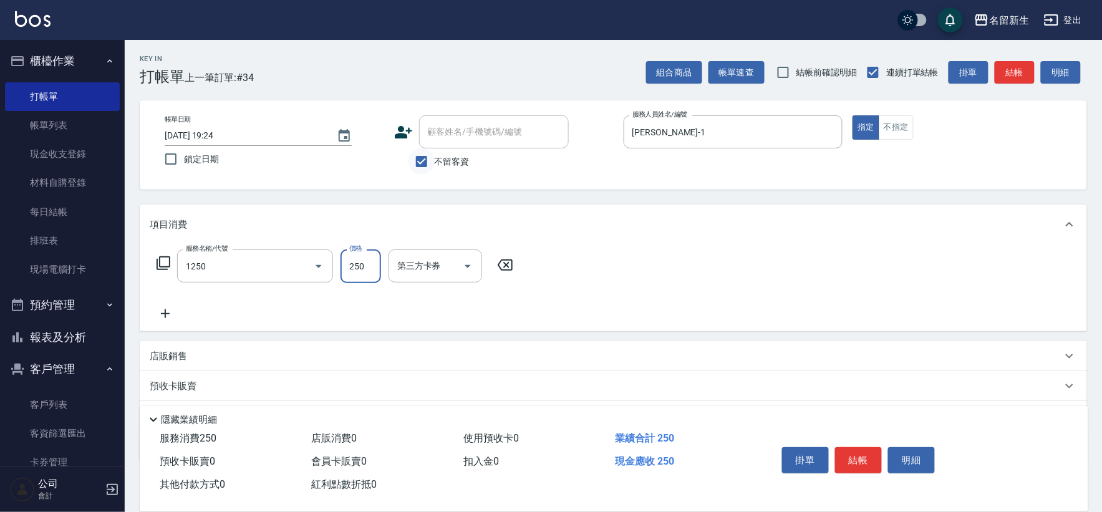
type input "洗髮250(1250)"
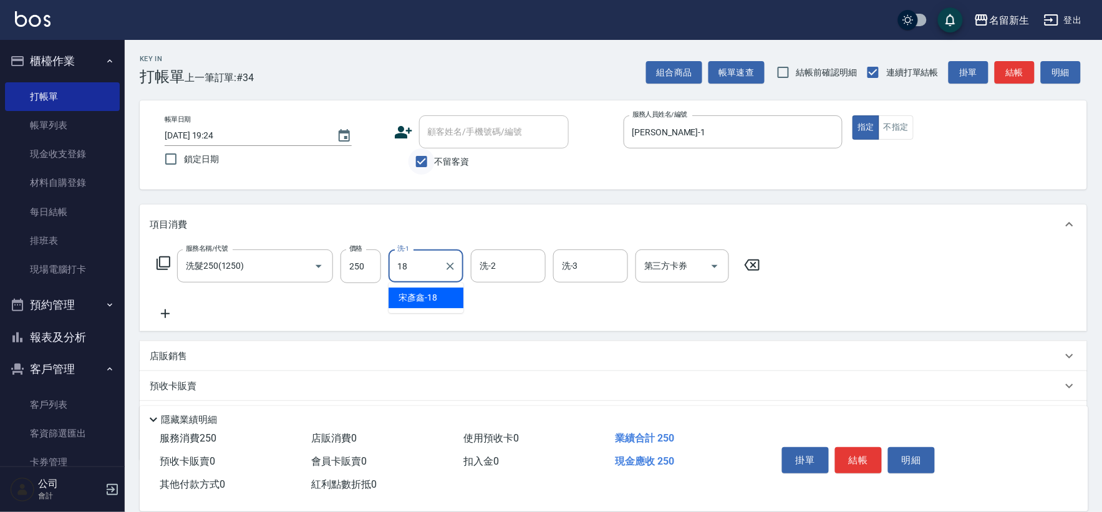
type input "宋彥鑫-18"
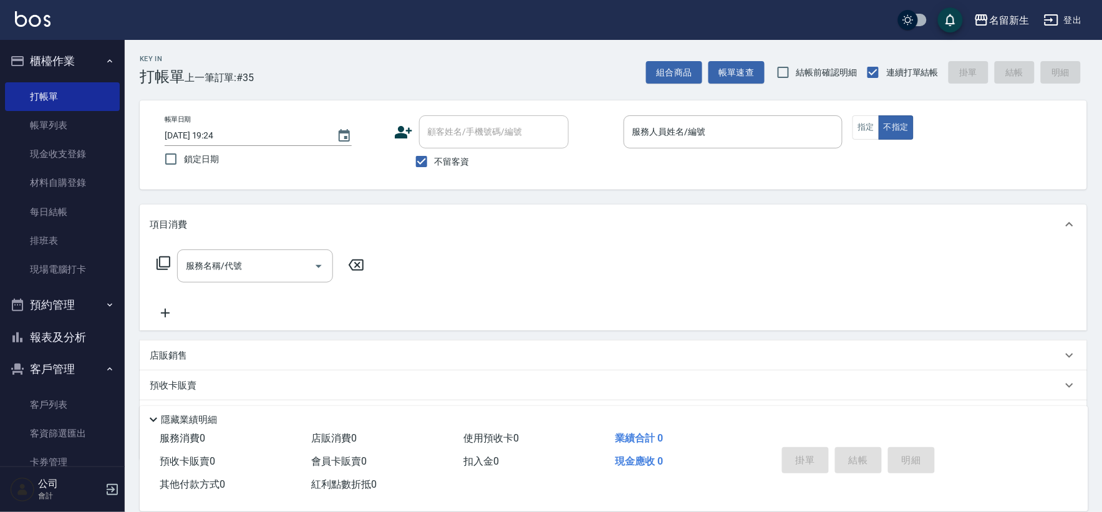
drag, startPoint x: 559, startPoint y: 336, endPoint x: 538, endPoint y: 348, distance: 23.8
click at [545, 346] on div "項目消費 服務名稱/代號 服務名稱/代號 店販銷售 服務人員姓名/編號 服務人員姓名/編號 商品代號/名稱 商品代號/名稱 預收卡販賣 卡券名稱/代號 卡券名…" at bounding box center [614, 333] width 948 height 256
drag, startPoint x: 22, startPoint y: 342, endPoint x: 133, endPoint y: 217, distance: 166.6
click at [23, 341] on icon "button" at bounding box center [17, 337] width 15 height 15
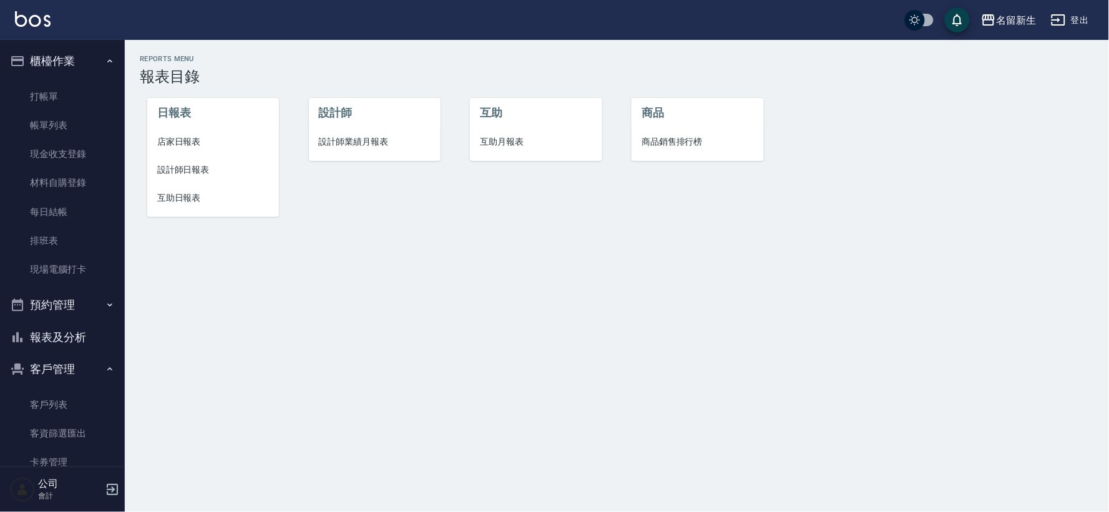
click at [181, 140] on span "店家日報表" at bounding box center [213, 141] width 112 height 13
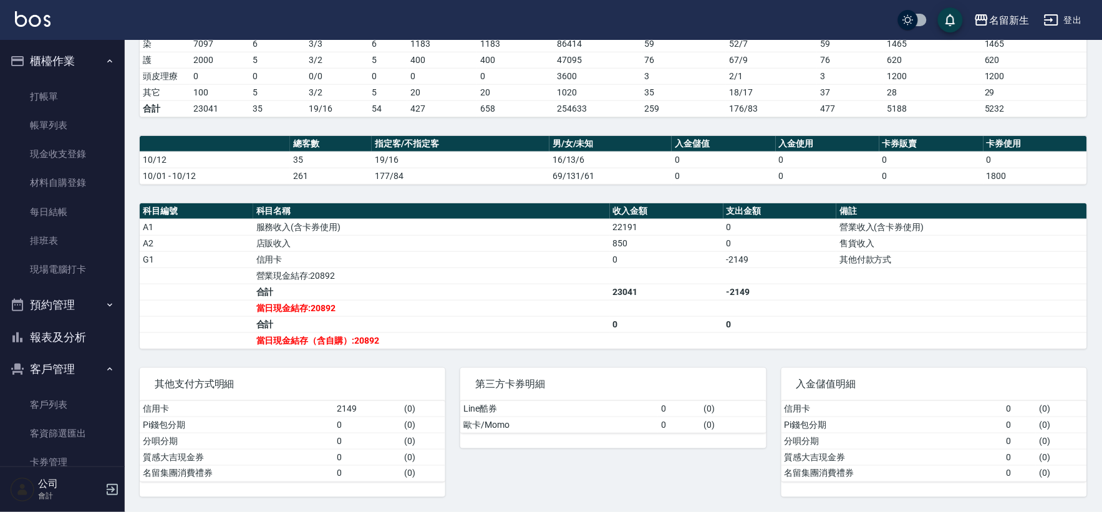
scroll to position [61, 0]
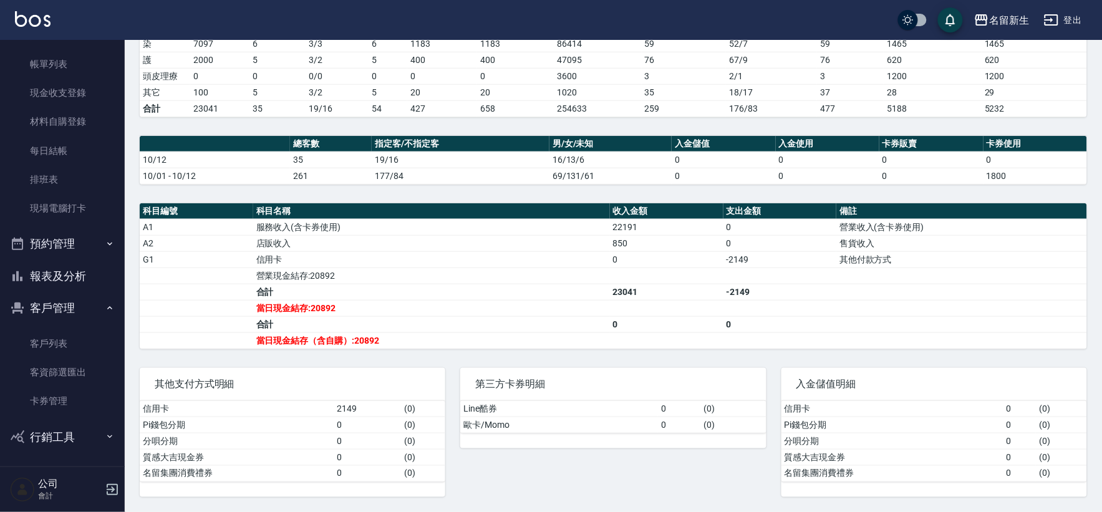
click at [1102, 0] on html "名留新生 登出 櫃檯作業 打帳單 帳單列表 現金收支登錄 材料自購登錄 每日結帳 排班表 現場電腦打卡 預約管理 預約管理 單日預約紀錄 單週預約紀錄 報表及…" at bounding box center [551, 132] width 1102 height 760
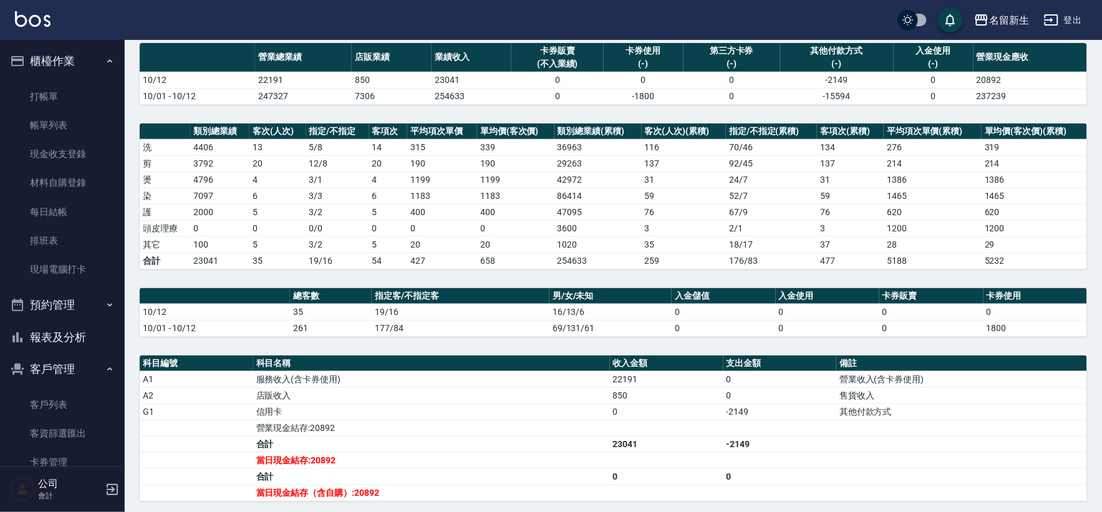
scroll to position [0, 0]
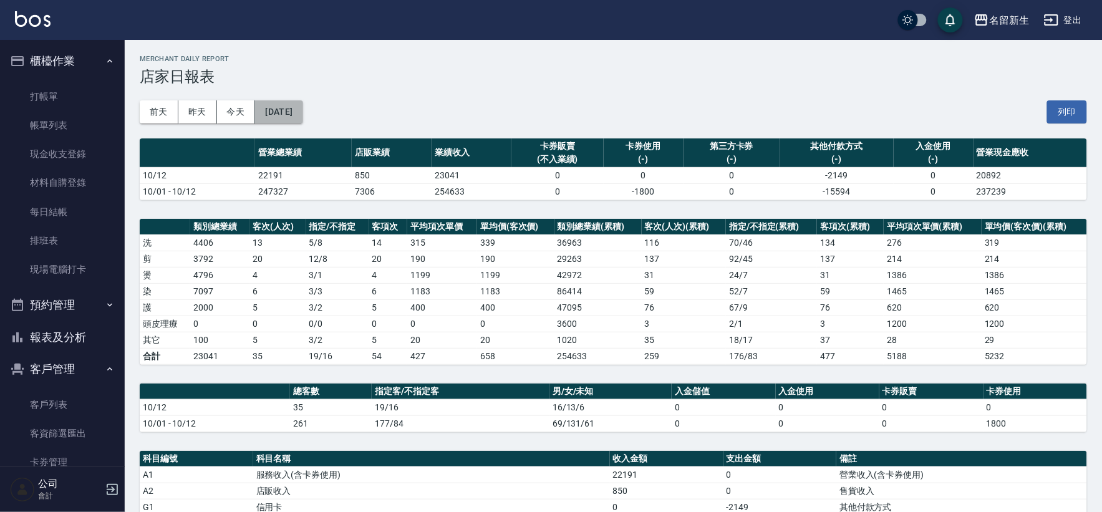
click at [303, 108] on button "[DATE]" at bounding box center [278, 111] width 47 height 23
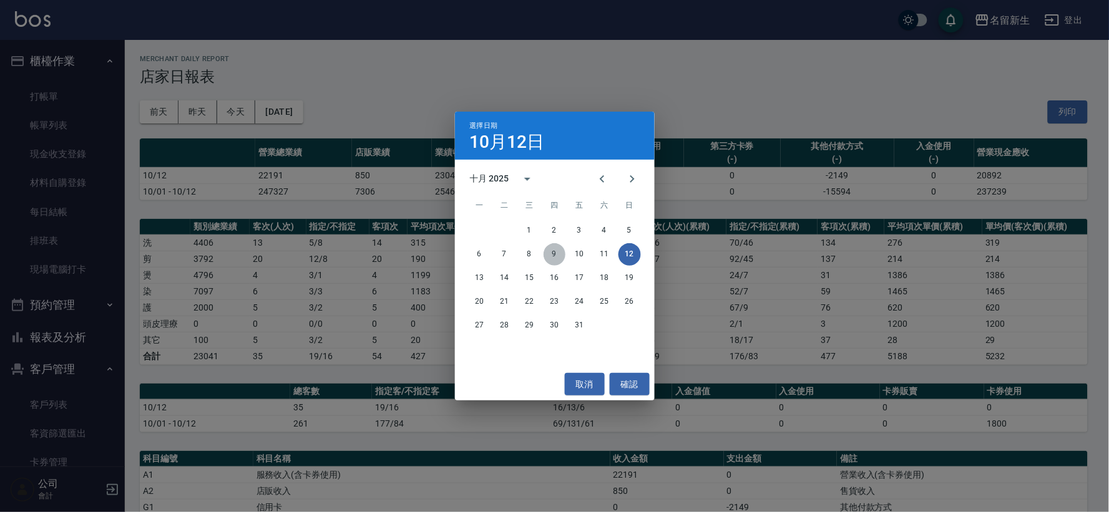
click at [548, 251] on button "9" at bounding box center [554, 254] width 22 height 22
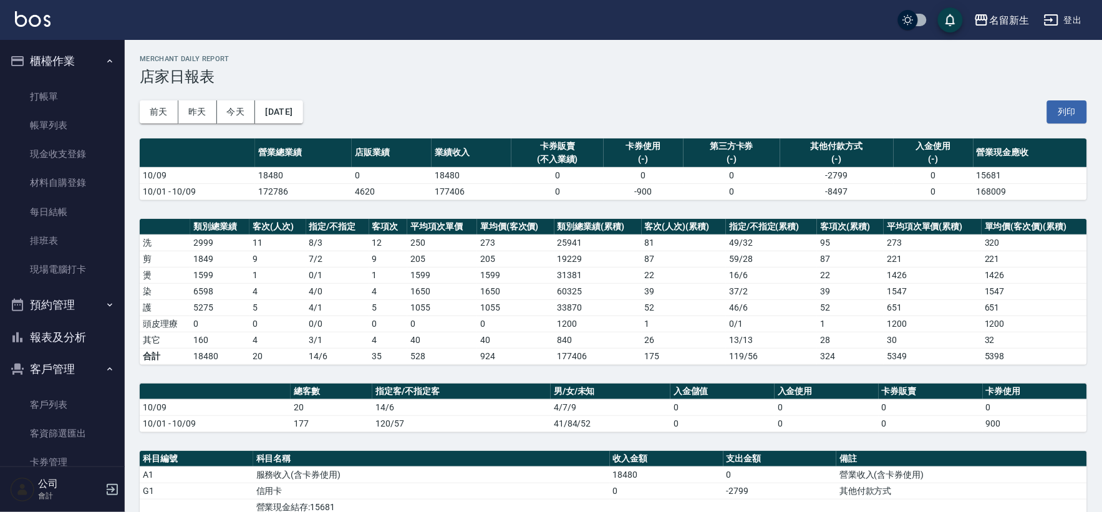
click at [319, 127] on div "前天 昨天 今天 2025/10/09 列印" at bounding box center [614, 111] width 948 height 53
click at [303, 113] on button "2025/10/09" at bounding box center [278, 111] width 47 height 23
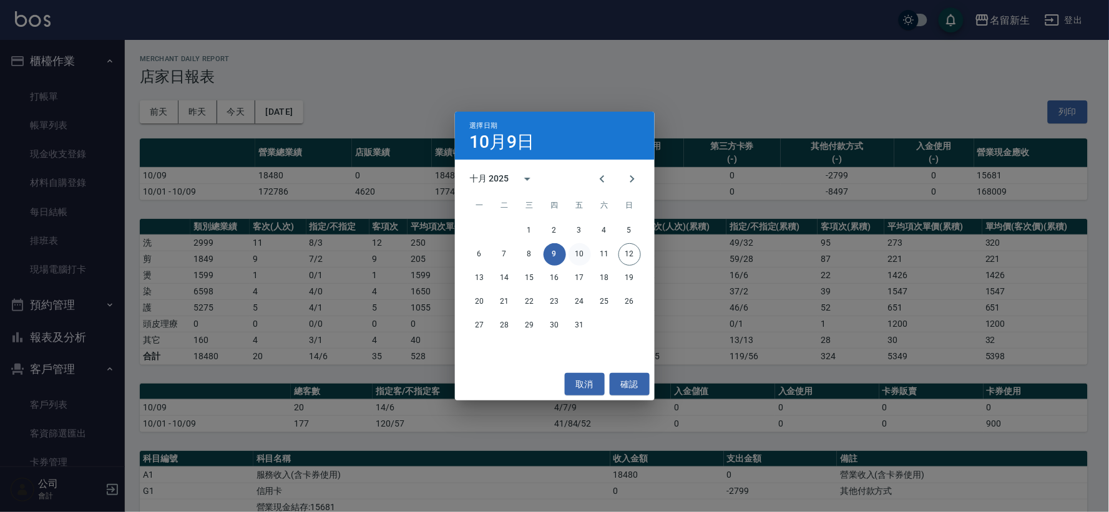
click at [573, 248] on button "10" at bounding box center [579, 254] width 22 height 22
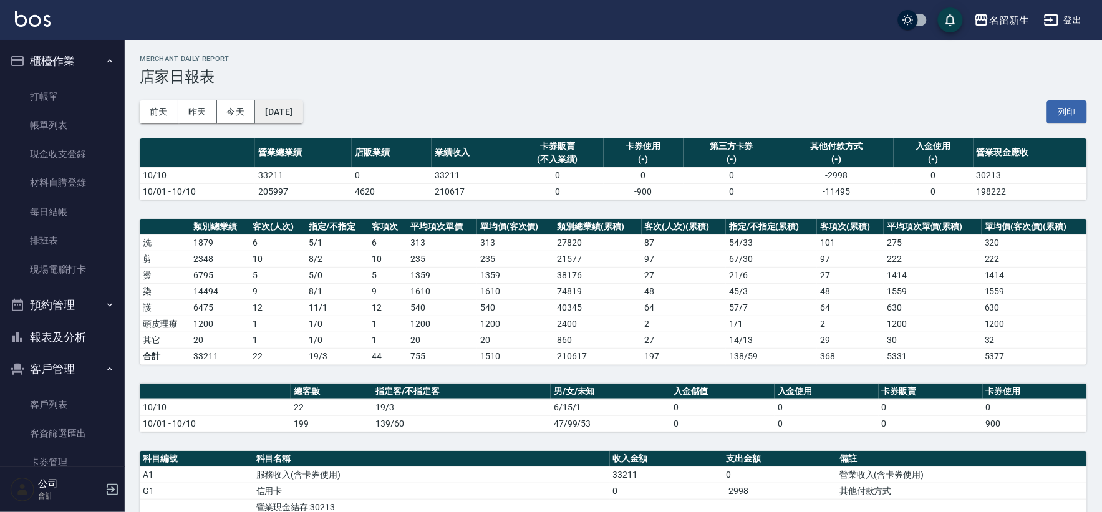
click at [303, 107] on button "2025/10/10" at bounding box center [278, 111] width 47 height 23
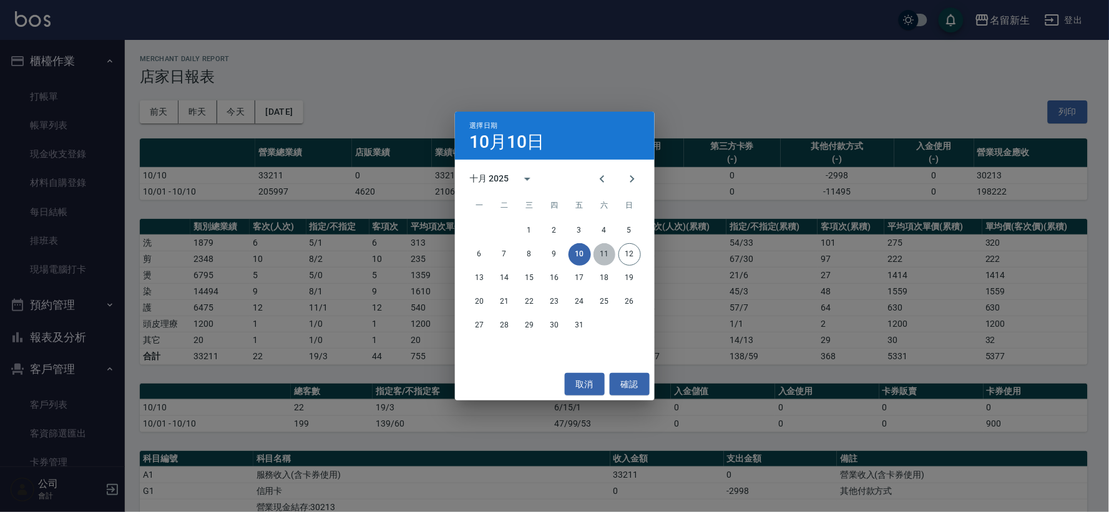
click at [601, 255] on button "11" at bounding box center [604, 254] width 22 height 22
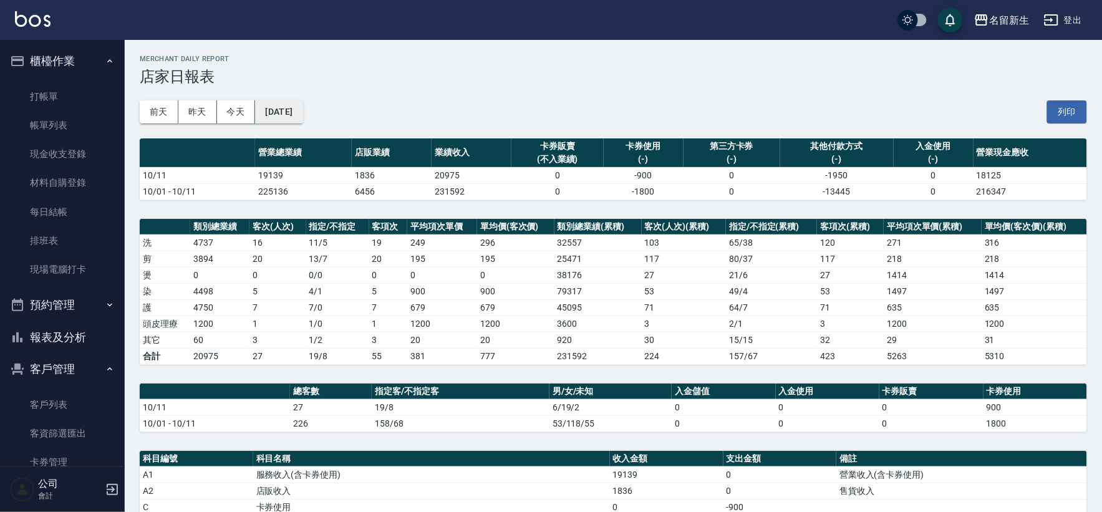
click at [283, 109] on button "[DATE]" at bounding box center [278, 111] width 47 height 23
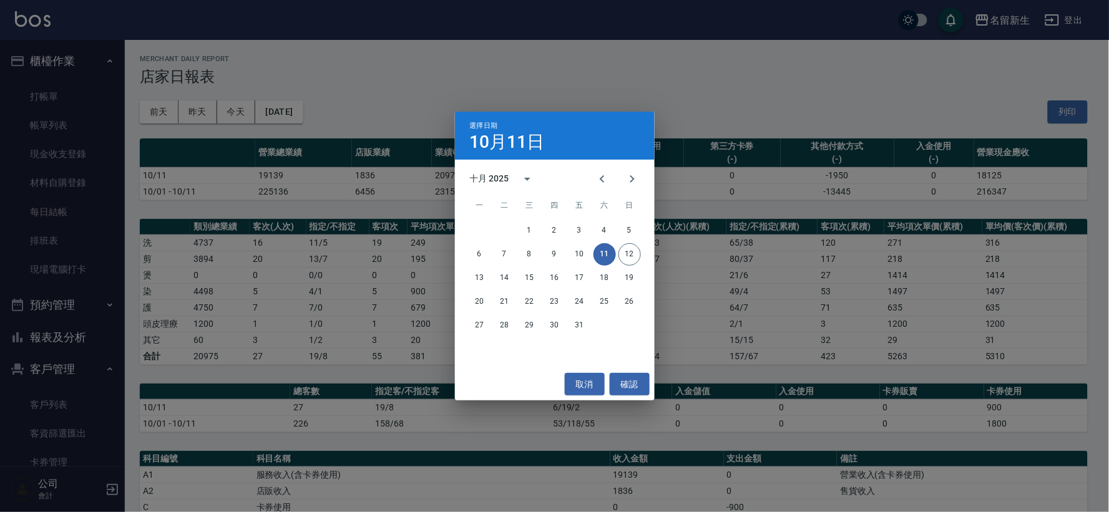
click at [618, 251] on div "6 7 8 9 10 11 12" at bounding box center [555, 254] width 200 height 22
click at [619, 250] on button "12" at bounding box center [629, 254] width 22 height 22
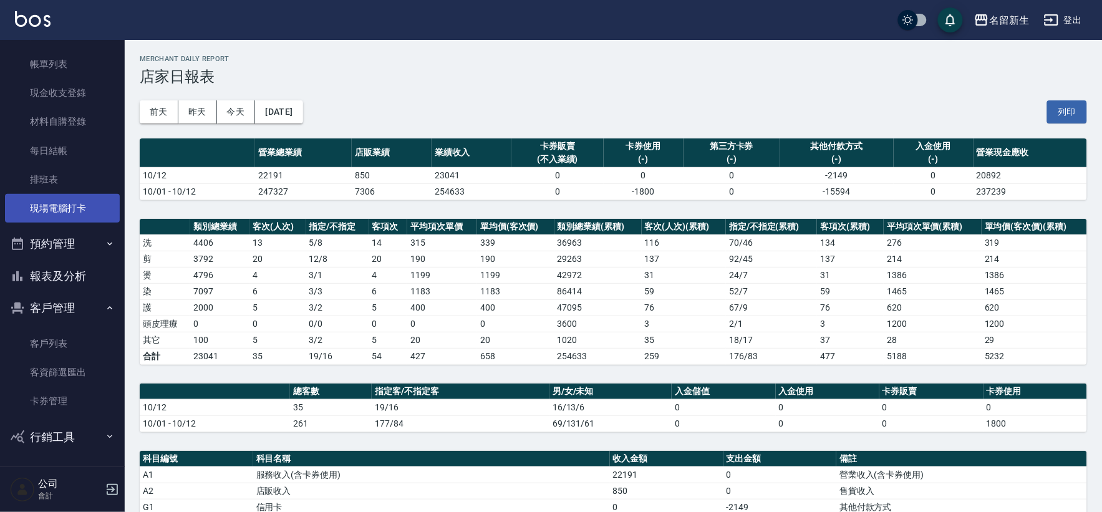
click at [13, 201] on link "現場電腦打卡" at bounding box center [62, 208] width 115 height 29
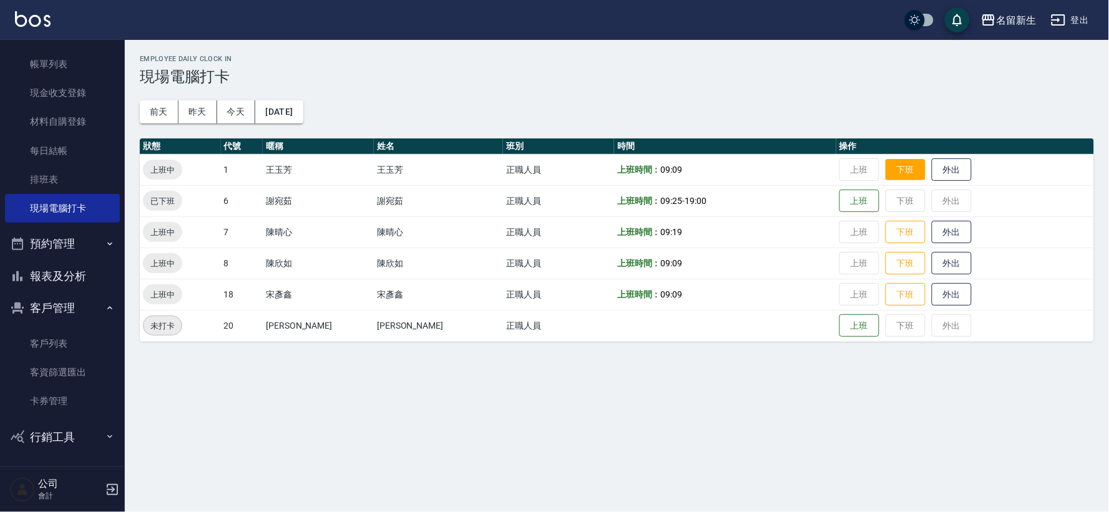
click at [888, 165] on button "下班" at bounding box center [905, 170] width 40 height 22
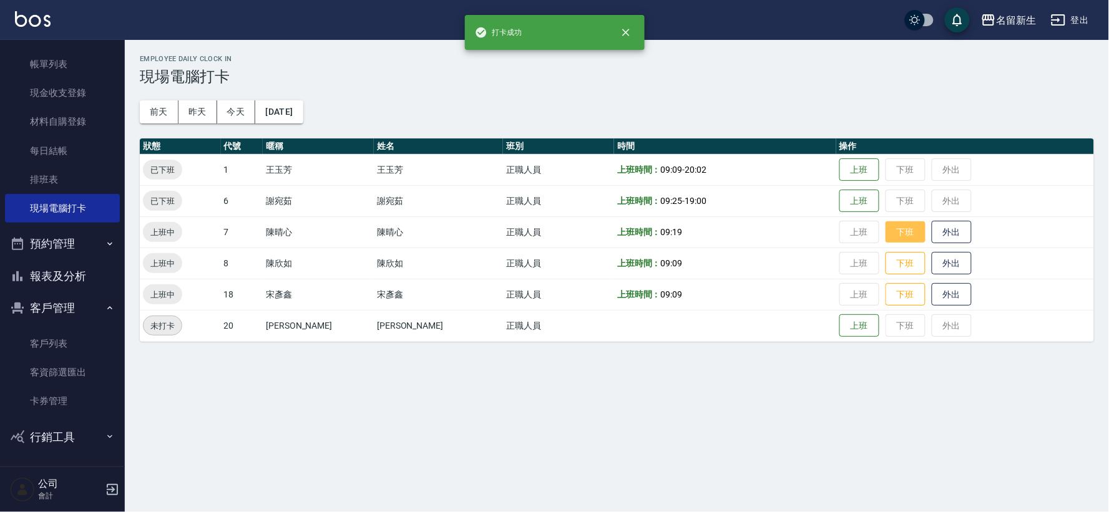
click at [885, 235] on button "下班" at bounding box center [905, 232] width 40 height 22
click at [885, 263] on button "下班" at bounding box center [905, 264] width 40 height 22
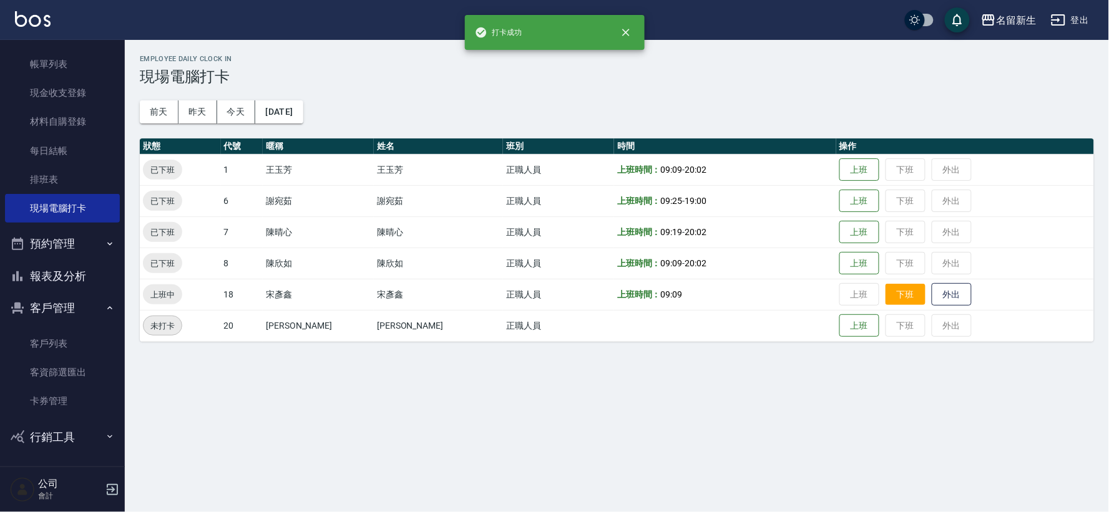
click at [892, 291] on button "下班" at bounding box center [905, 295] width 40 height 22
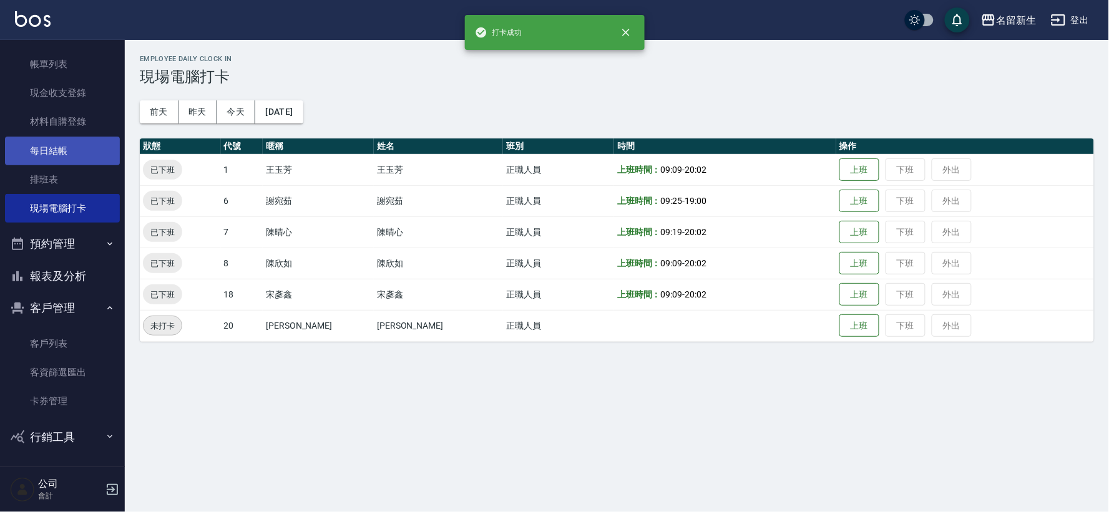
click at [59, 157] on link "每日結帳" at bounding box center [62, 151] width 115 height 29
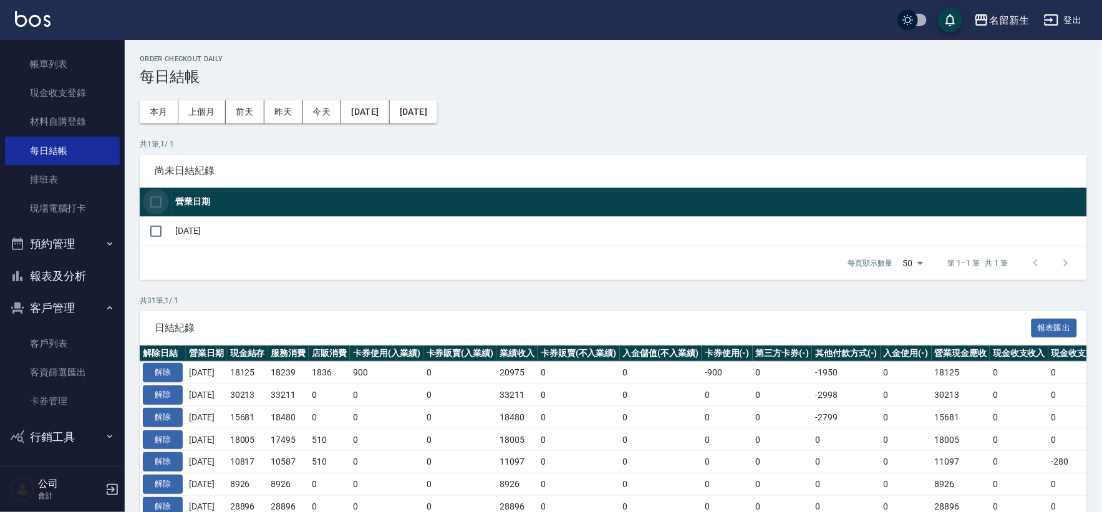
click at [147, 190] on input "checkbox" at bounding box center [156, 202] width 26 height 26
checkbox input "true"
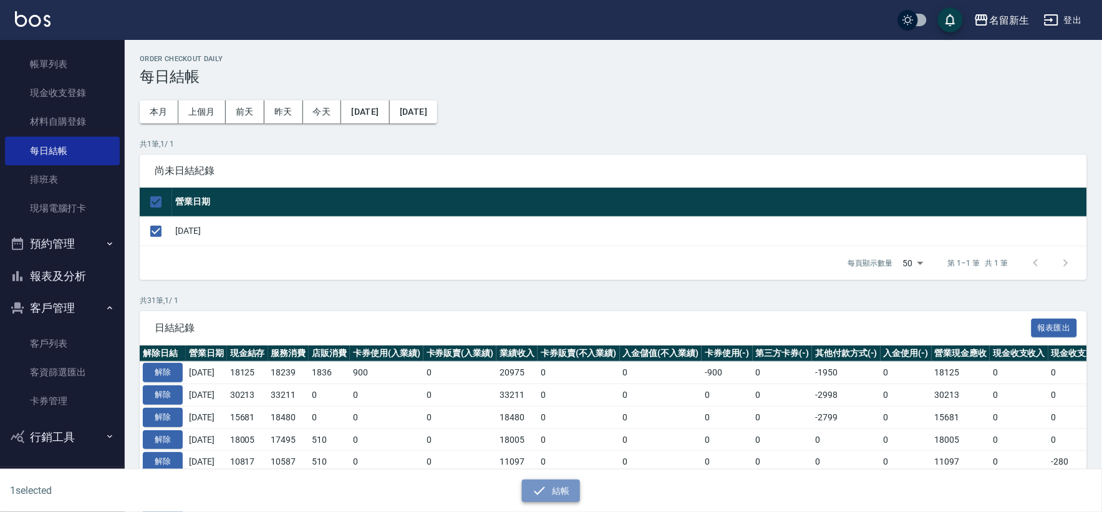
click at [540, 481] on button "結帳" at bounding box center [551, 491] width 58 height 23
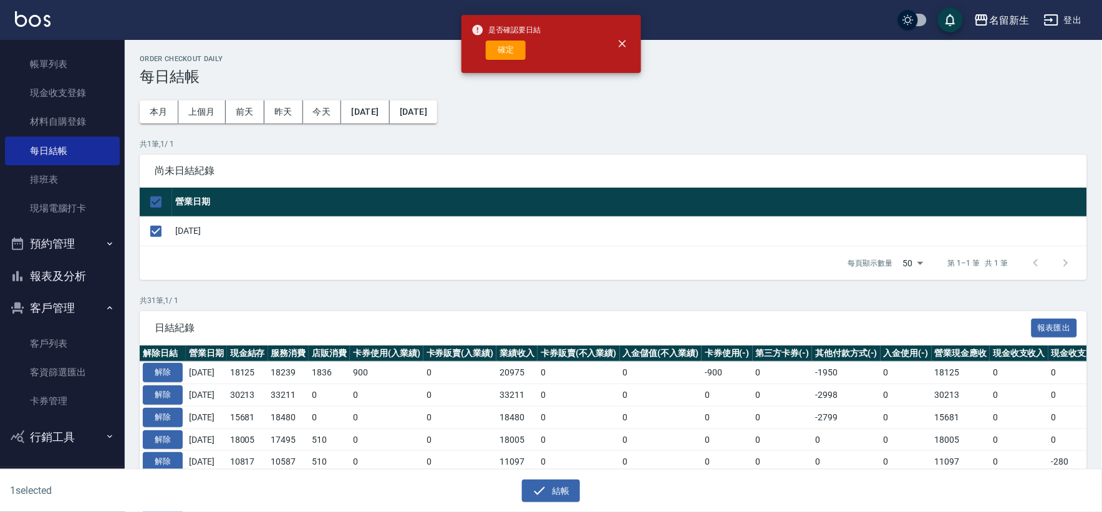
click at [492, 35] on span "是否確認要日結" at bounding box center [507, 30] width 70 height 12
click at [492, 42] on button "確定" at bounding box center [506, 50] width 40 height 19
checkbox input "false"
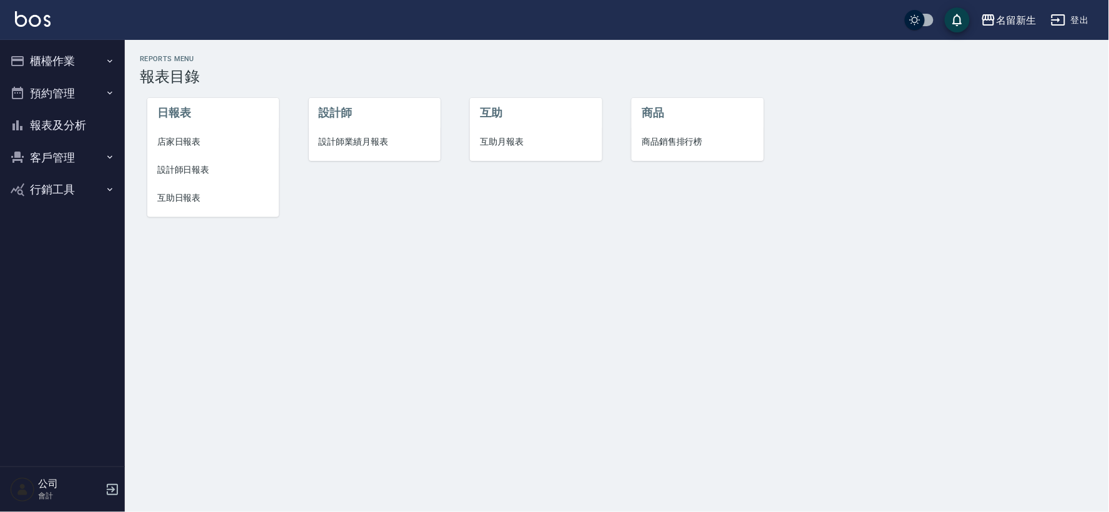
click at [333, 137] on span "設計師業績月報表" at bounding box center [375, 141] width 112 height 13
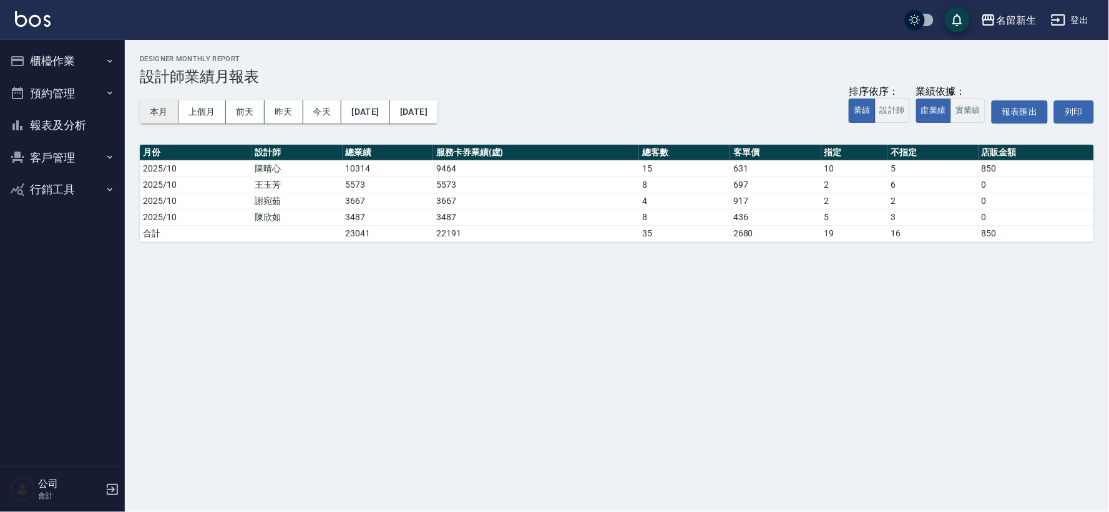
click at [170, 114] on button "本月" at bounding box center [159, 111] width 39 height 23
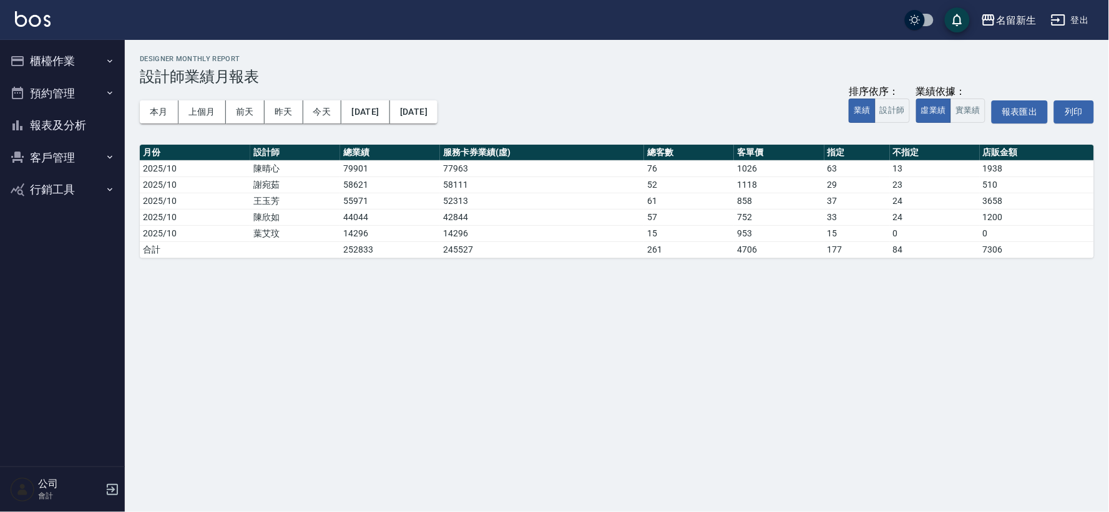
click at [161, 512] on div "名留新生 [DATE] - [DATE] 設計師業績月報表 列印時間： [DATE][PHONE_NUMBER]:03 Designer Monthly Re…" at bounding box center [554, 256] width 1109 height 512
click at [581, 46] on div "名留新生 [DATE] - [DATE] 設計師業績月報表 列印時間： [DATE][PHONE_NUMBER]:03 Designer Monthly Re…" at bounding box center [617, 156] width 984 height 233
click at [306, 113] on button "今天" at bounding box center [322, 111] width 39 height 23
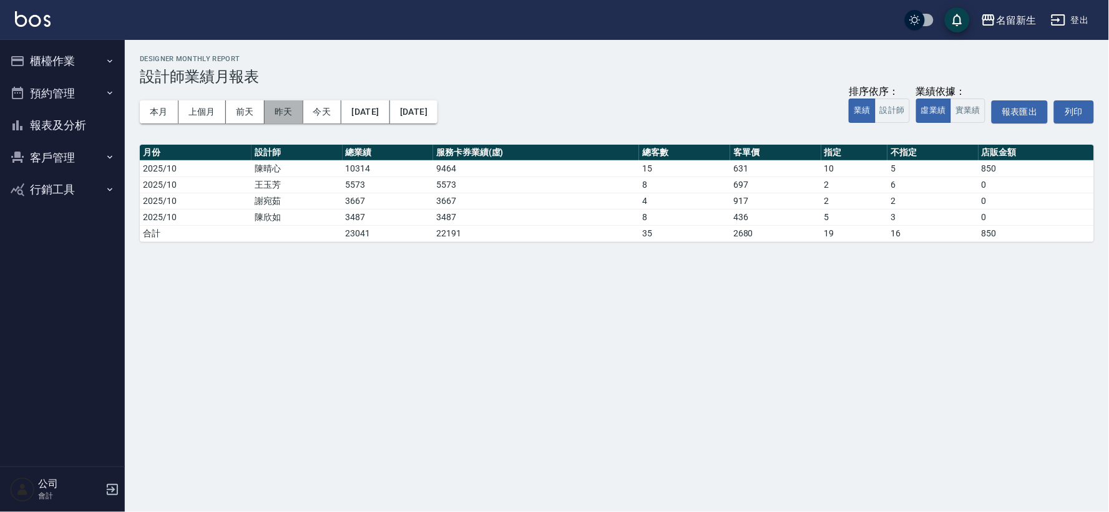
click at [275, 115] on button "昨天" at bounding box center [284, 111] width 39 height 23
click at [51, 120] on button "報表及分析" at bounding box center [62, 125] width 115 height 32
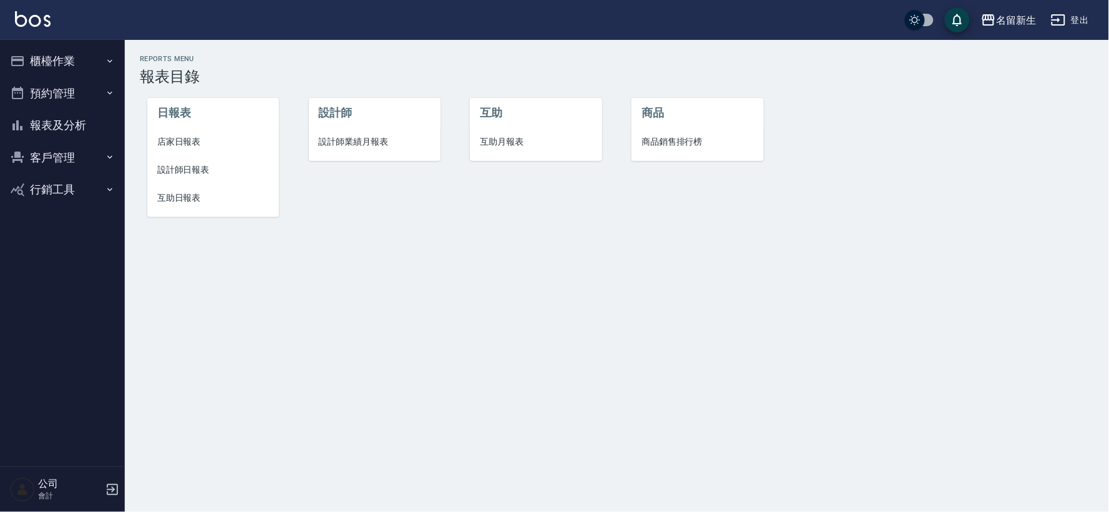
click at [180, 134] on li "店家日報表" at bounding box center [213, 142] width 132 height 28
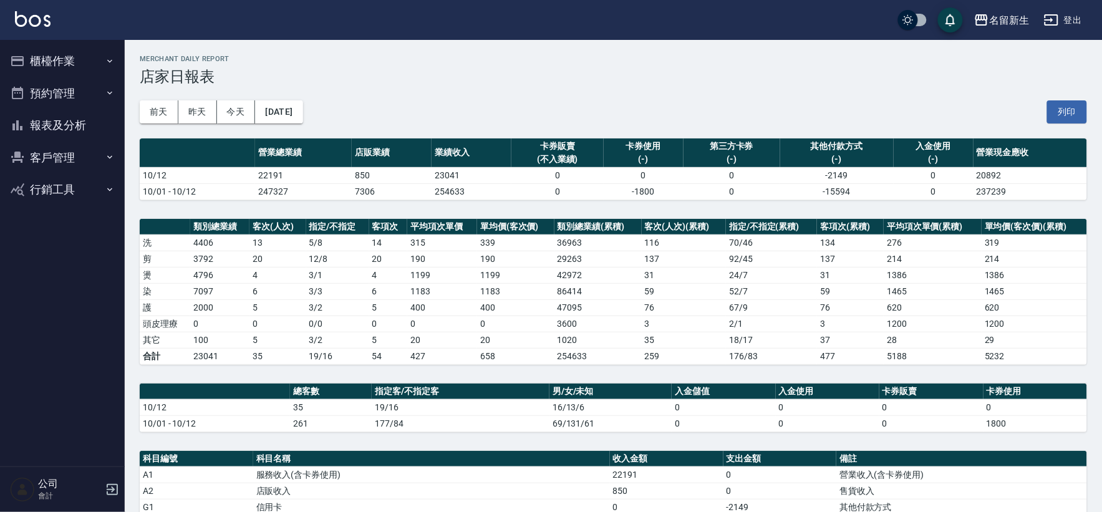
click at [87, 135] on button "報表及分析" at bounding box center [62, 125] width 115 height 32
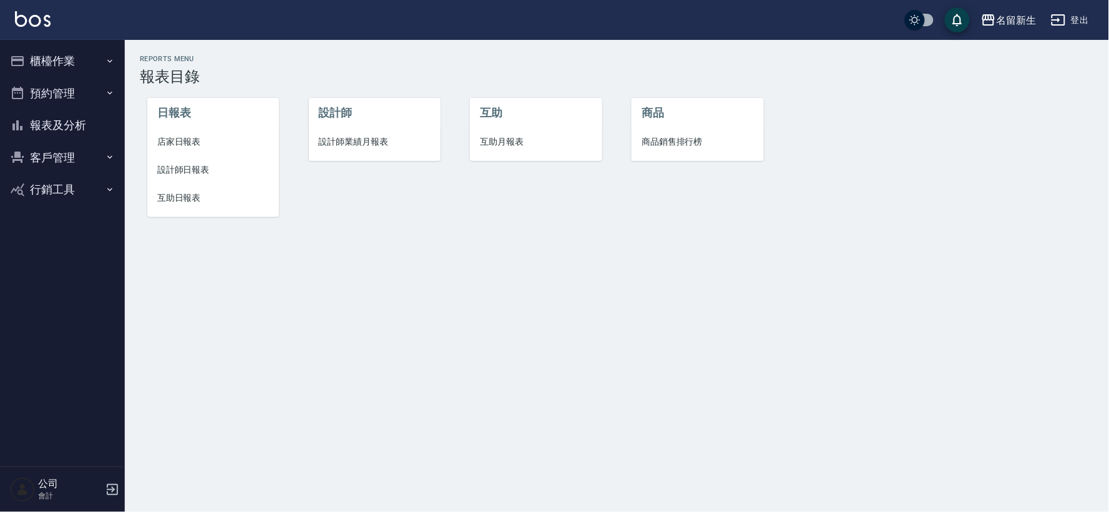
click at [216, 169] on span "設計師日報表" at bounding box center [213, 169] width 112 height 13
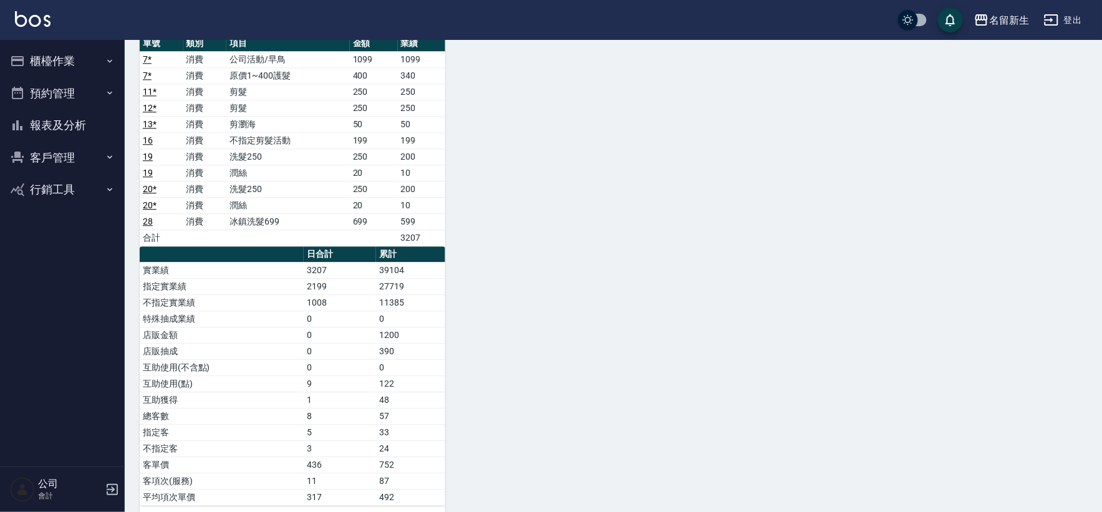
scroll to position [693, 0]
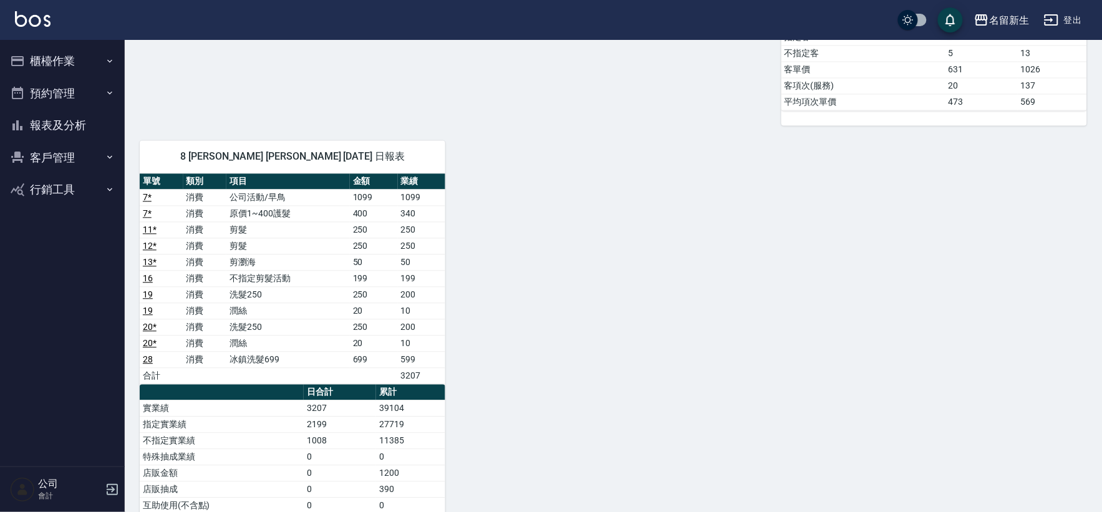
click at [90, 126] on button "報表及分析" at bounding box center [62, 125] width 115 height 32
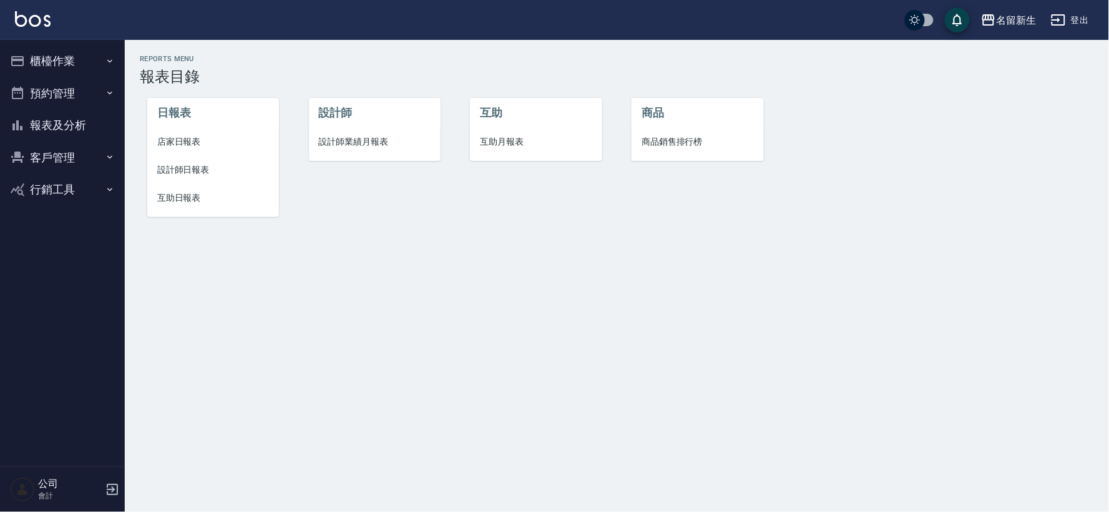
click at [500, 144] on span "互助月報表" at bounding box center [536, 141] width 112 height 13
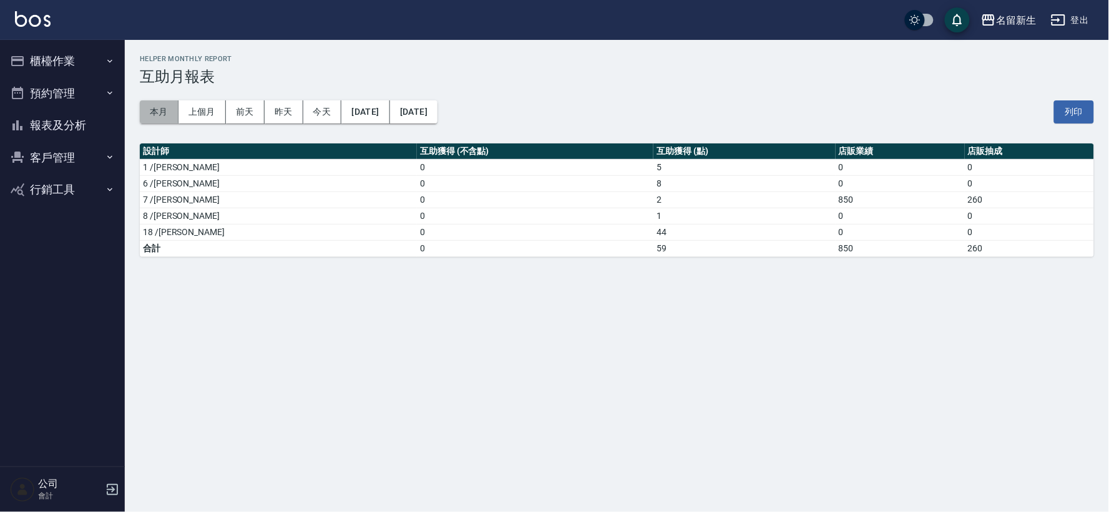
click at [153, 105] on button "本月" at bounding box center [159, 111] width 39 height 23
